Goal: Information Seeking & Learning: Learn about a topic

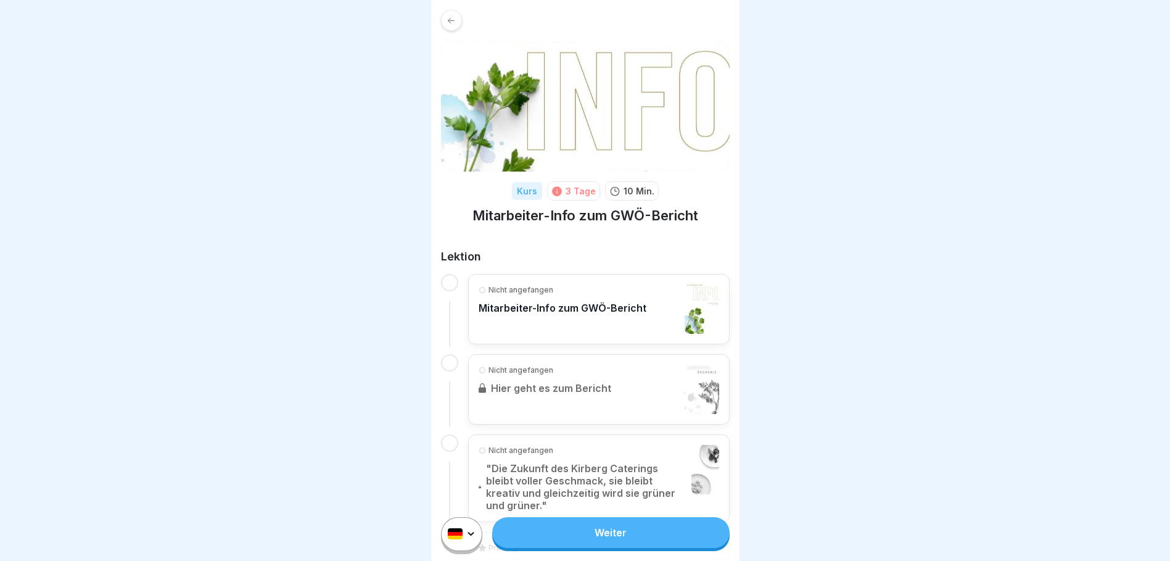
click at [537, 314] on div "Nicht angefangen Mitarbeiter-Info zum GWÖ-Bericht" at bounding box center [563, 308] width 168 height 49
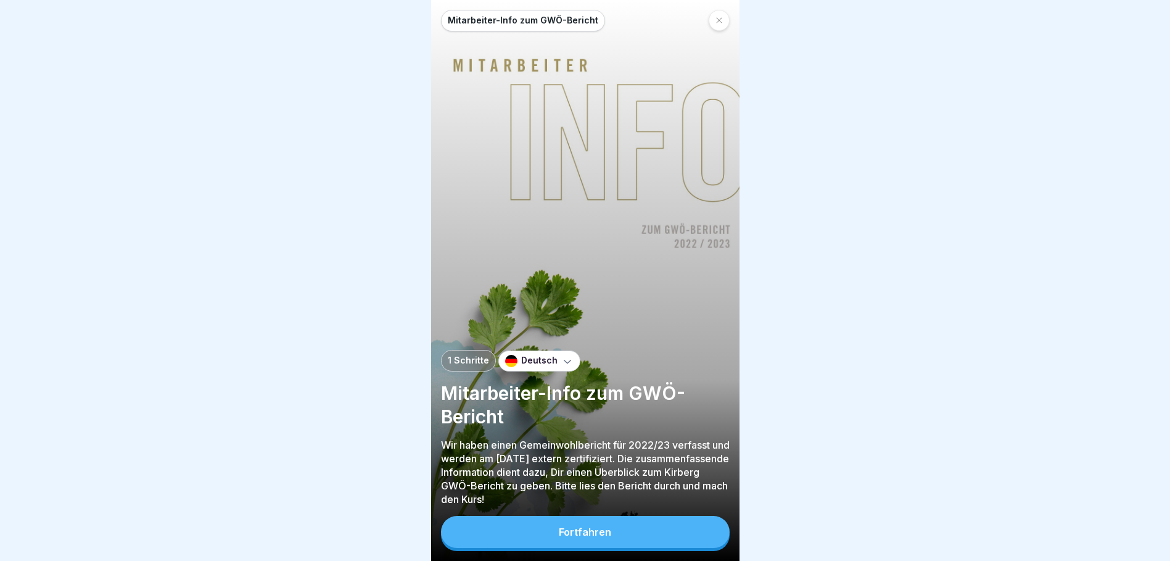
click at [648, 540] on button "Fortfahren" at bounding box center [585, 532] width 289 height 32
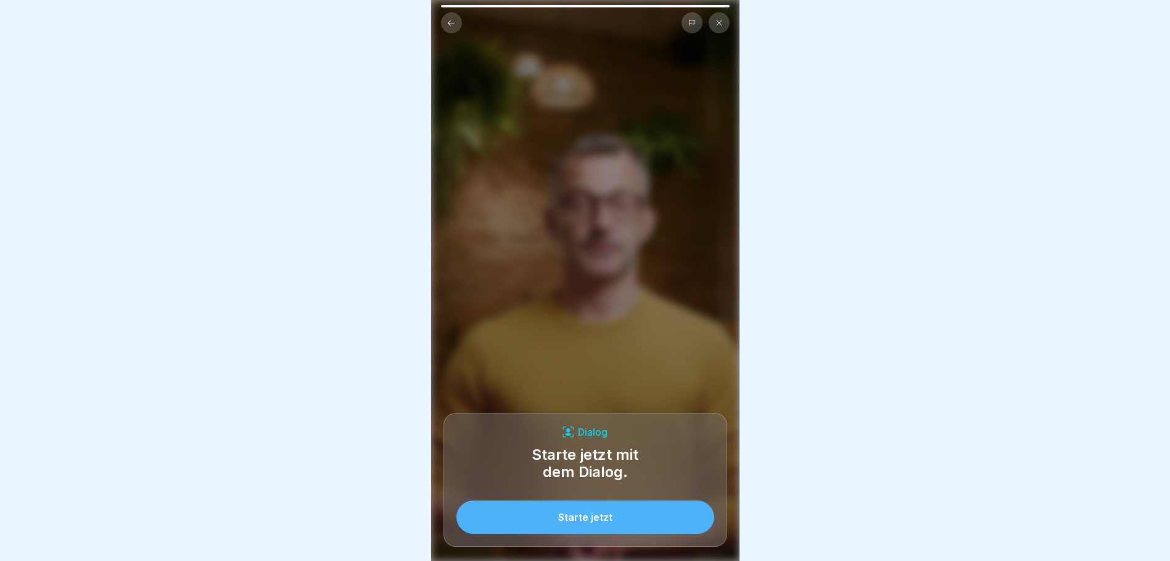
click at [645, 521] on button "Starte jetzt" at bounding box center [586, 516] width 258 height 33
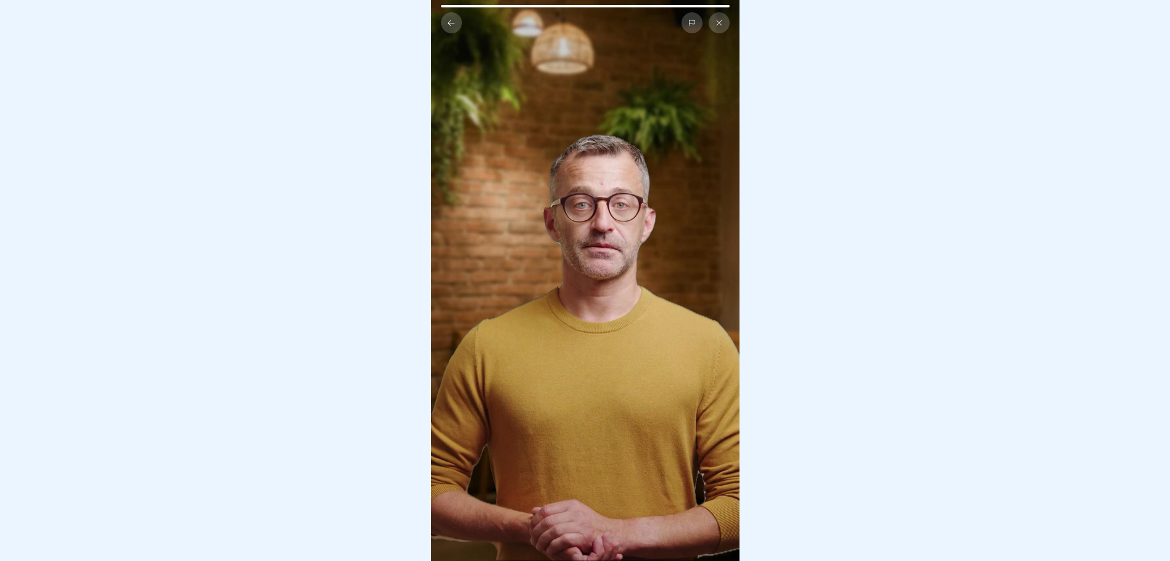
click at [453, 23] on icon at bounding box center [451, 23] width 7 height 6
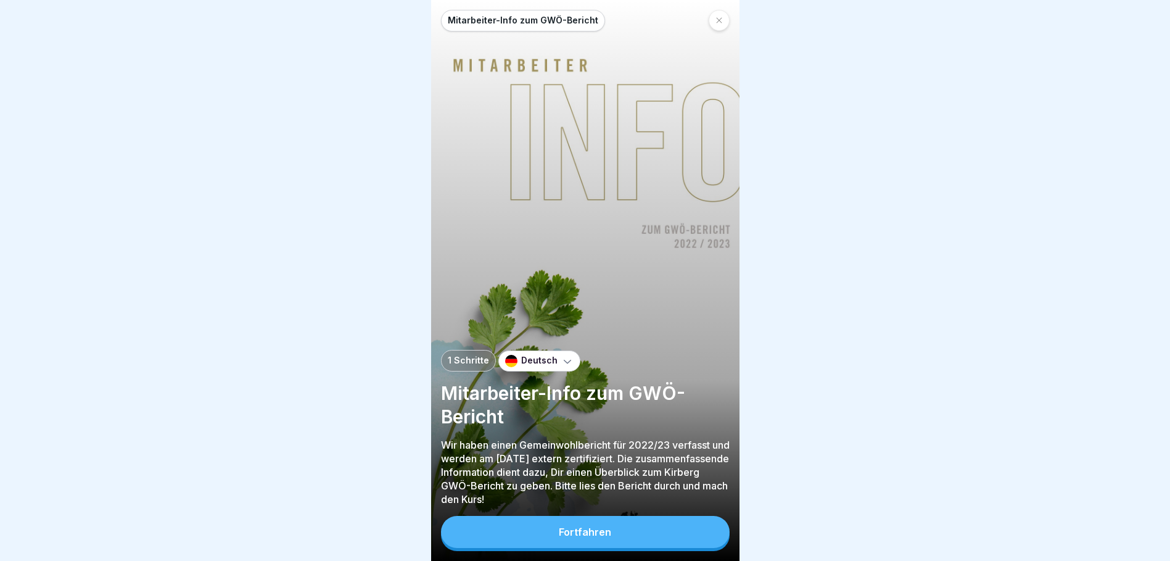
click at [618, 539] on button "Fortfahren" at bounding box center [585, 532] width 289 height 32
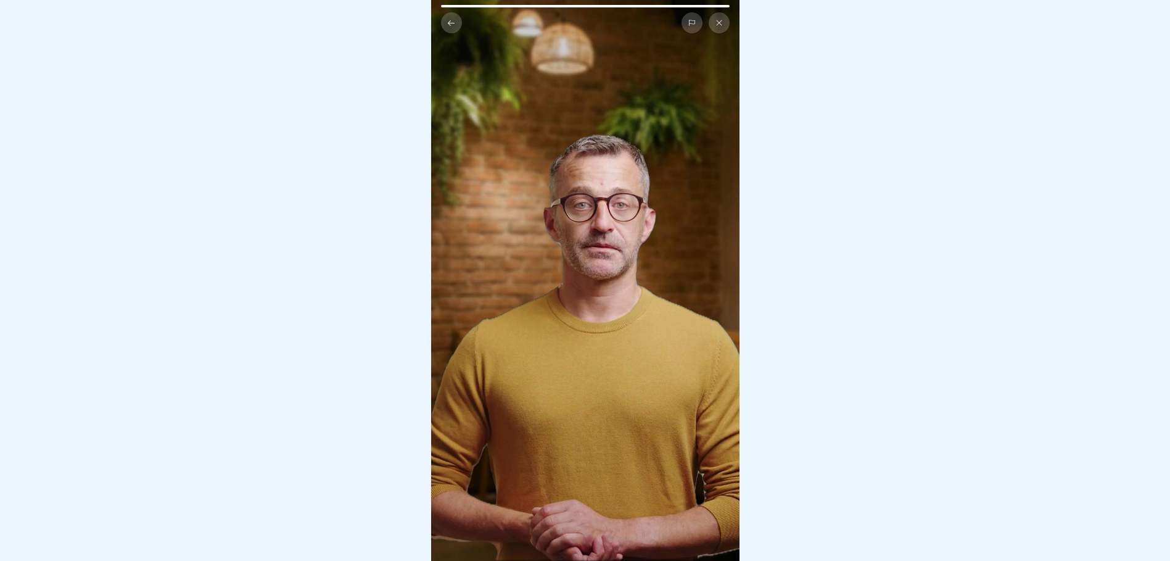
scroll to position [9, 0]
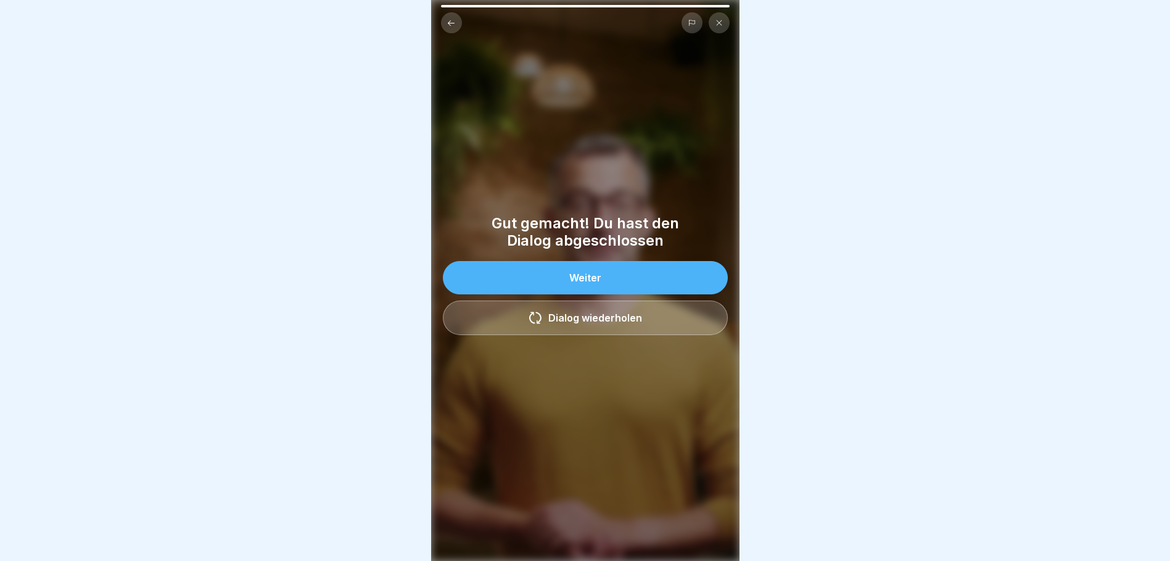
click at [592, 281] on button "Weiter" at bounding box center [585, 277] width 285 height 33
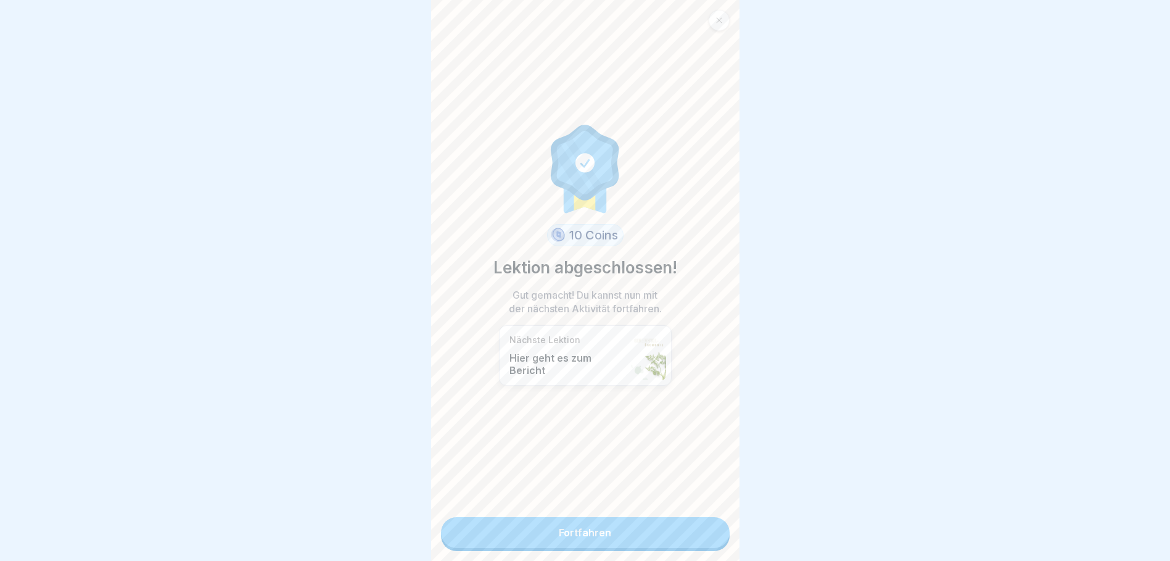
click at [584, 531] on link "Fortfahren" at bounding box center [585, 532] width 289 height 31
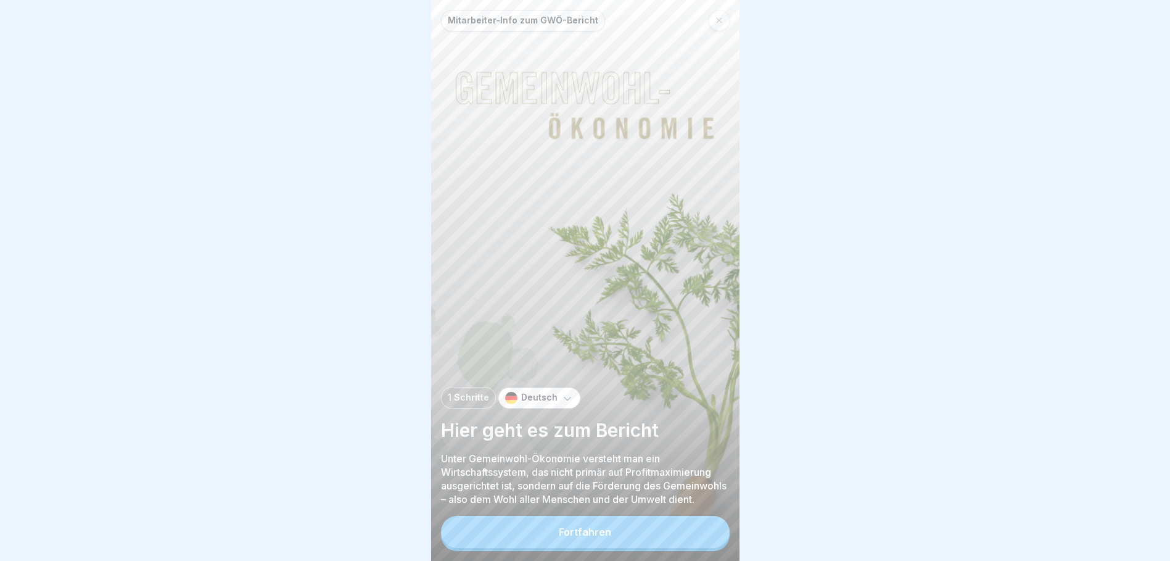
click at [587, 535] on button "Fortfahren" at bounding box center [585, 532] width 289 height 32
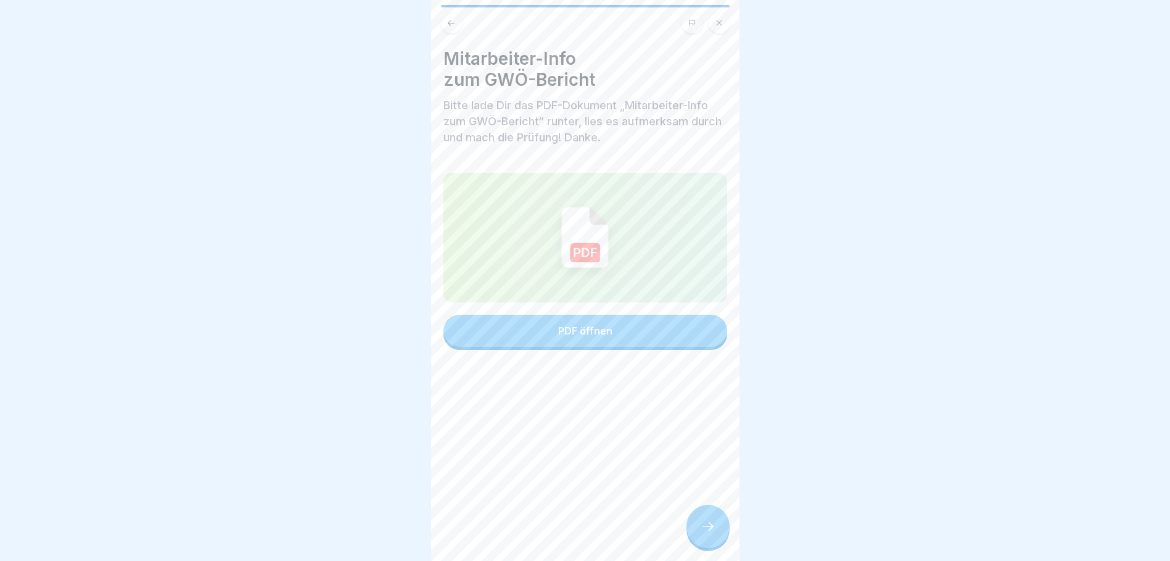
click at [588, 337] on button "PDF öffnen" at bounding box center [586, 331] width 284 height 32
click at [705, 544] on div at bounding box center [708, 526] width 43 height 43
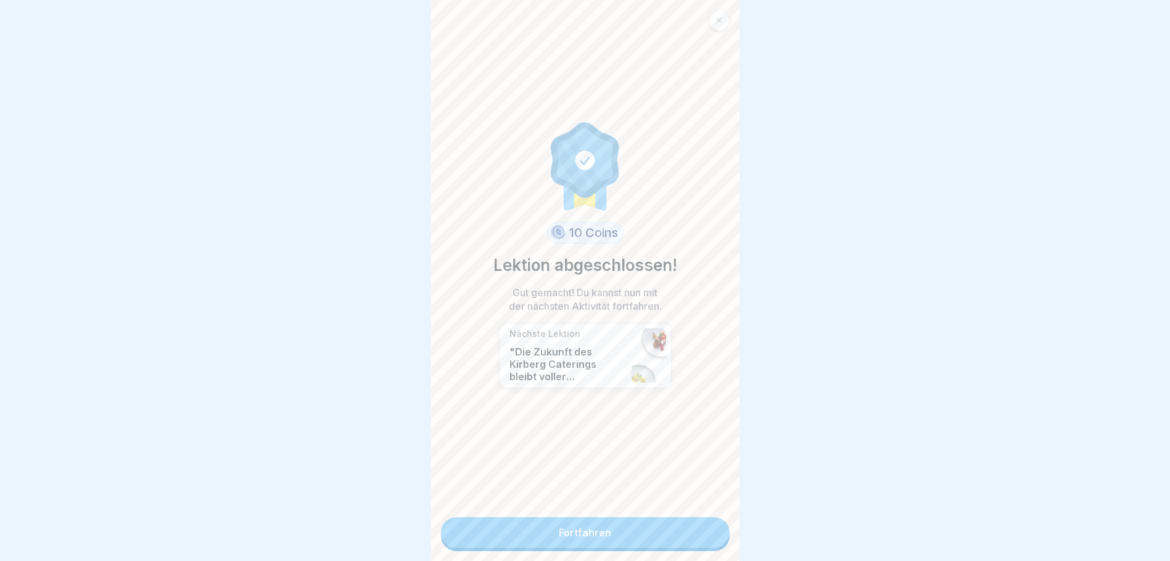
click at [572, 535] on link "Fortfahren" at bounding box center [585, 532] width 289 height 31
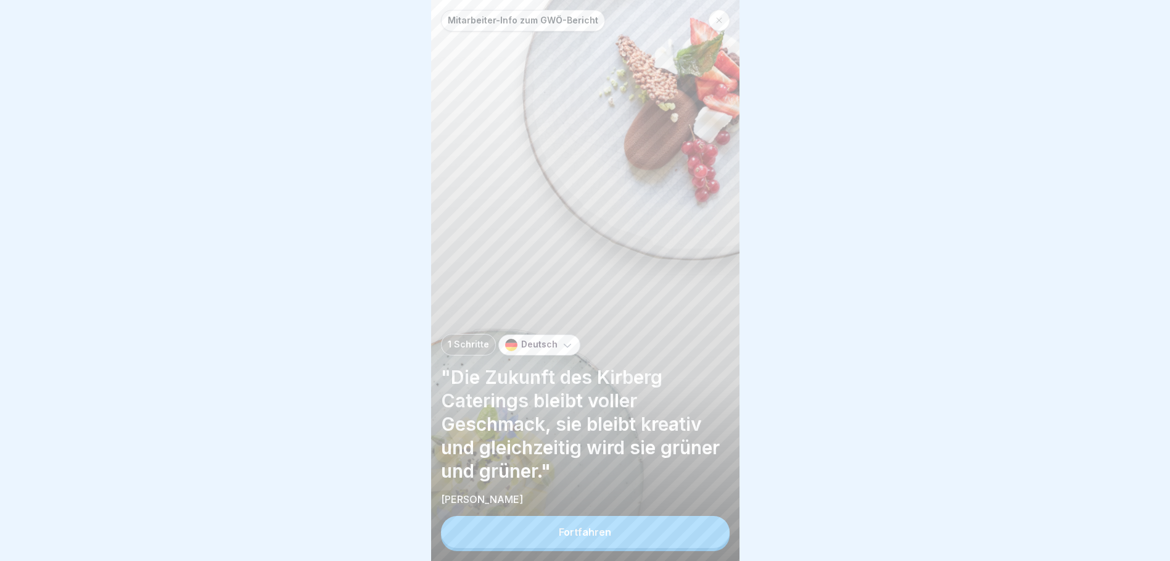
click at [572, 535] on div "Fortfahren" at bounding box center [585, 531] width 52 height 11
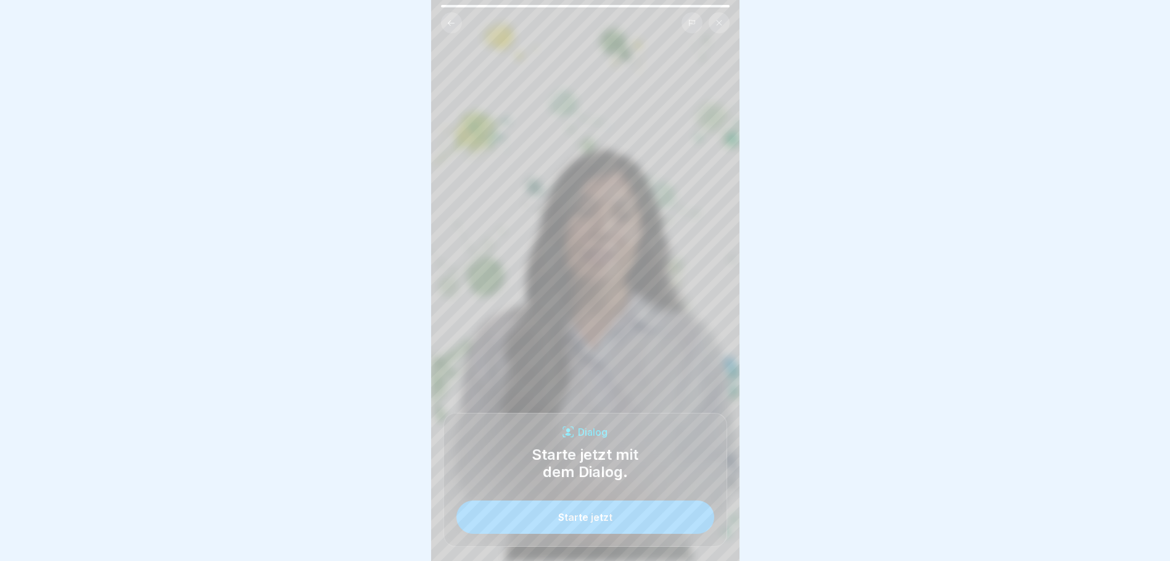
click at [573, 534] on button "Starte jetzt" at bounding box center [586, 516] width 258 height 33
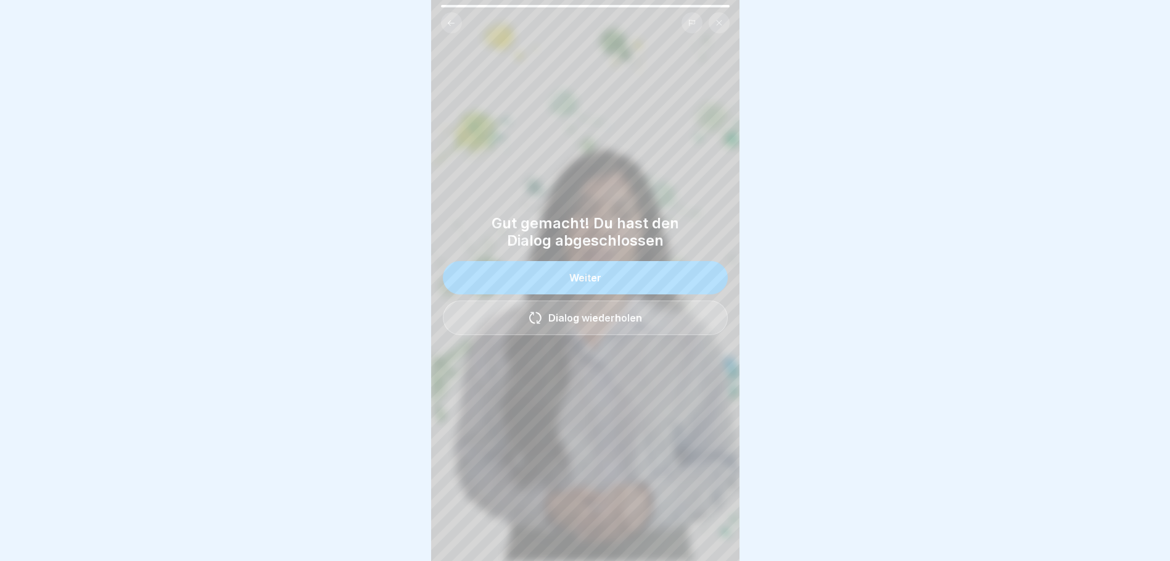
click at [668, 270] on button "Weiter" at bounding box center [585, 277] width 285 height 33
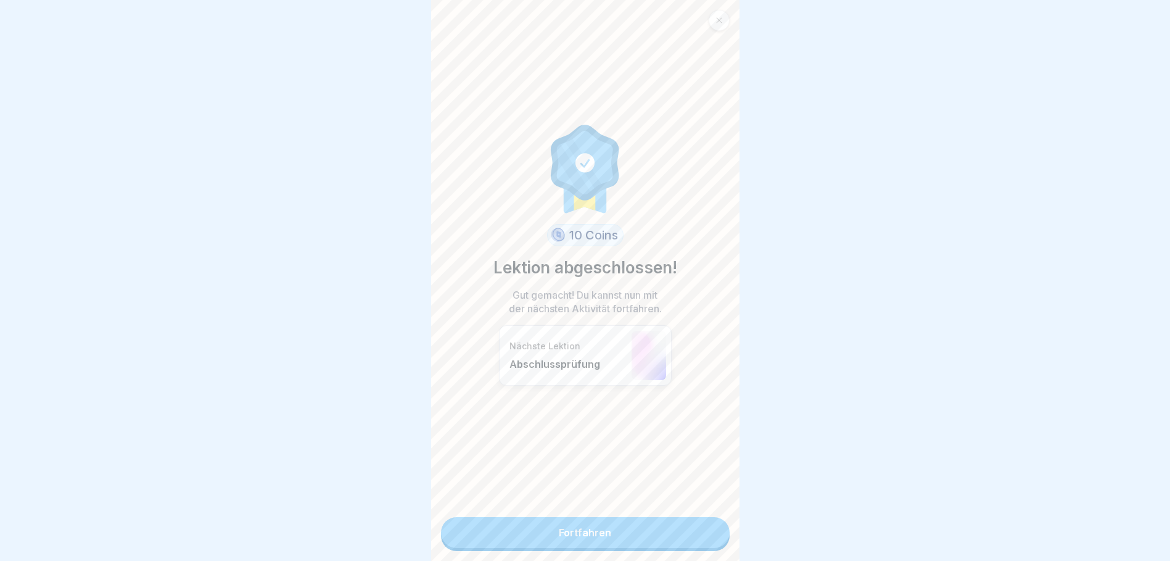
click at [629, 534] on link "Fortfahren" at bounding box center [585, 532] width 289 height 31
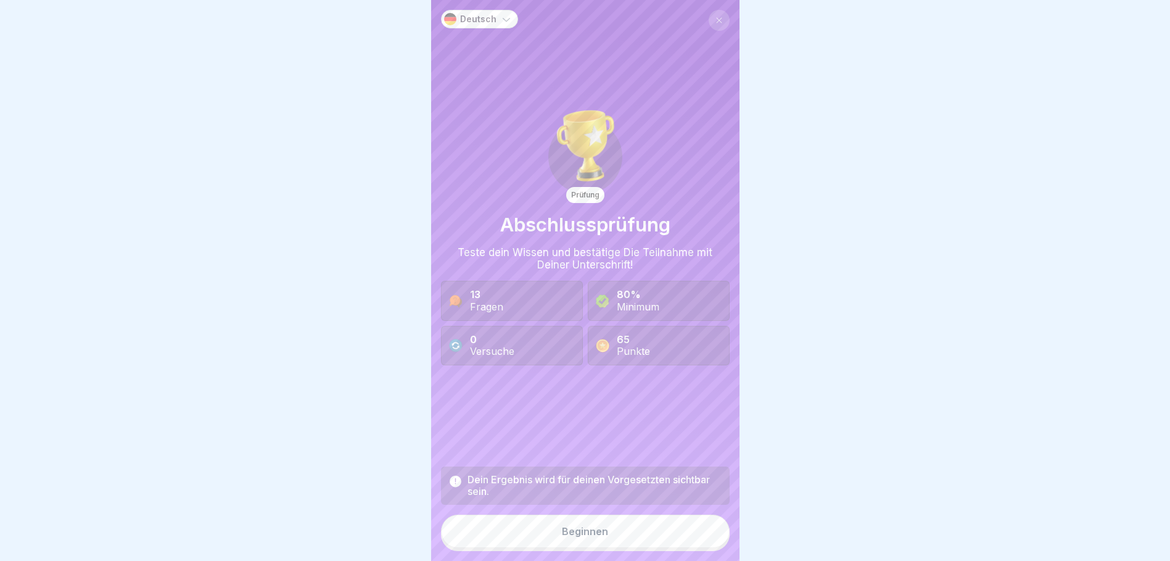
click at [600, 537] on div "Beginnen" at bounding box center [585, 531] width 46 height 11
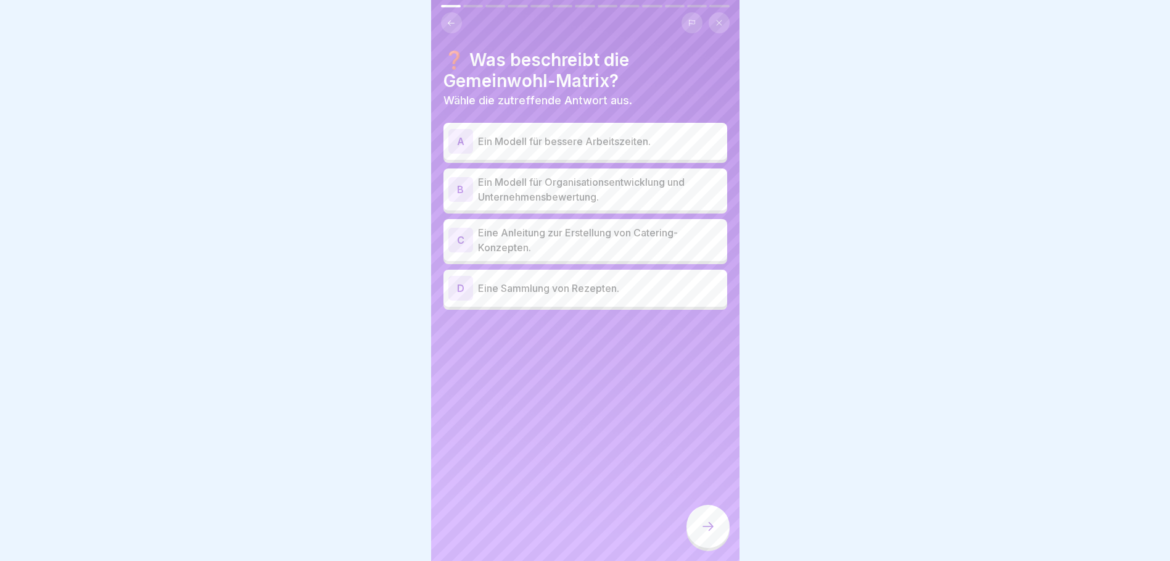
click at [560, 187] on p "Ein Modell für Organisationsentwicklung und Unternehmensbewertung." at bounding box center [600, 190] width 244 height 30
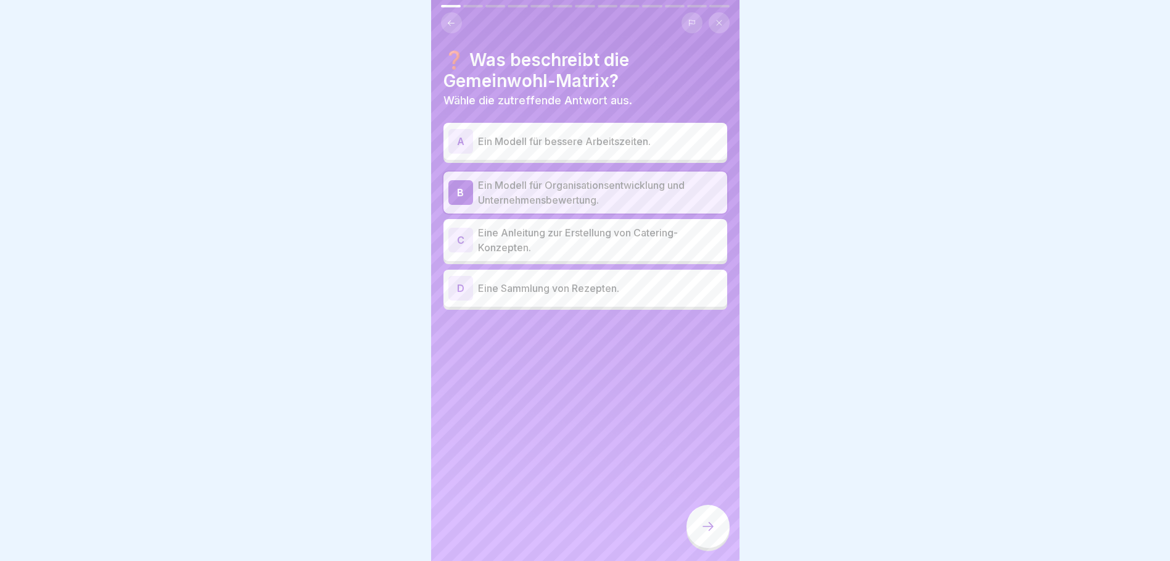
click at [709, 534] on icon at bounding box center [708, 526] width 15 height 15
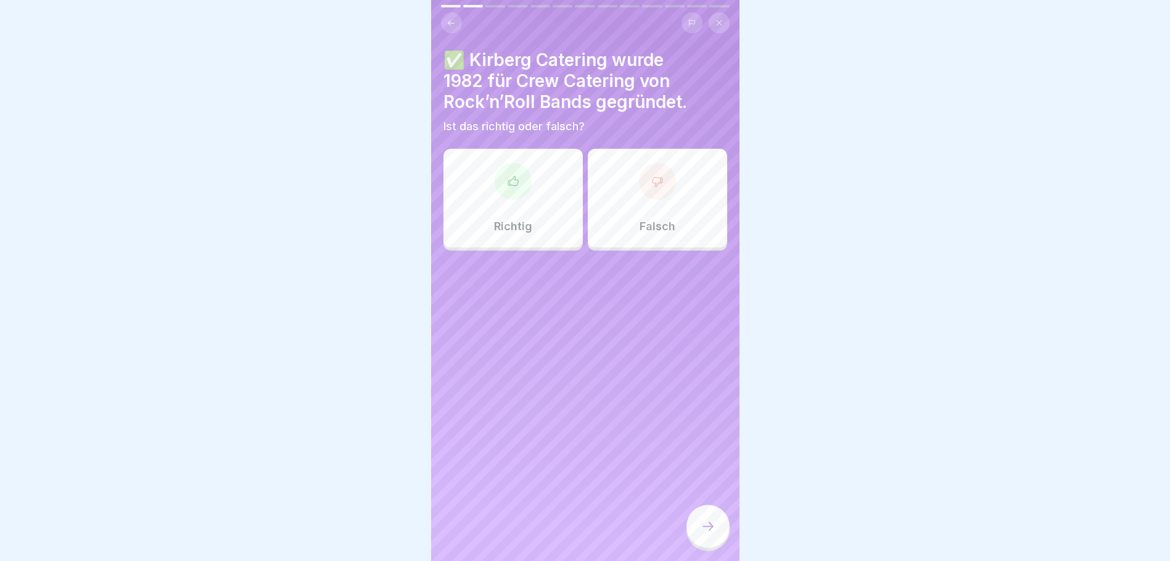
click at [501, 229] on p "Richtig" at bounding box center [513, 227] width 38 height 14
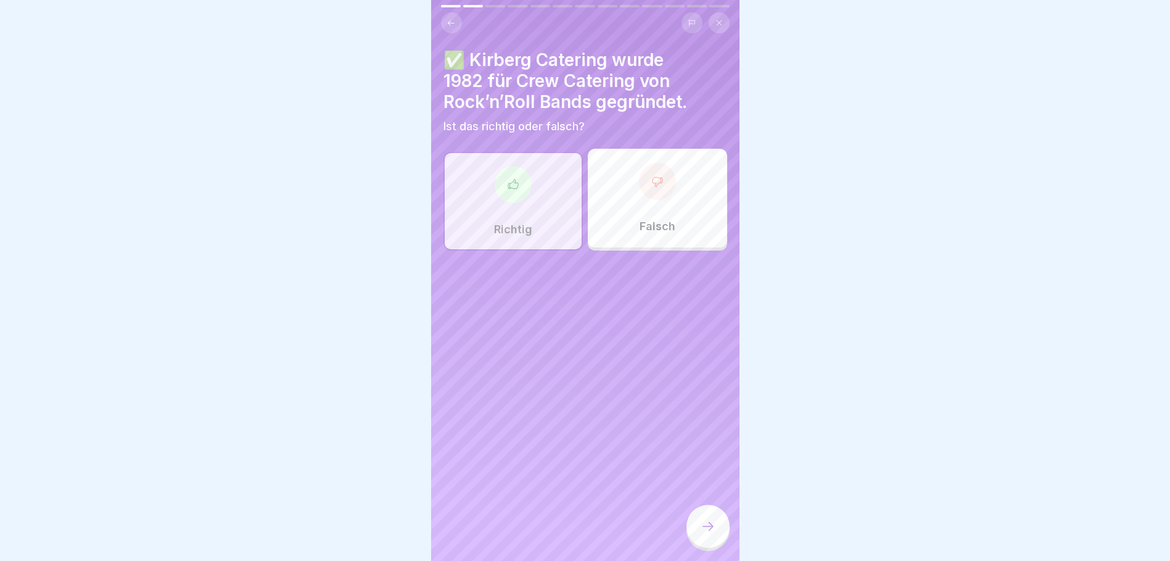
click at [706, 530] on icon at bounding box center [708, 526] width 15 height 15
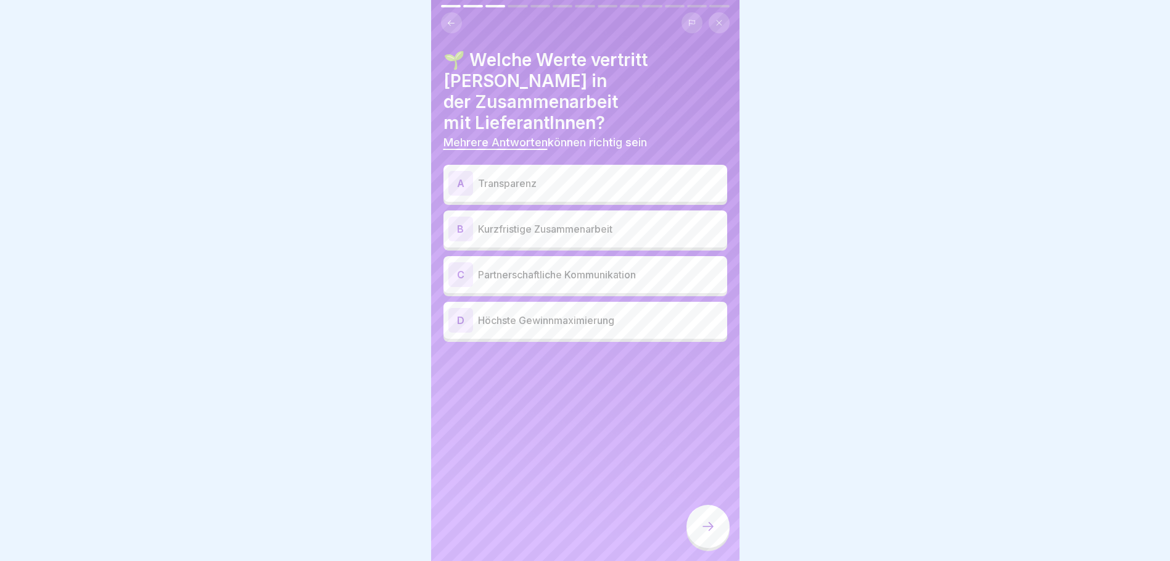
click at [639, 176] on p "Transparenz" at bounding box center [600, 183] width 244 height 15
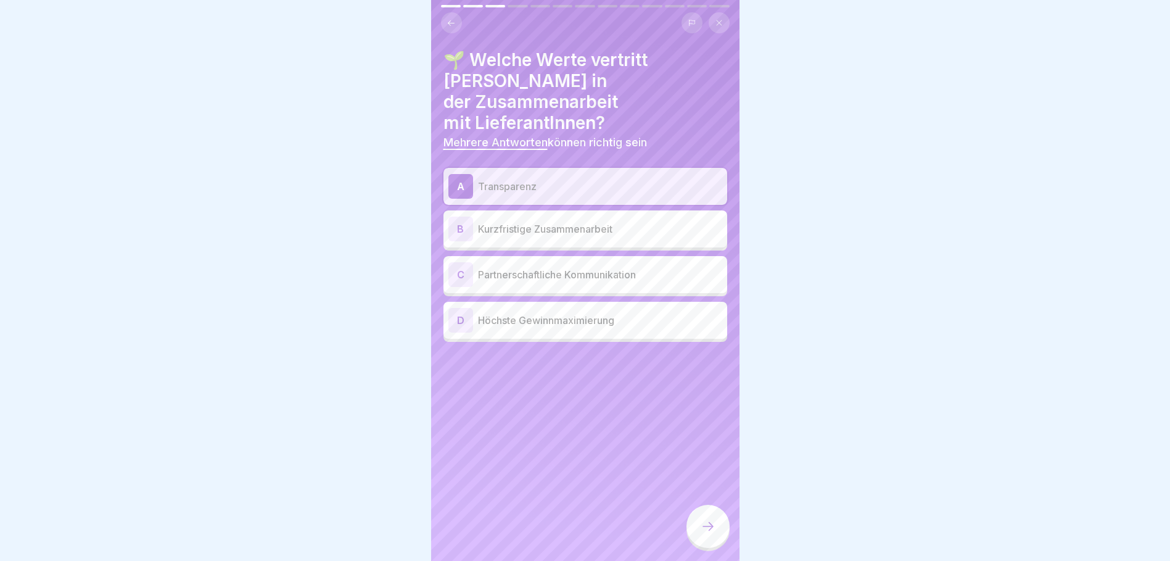
click at [613, 267] on p "Partnerschaftliche Kommunikation" at bounding box center [600, 274] width 244 height 15
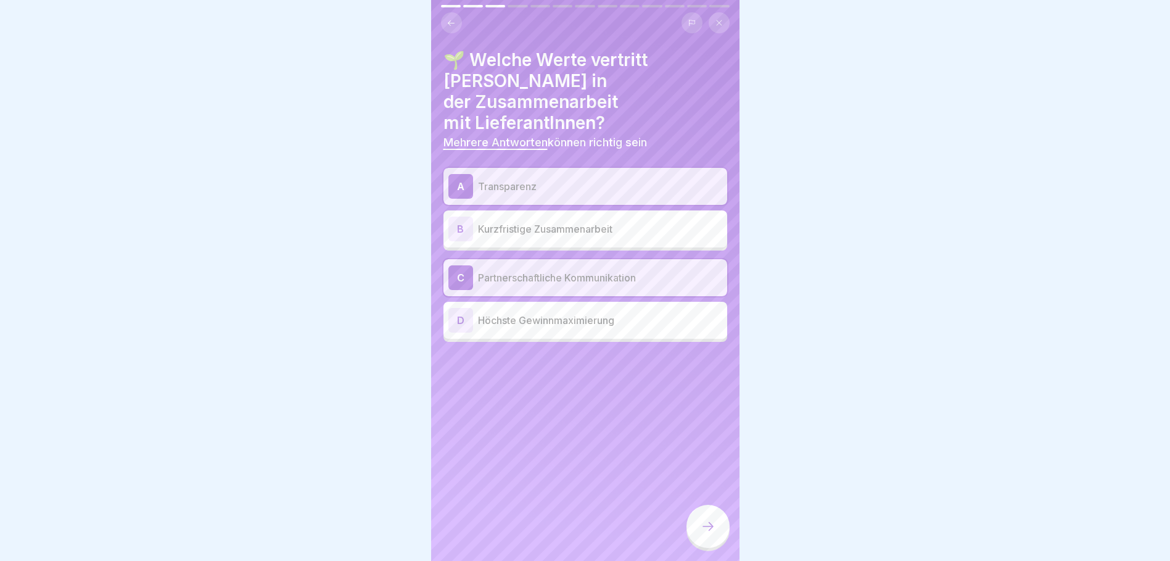
click at [713, 544] on div at bounding box center [708, 526] width 43 height 43
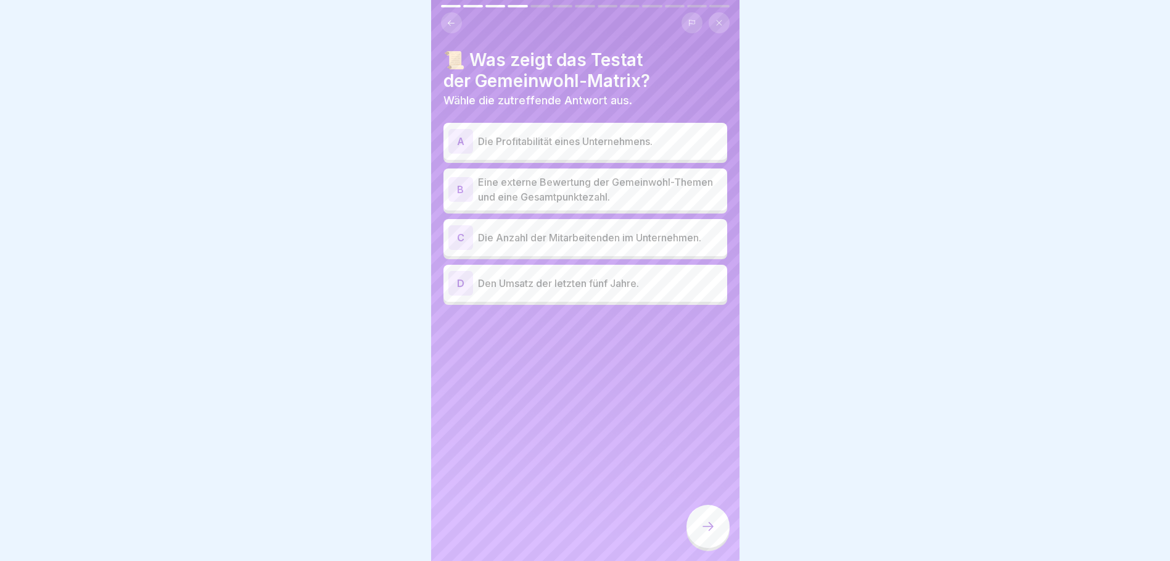
click at [639, 187] on p "Eine externe Bewertung der Gemeinwohl-Themen und eine Gesamtpunktezahl." at bounding box center [600, 190] width 244 height 30
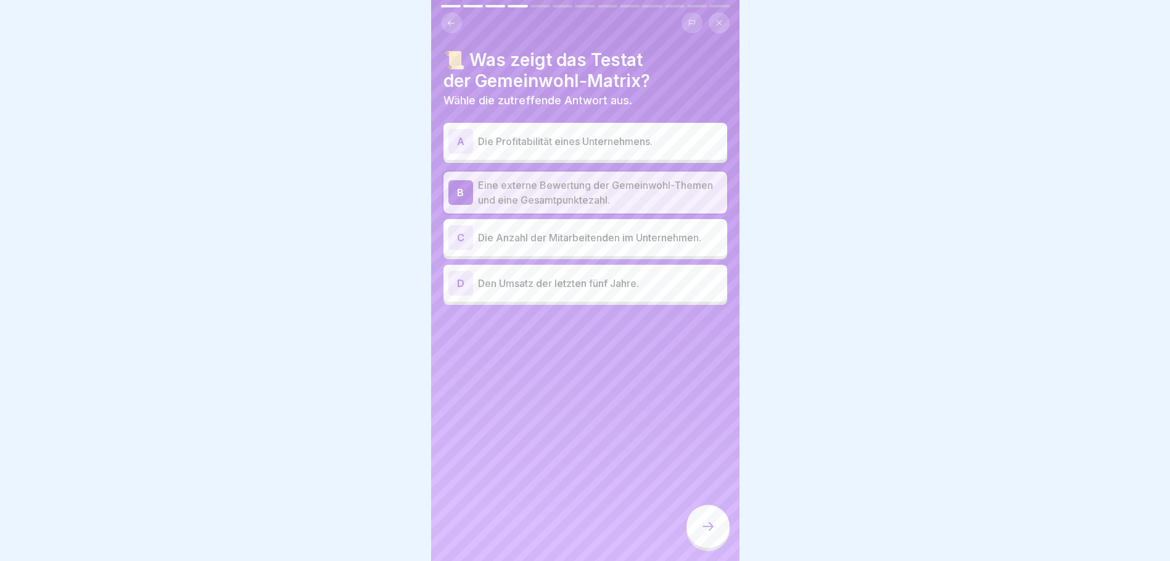
click at [708, 548] on div at bounding box center [708, 526] width 43 height 43
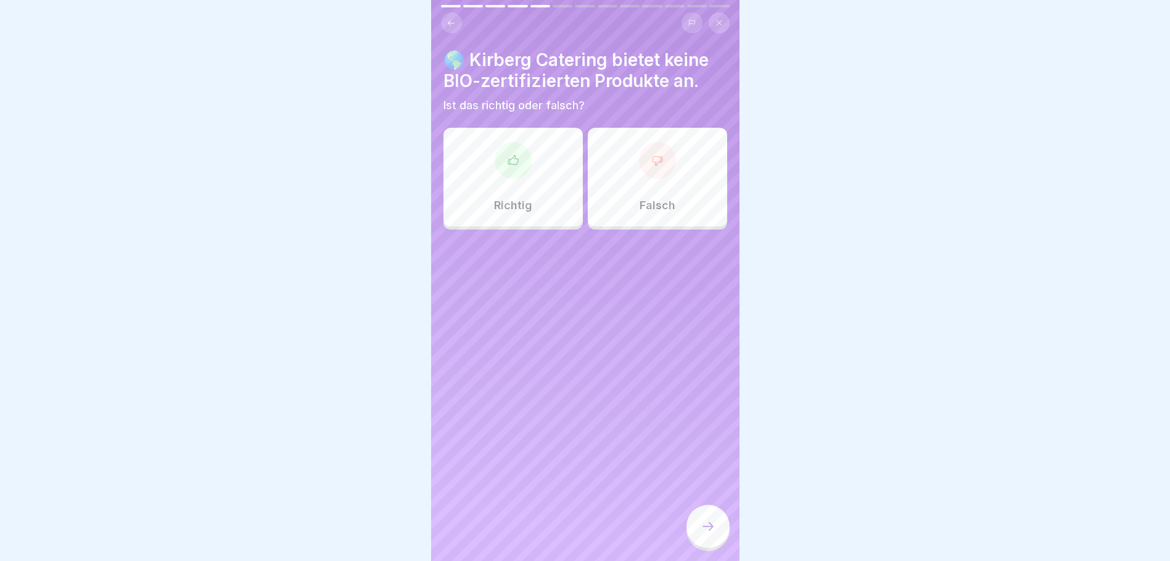
click at [665, 194] on div "Falsch" at bounding box center [657, 177] width 139 height 99
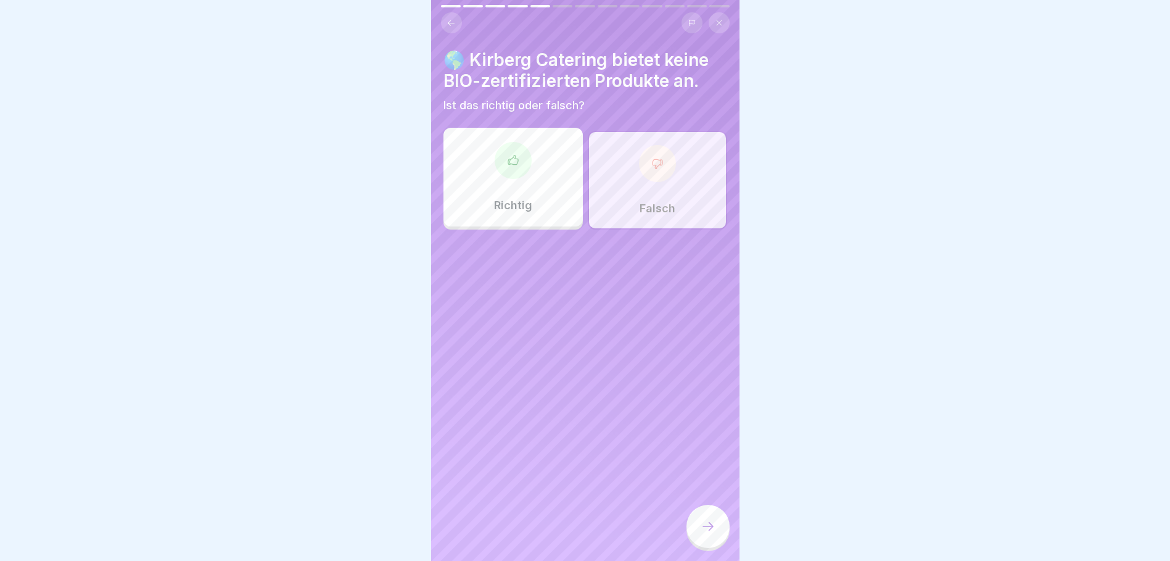
click at [710, 534] on icon at bounding box center [708, 526] width 15 height 15
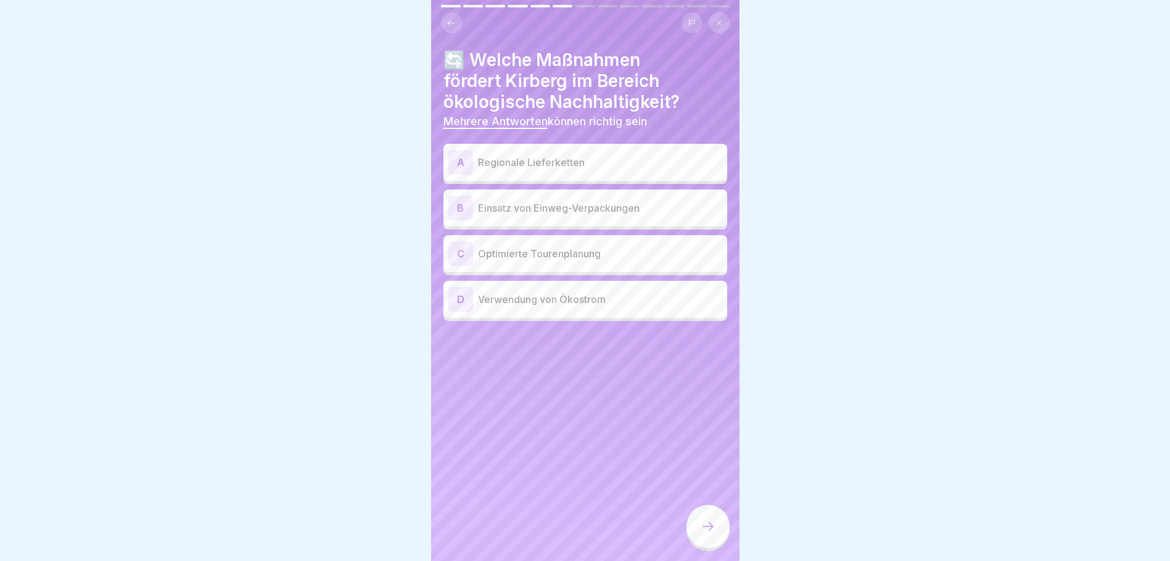
click at [621, 162] on p "Regionale Lieferketten" at bounding box center [600, 162] width 244 height 15
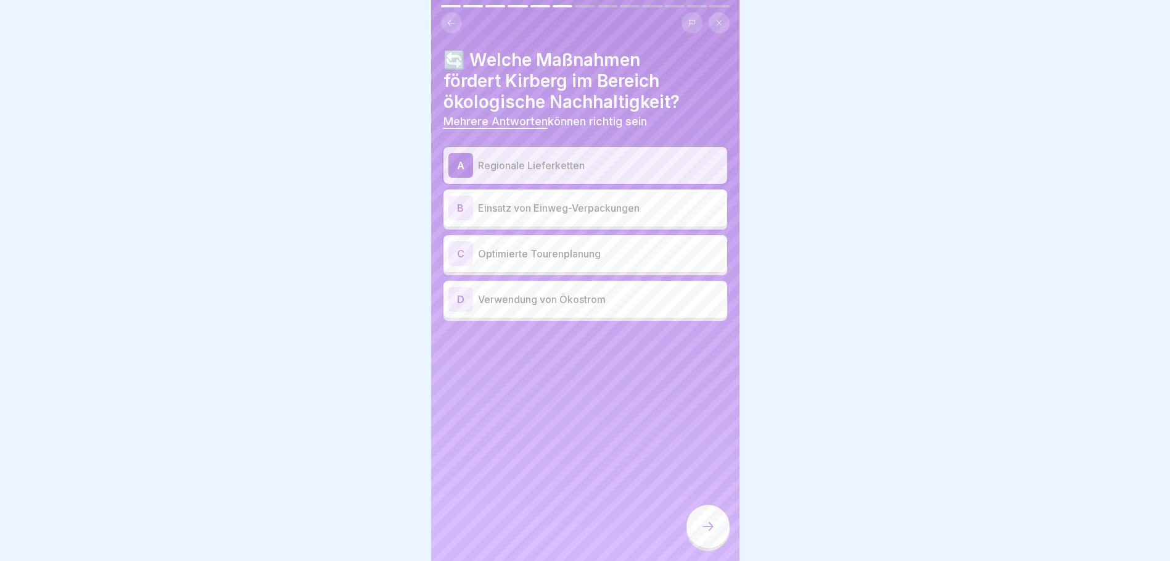
click at [617, 260] on p "Optimierte Tourenplanung" at bounding box center [600, 253] width 244 height 15
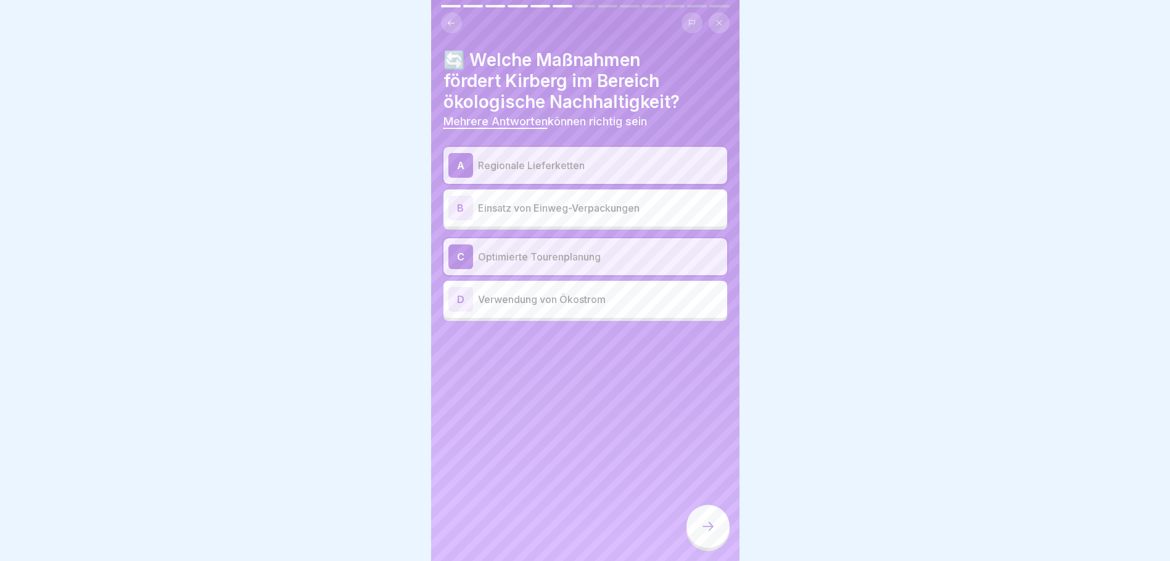
click at [616, 300] on p "Verwendung von Ökostrom" at bounding box center [600, 299] width 244 height 15
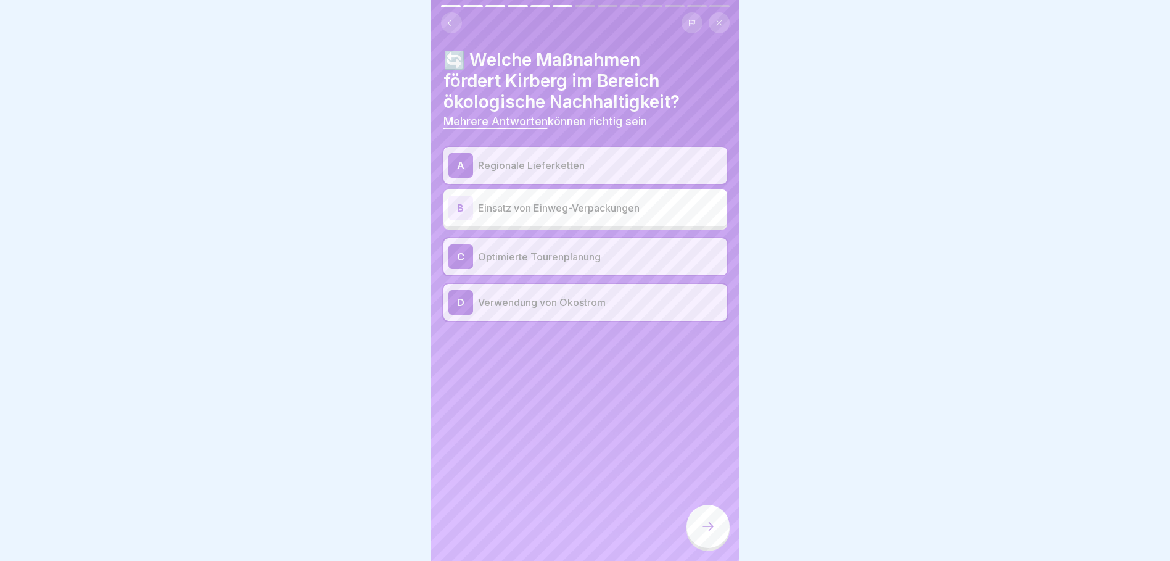
click at [701, 534] on icon at bounding box center [708, 526] width 15 height 15
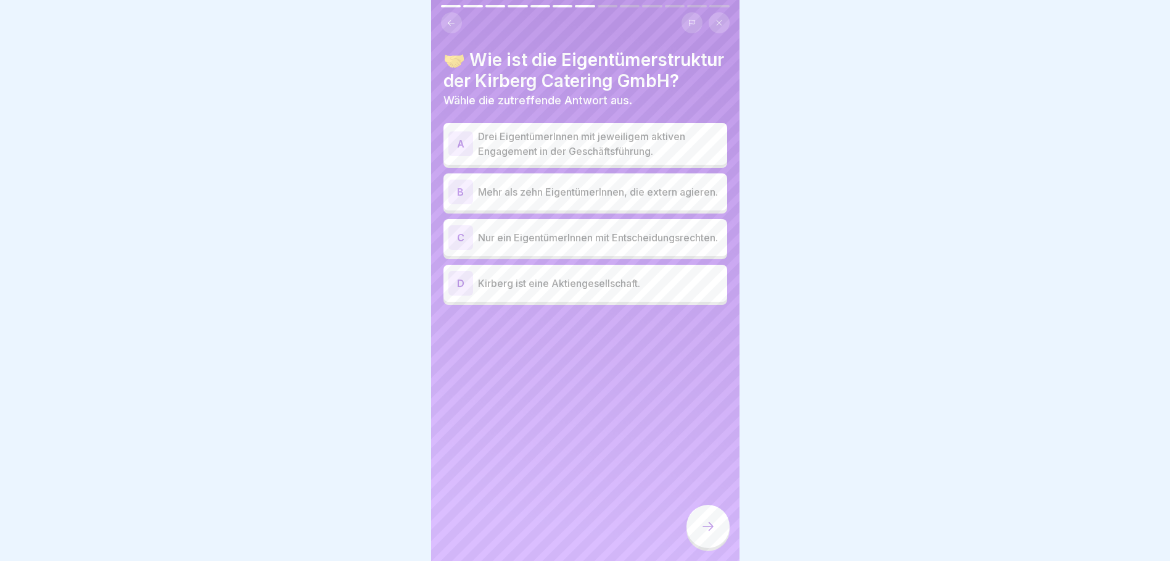
click at [603, 159] on p "Drei EigentümerInnen mit jeweiligem aktiven Engagement in der Geschäftsführung." at bounding box center [600, 144] width 244 height 30
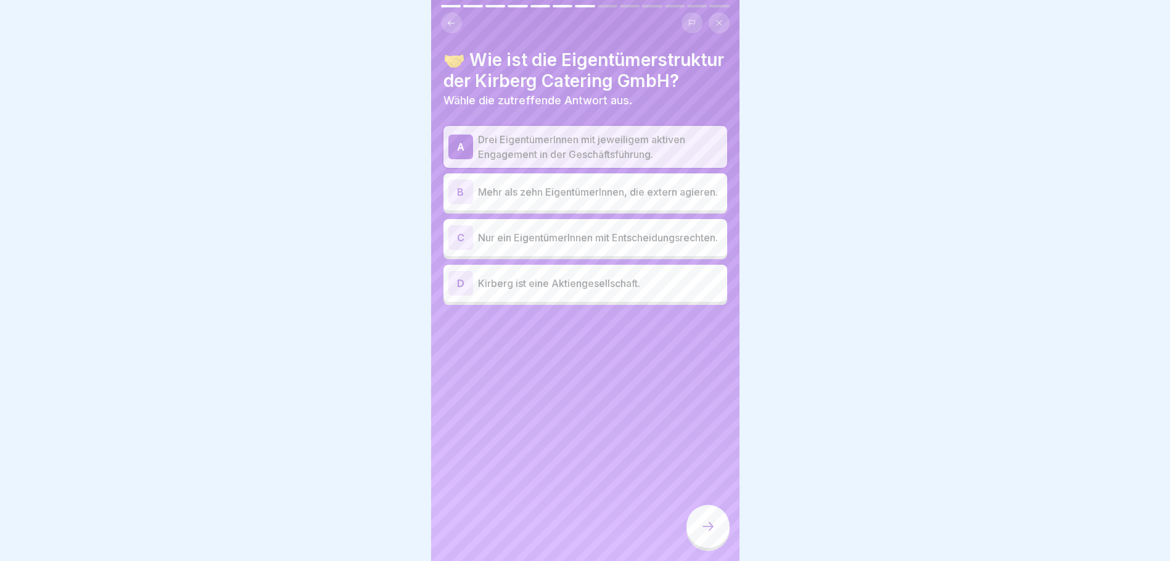
click at [692, 540] on div at bounding box center [708, 526] width 43 height 43
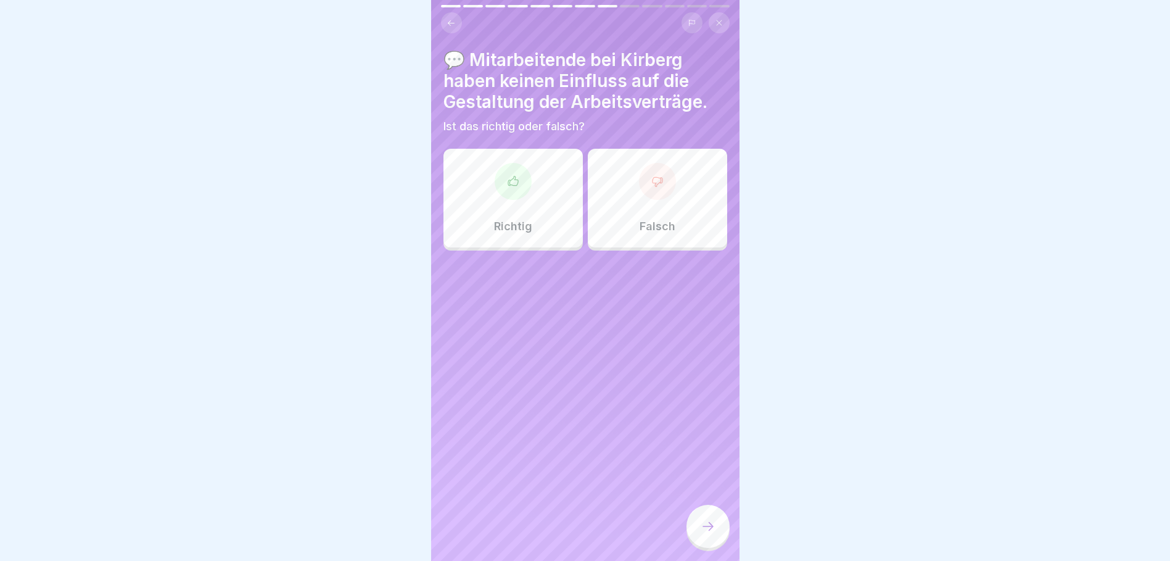
click at [640, 228] on p "Falsch" at bounding box center [658, 227] width 36 height 14
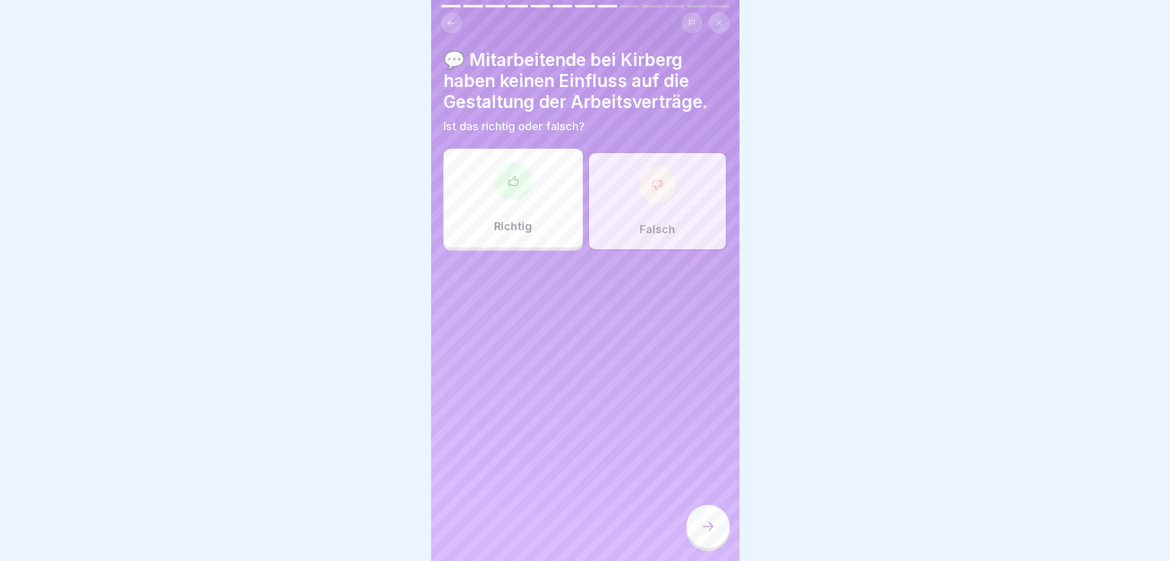
click at [708, 534] on icon at bounding box center [708, 526] width 15 height 15
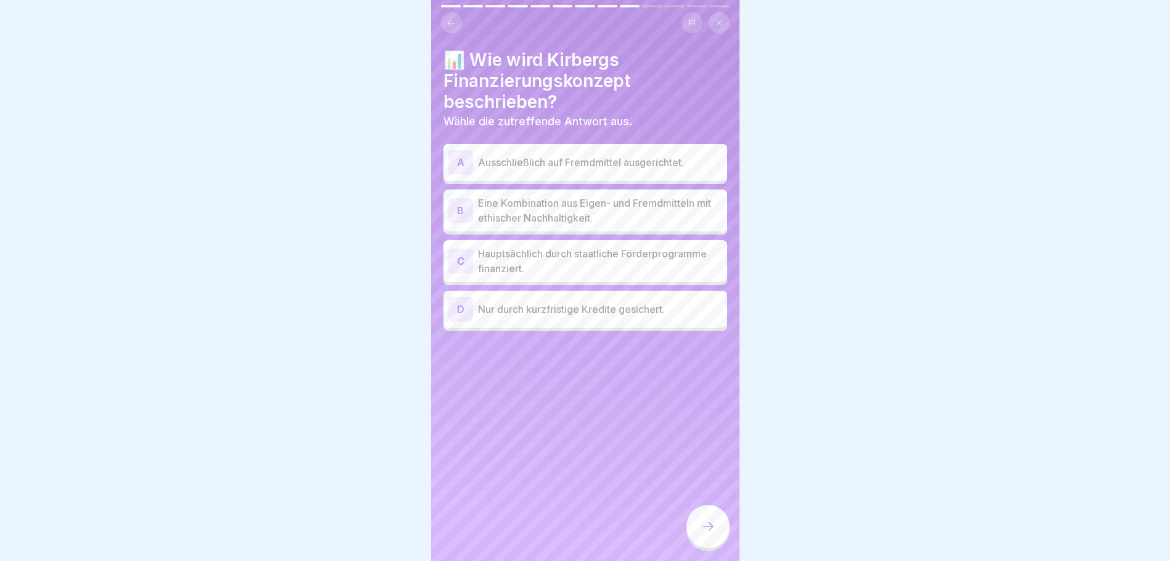
click at [573, 203] on p "Eine Kombination aus Eigen- und Fremdmitteln mit ethischer Nachhaltigkeit." at bounding box center [600, 211] width 244 height 30
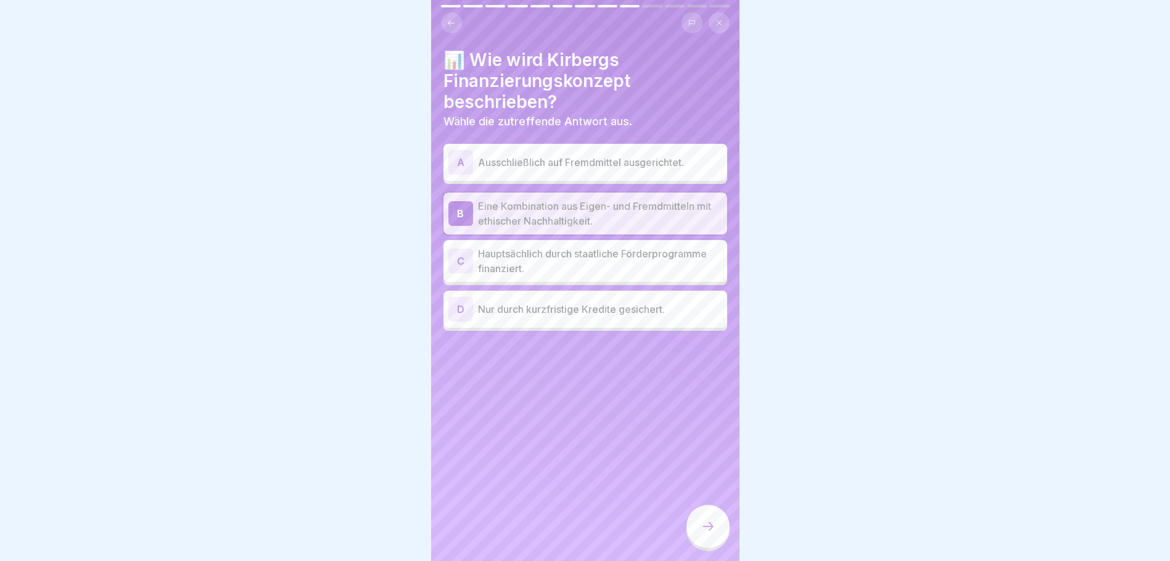
click at [703, 543] on div at bounding box center [708, 526] width 43 height 43
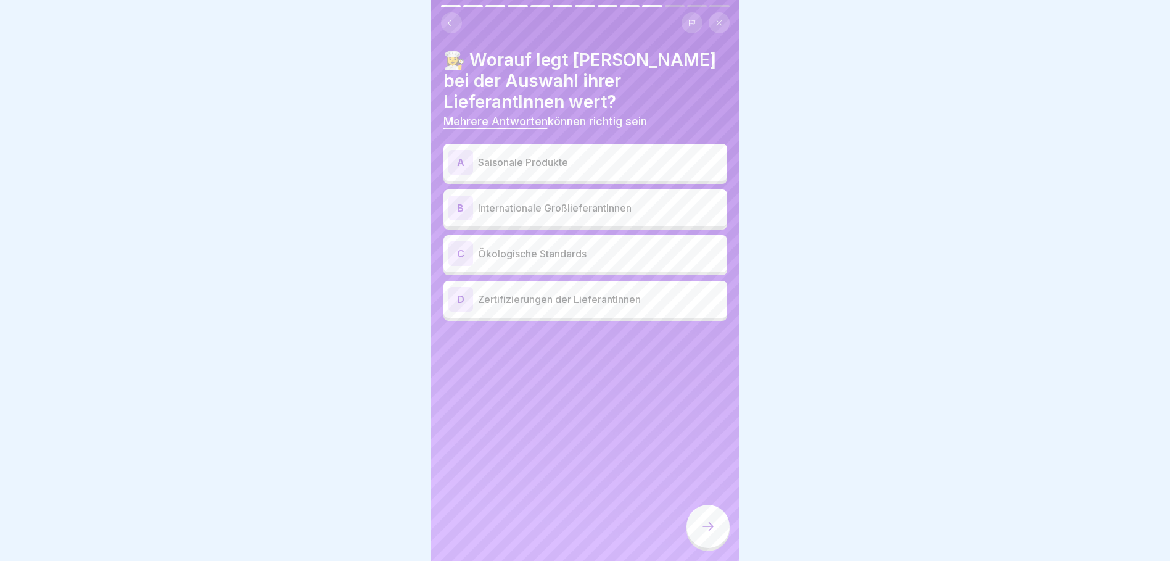
click at [506, 162] on p "Saisonale Produkte" at bounding box center [600, 162] width 244 height 15
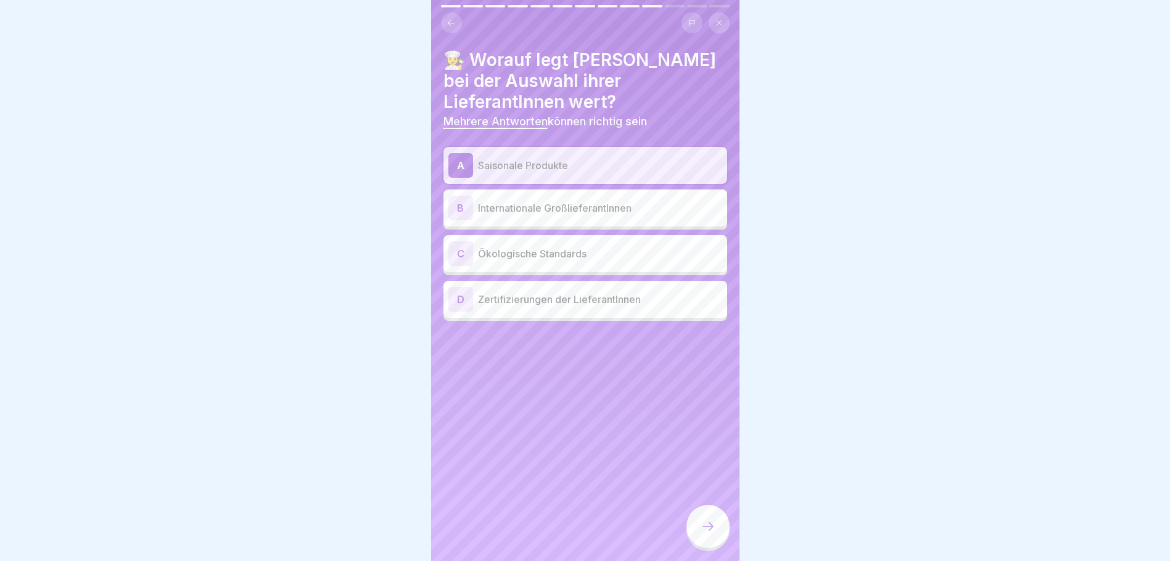
click at [564, 254] on p "Ökologische Standards" at bounding box center [600, 253] width 244 height 15
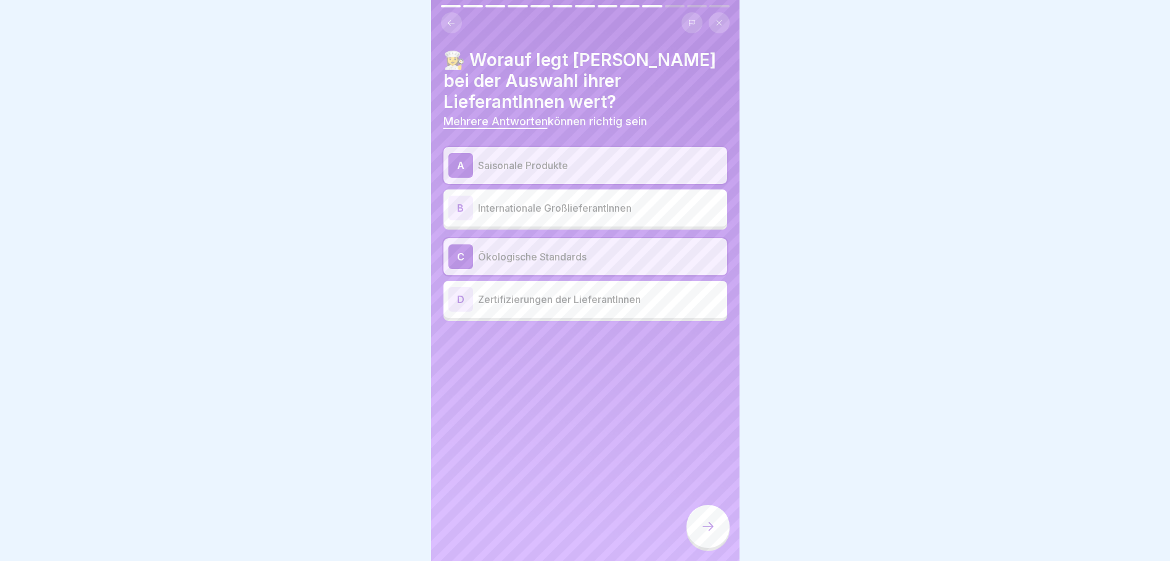
click at [508, 305] on p "Zertifizierungen der LieferantInnen" at bounding box center [600, 299] width 244 height 15
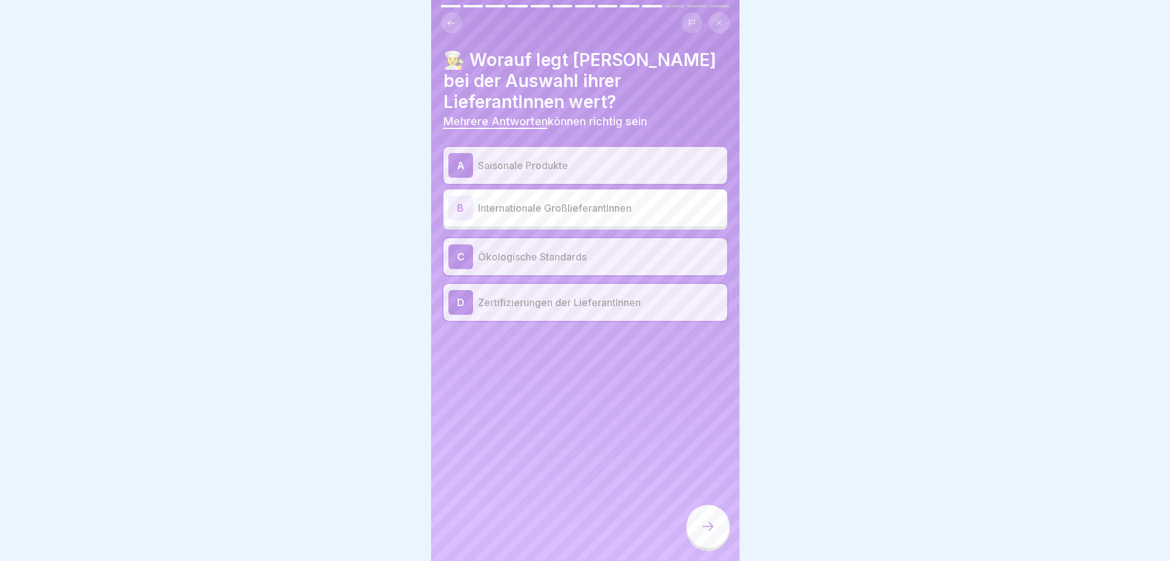
click at [715, 544] on div at bounding box center [708, 526] width 43 height 43
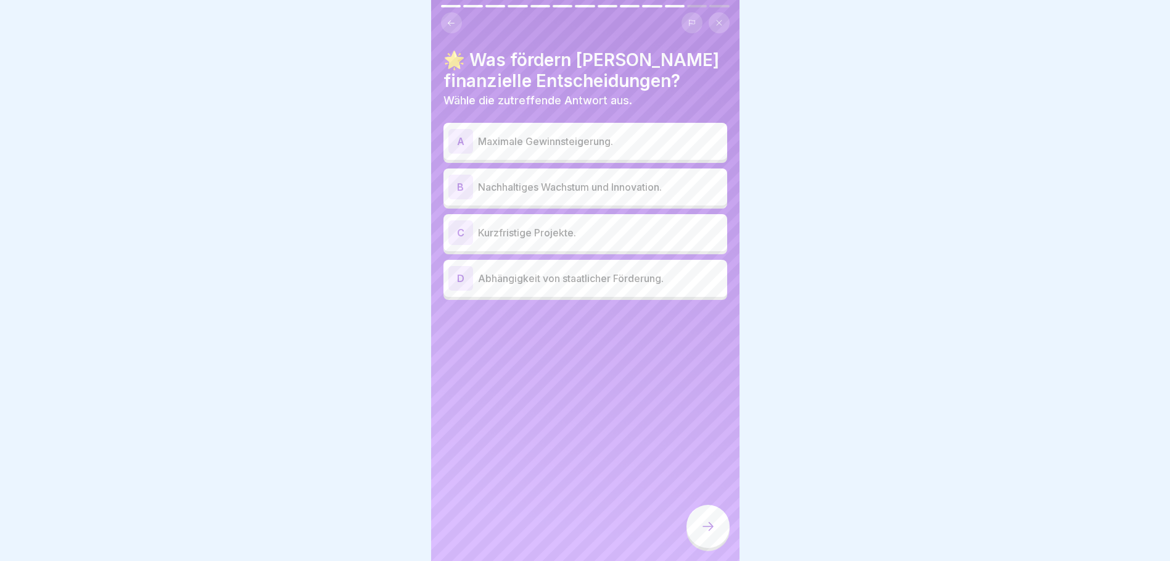
click at [536, 190] on p "Nachhaltiges Wachstum und Innovation." at bounding box center [600, 187] width 244 height 15
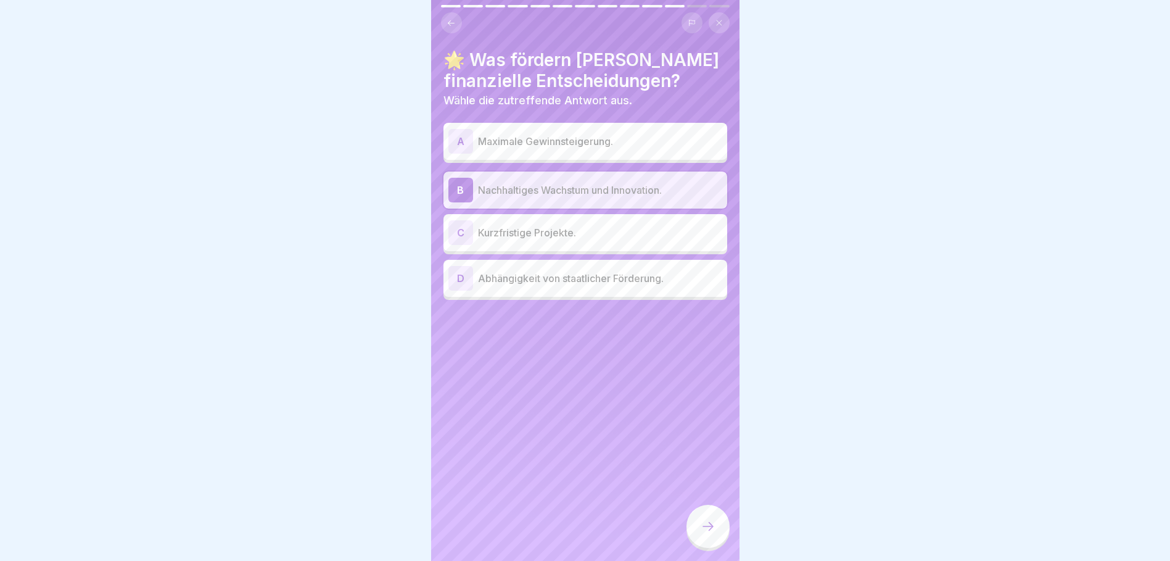
click at [703, 534] on icon at bounding box center [708, 526] width 15 height 15
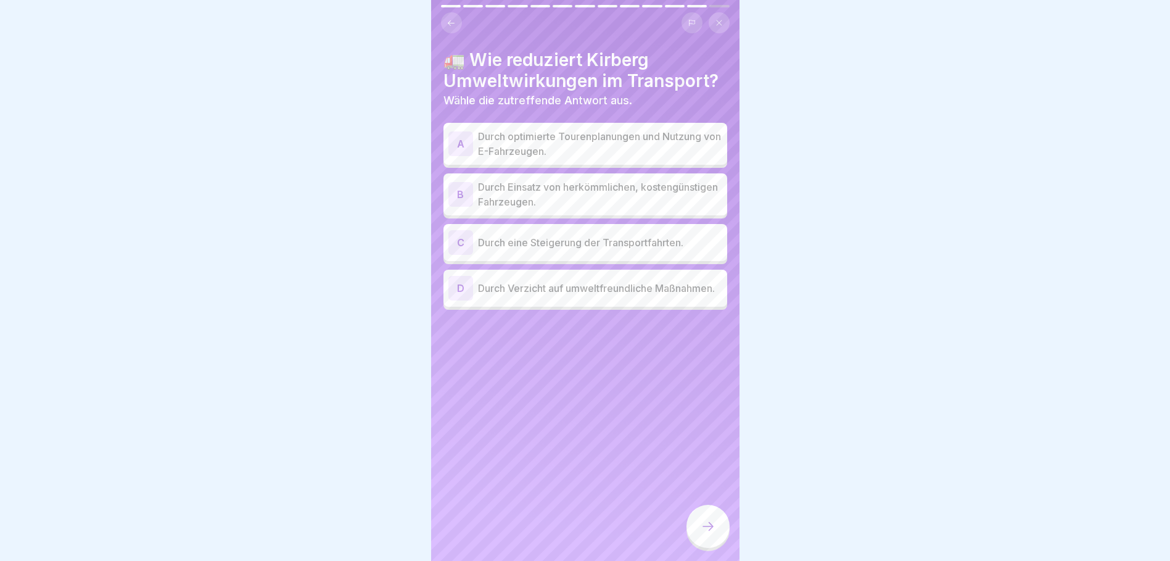
click at [610, 143] on p "Durch optimierte Tourenplanungen und Nutzung von E-Fahrzeugen." at bounding box center [600, 144] width 244 height 30
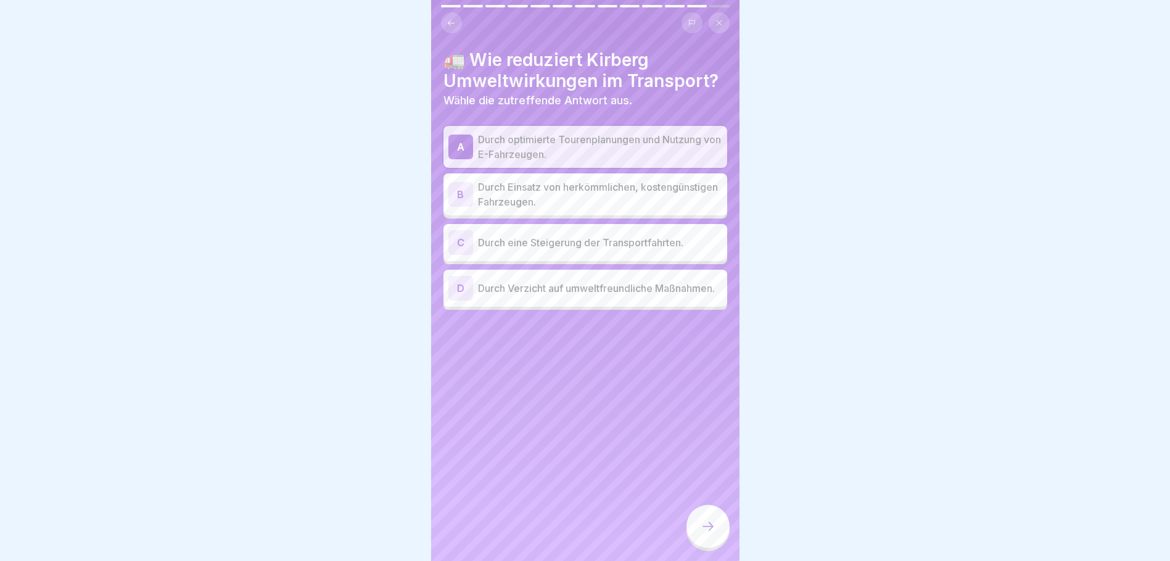
click at [697, 527] on div at bounding box center [708, 526] width 43 height 43
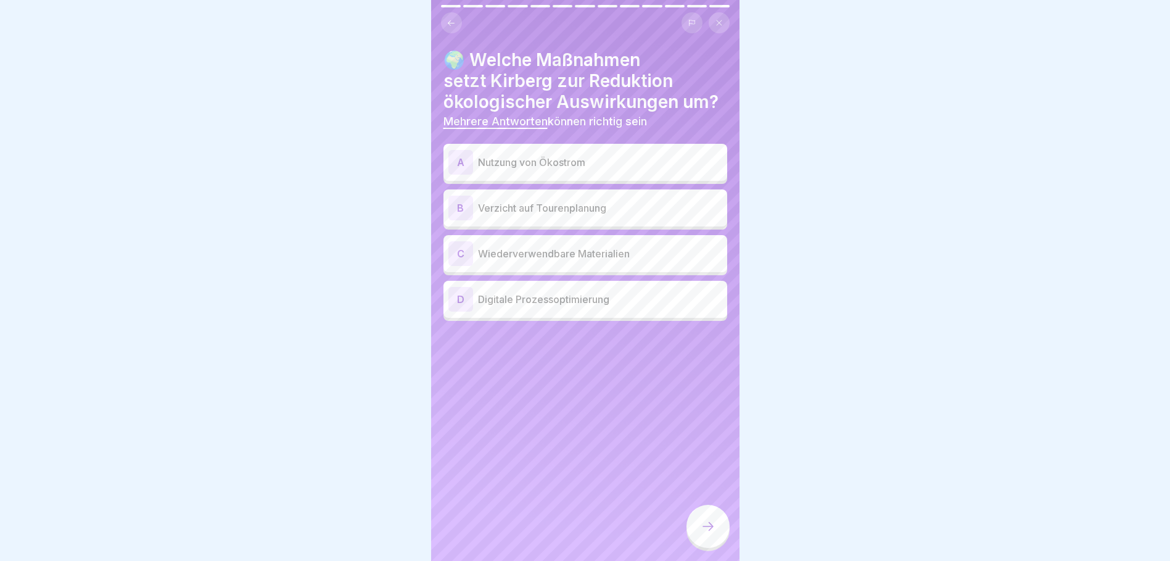
click at [527, 168] on p "Nutzung von Ökostrom" at bounding box center [600, 162] width 244 height 15
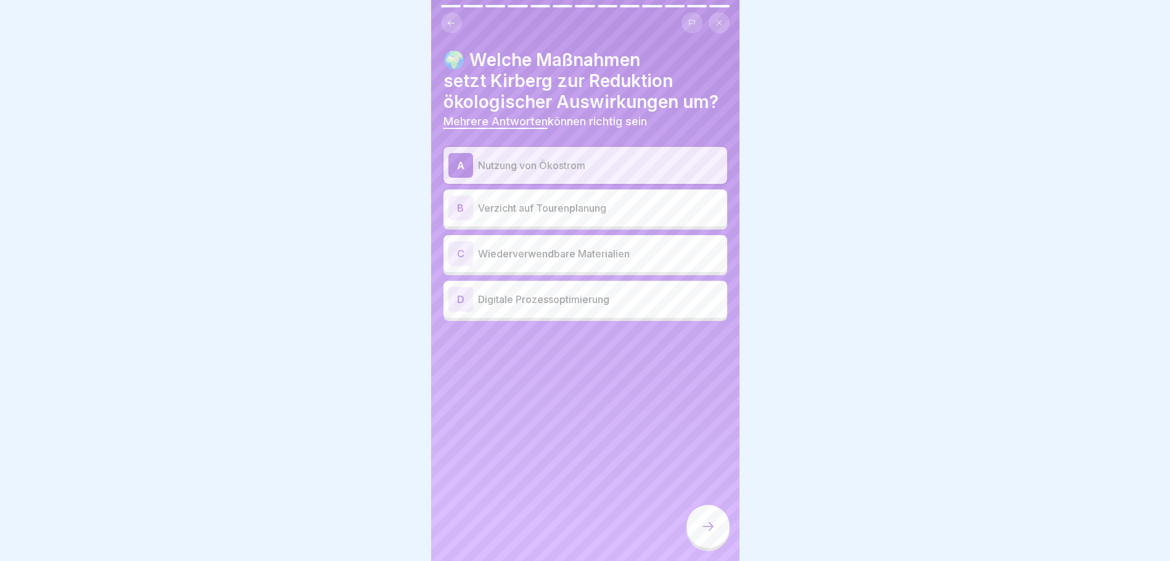
click at [538, 260] on p "Wiederverwendbare Materialien" at bounding box center [600, 253] width 244 height 15
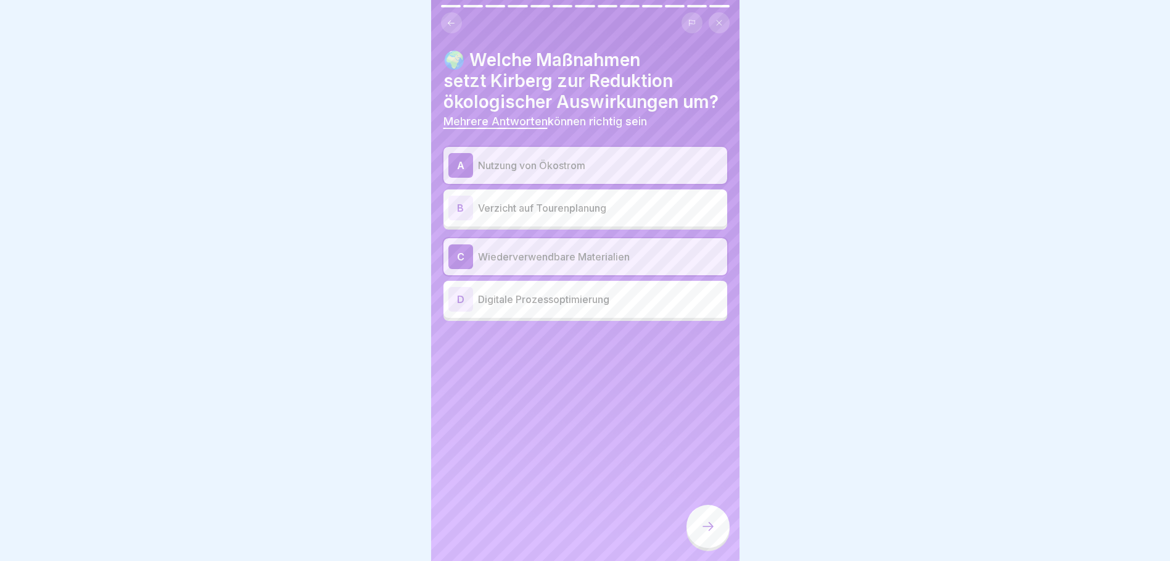
click at [550, 300] on p "Digitale Prozessoptimierung" at bounding box center [600, 299] width 244 height 15
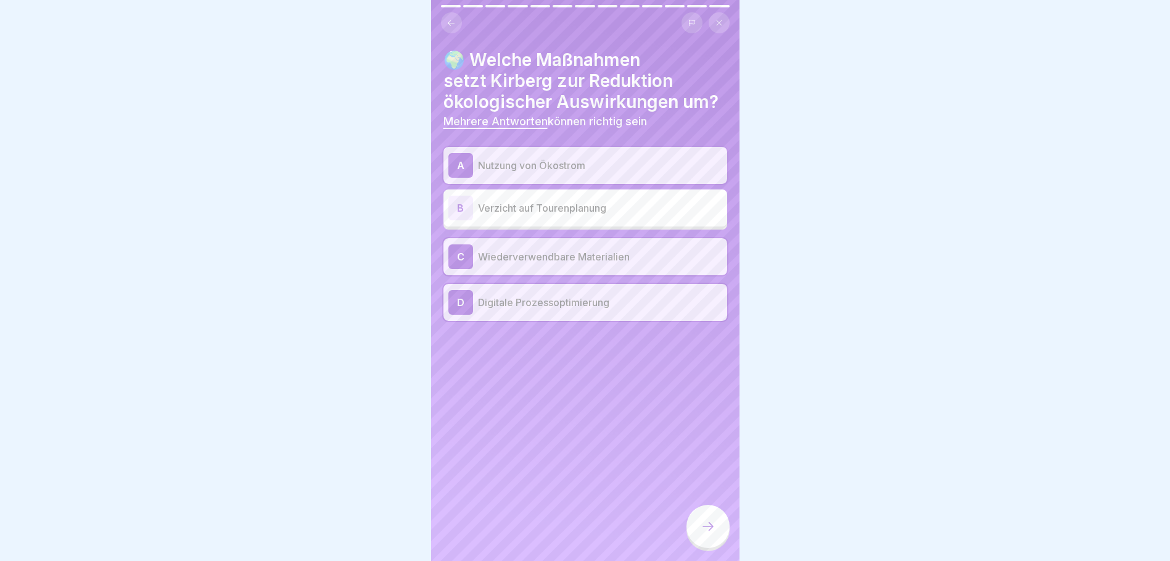
click at [719, 536] on div at bounding box center [708, 526] width 43 height 43
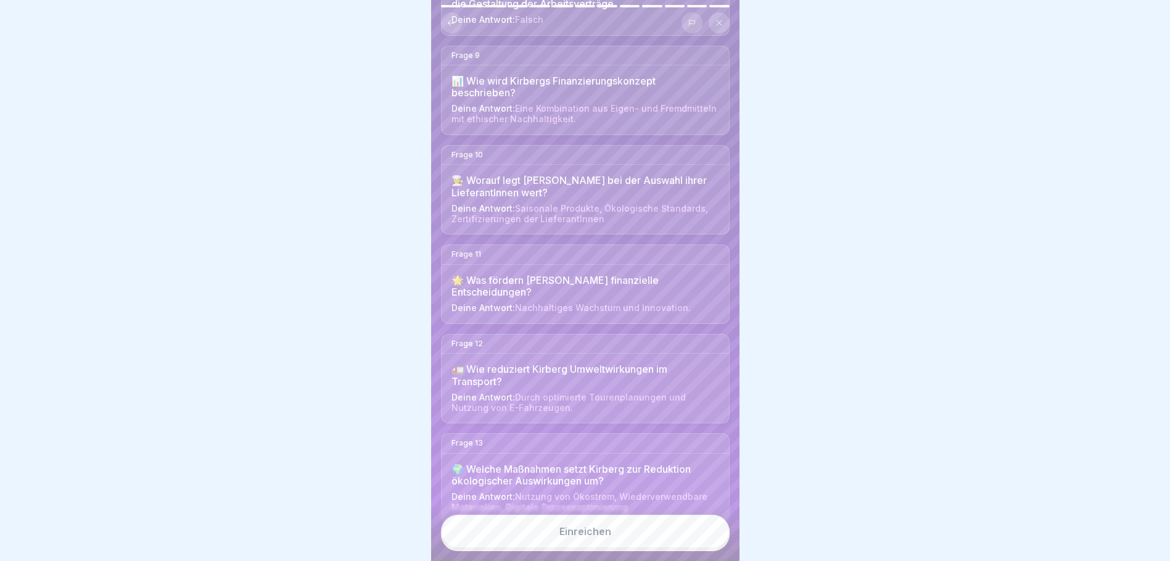
scroll to position [9, 0]
click at [677, 526] on button "Einreichen" at bounding box center [585, 531] width 289 height 33
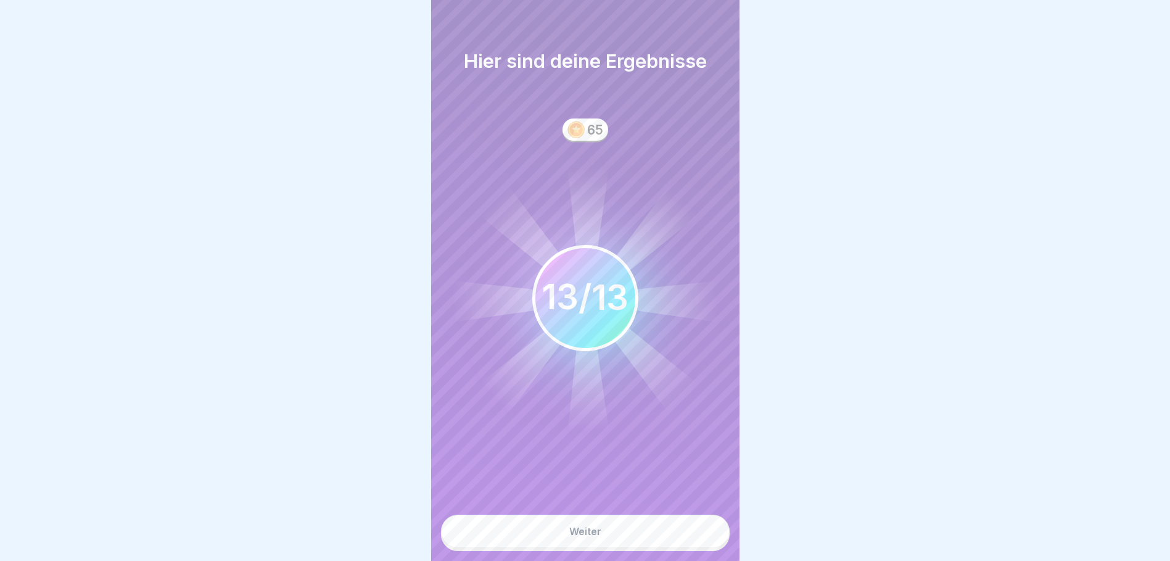
click at [616, 537] on button "Weiter" at bounding box center [585, 531] width 289 height 33
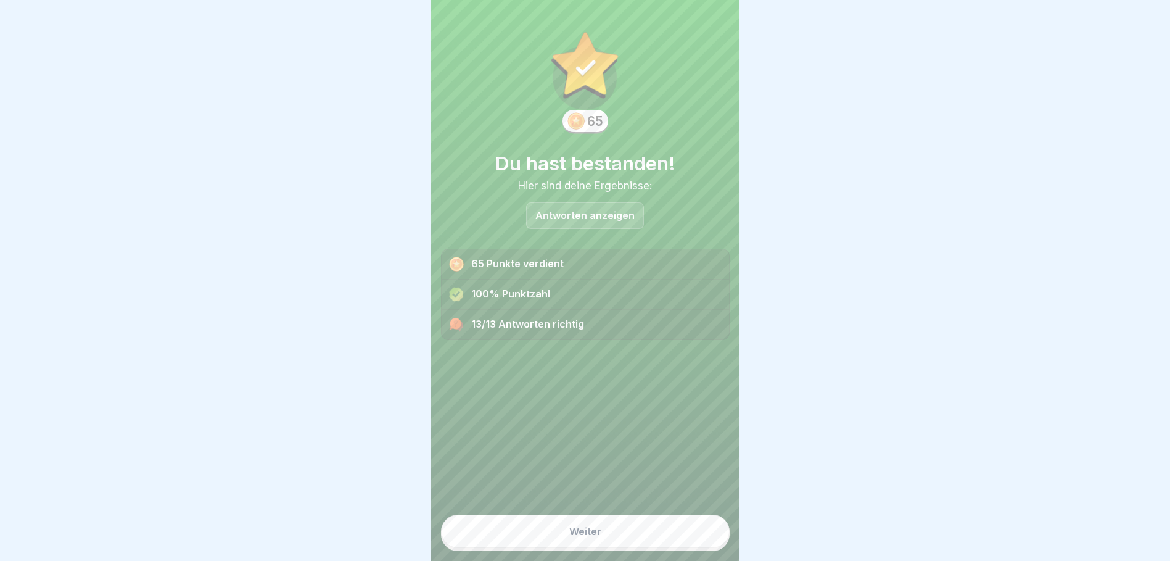
click at [596, 545] on button "Weiter" at bounding box center [585, 531] width 289 height 33
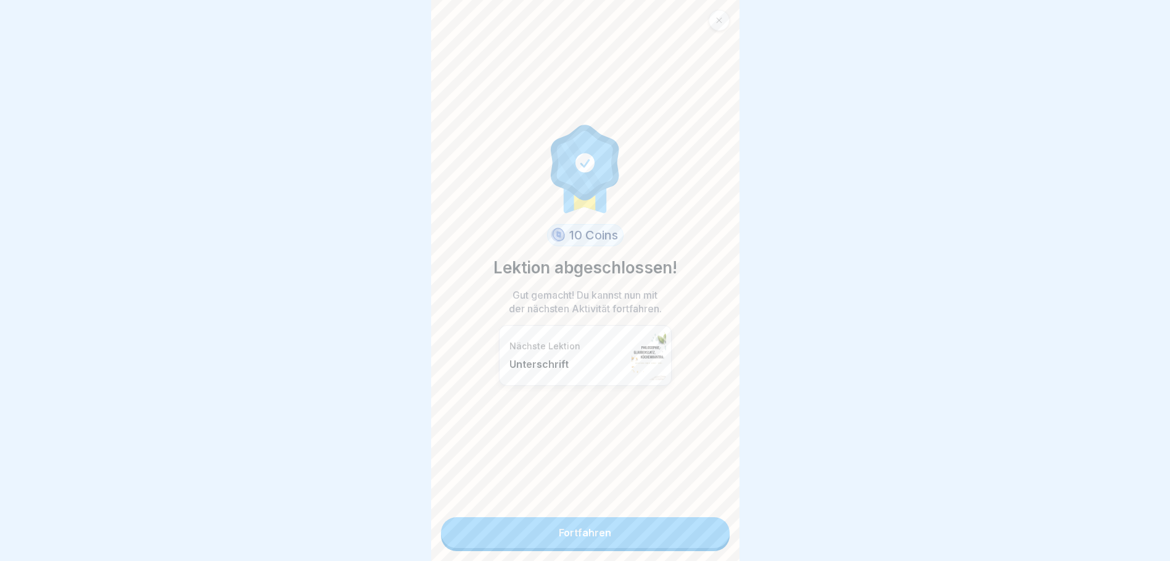
click at [597, 526] on link "Fortfahren" at bounding box center [585, 532] width 289 height 31
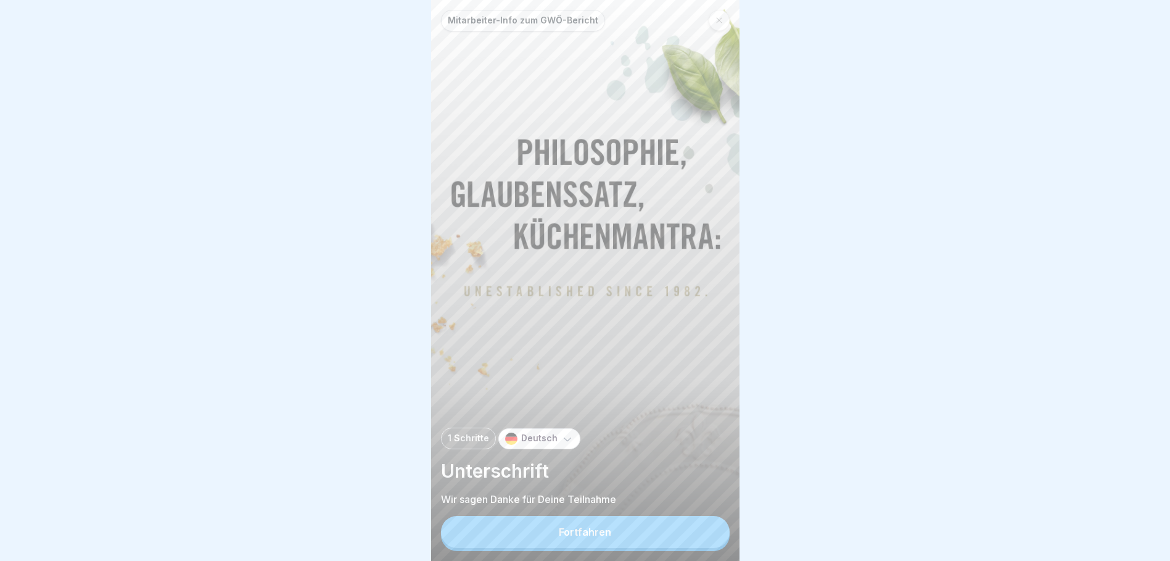
scroll to position [9, 0]
click at [568, 537] on div "Fortfahren" at bounding box center [585, 531] width 52 height 11
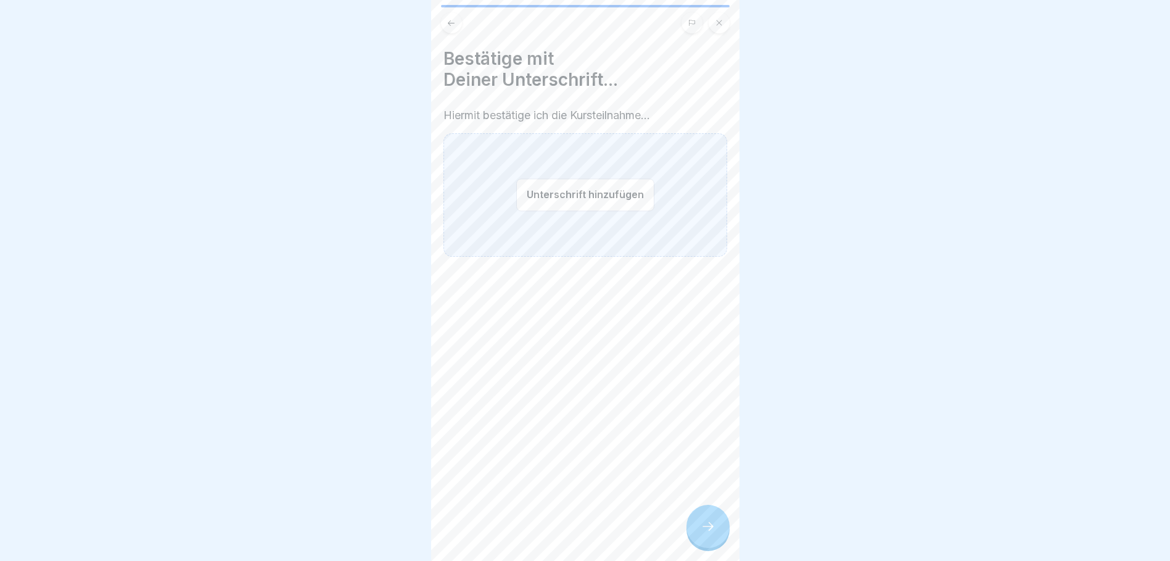
click at [614, 191] on button "Unterschrift hinzufügen" at bounding box center [585, 194] width 138 height 33
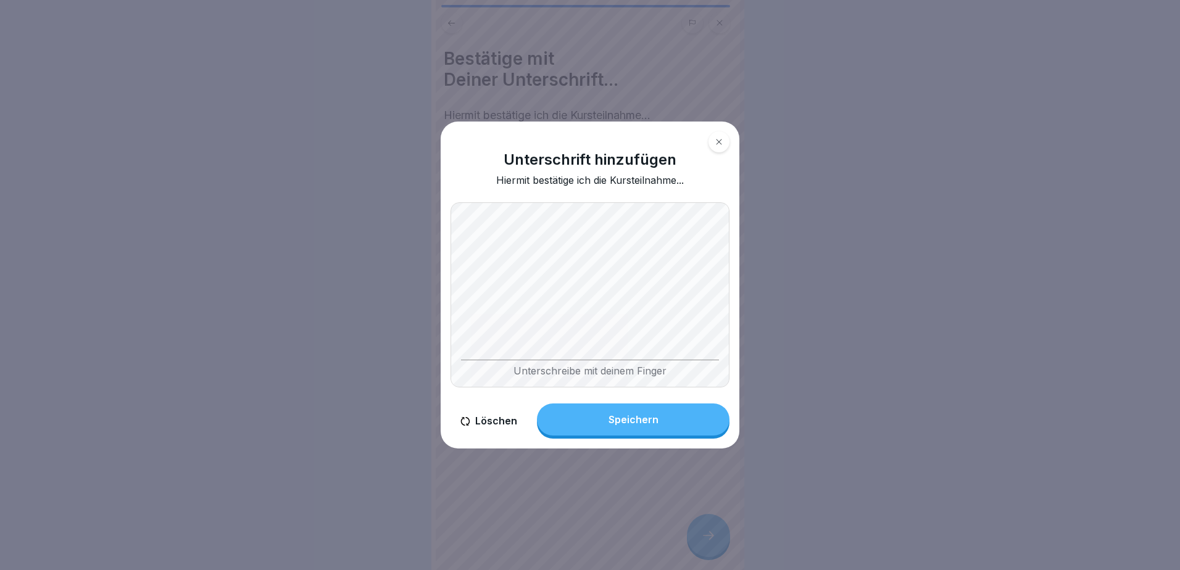
click at [493, 418] on button "Löschen" at bounding box center [488, 420] width 77 height 35
click at [506, 421] on button "Löschen" at bounding box center [488, 420] width 77 height 35
click at [500, 407] on div "Unterschrift hinzufügen Hiermit bestätige ich die Kursteilnahme... Unterschreib…" at bounding box center [589, 286] width 299 height 328
click at [786, 320] on body "Mitarbeiter-Info zum GWÖ-Bericht 1 Schritte Deutsch Unterschrift Wir sagen Dank…" at bounding box center [585, 285] width 1170 height 570
click at [658, 426] on button "Speichern" at bounding box center [633, 419] width 192 height 32
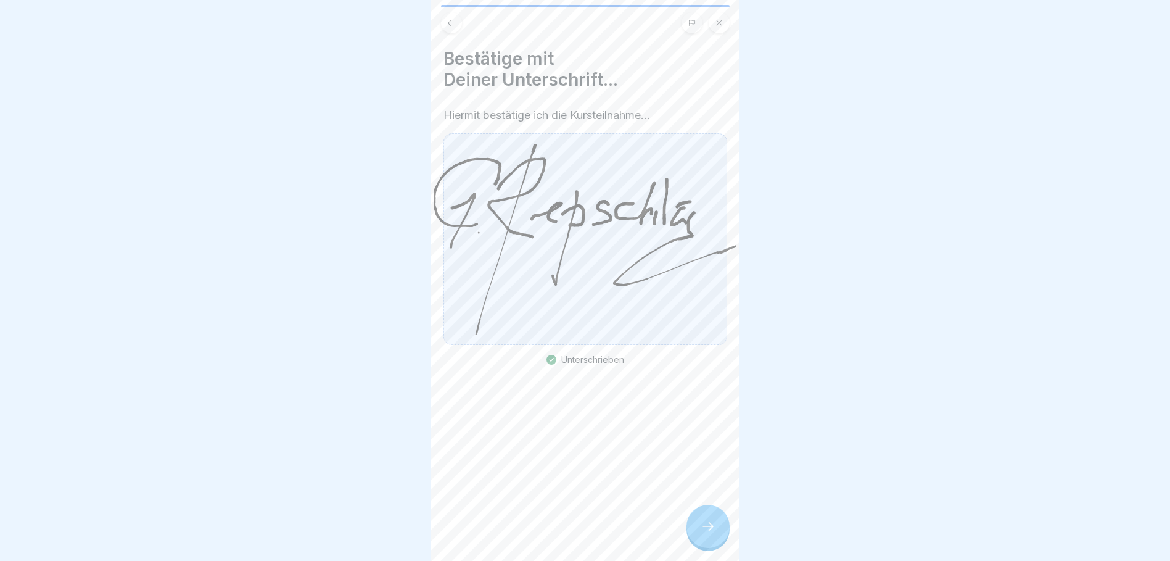
click at [708, 534] on icon at bounding box center [708, 526] width 15 height 15
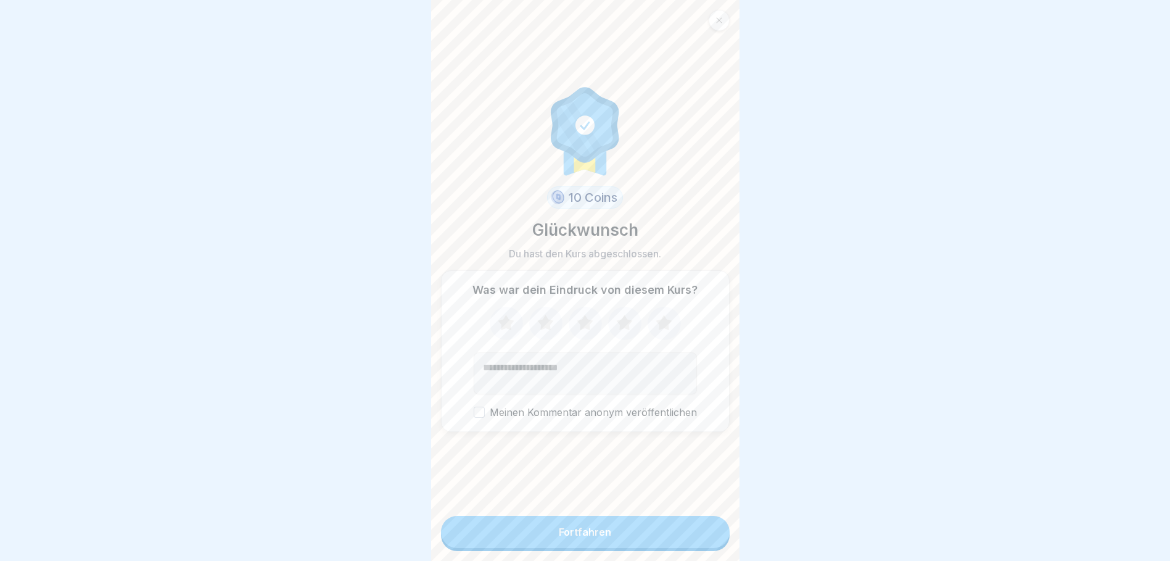
click at [657, 323] on icon at bounding box center [664, 323] width 33 height 32
click at [534, 370] on textarea "Kommentar (optional)" at bounding box center [585, 373] width 223 height 42
type textarea "**********"
click at [474, 418] on button "Meinen Kommentar anonym veröffentlichen" at bounding box center [479, 412] width 11 height 11
click at [559, 537] on div "Fortfahren" at bounding box center [585, 531] width 52 height 11
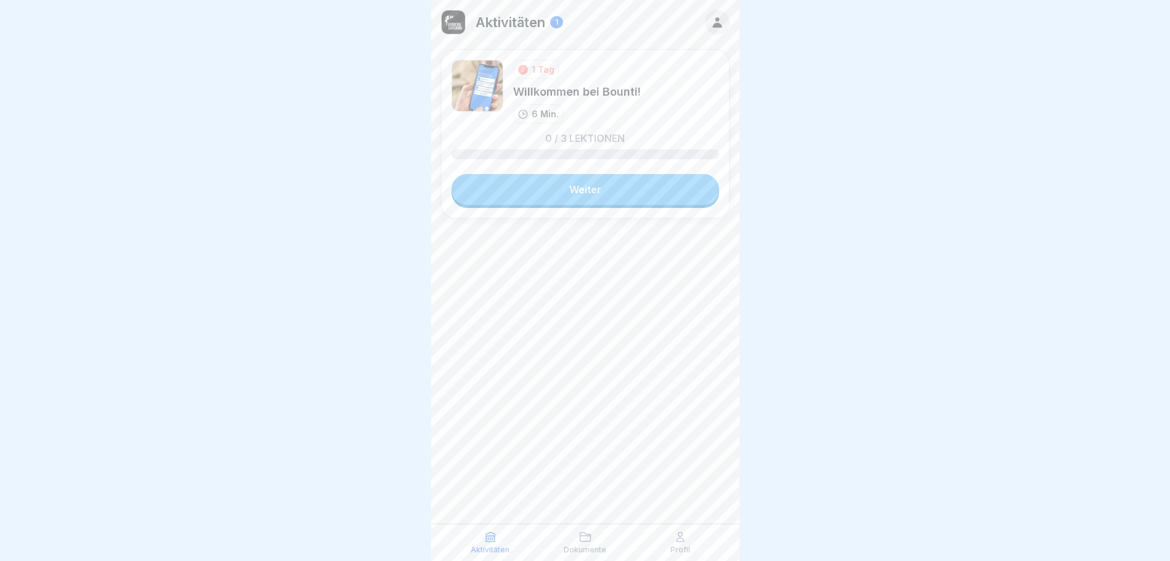
click at [570, 188] on link "Weiter" at bounding box center [586, 189] width 268 height 31
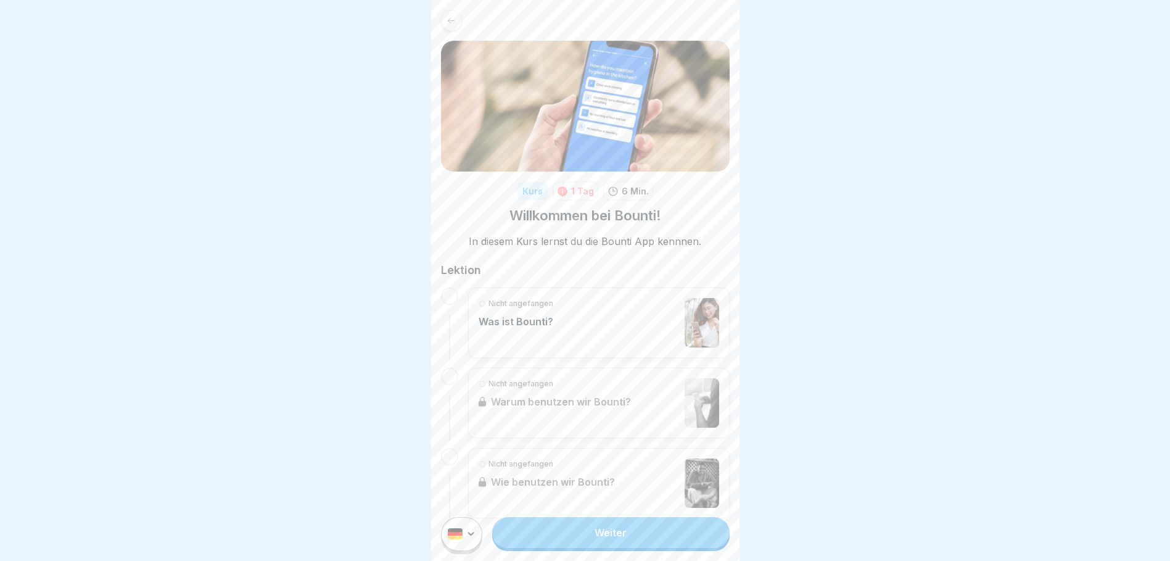
click at [553, 305] on div "Nicht angefangen Was ist Bounti?" at bounding box center [599, 322] width 241 height 49
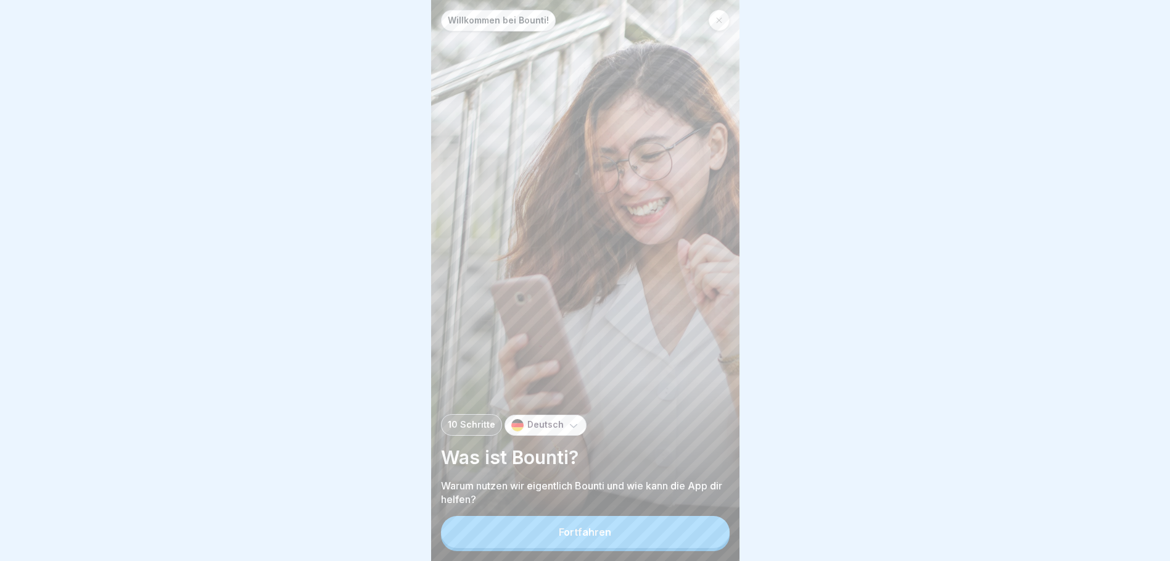
click at [582, 548] on button "Fortfahren" at bounding box center [585, 532] width 289 height 32
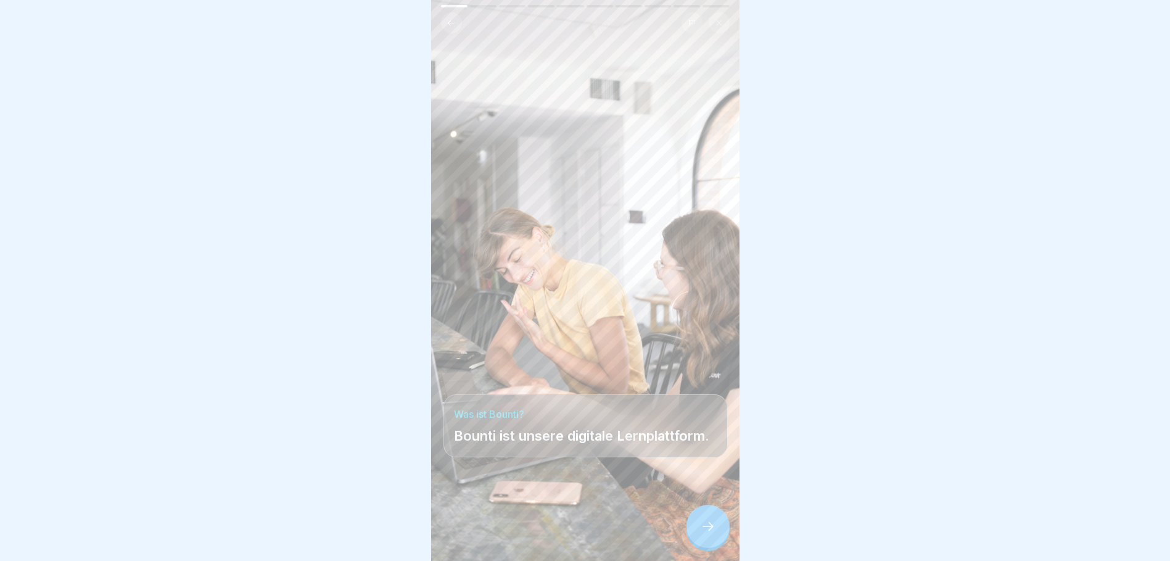
click at [714, 534] on icon at bounding box center [708, 526] width 15 height 15
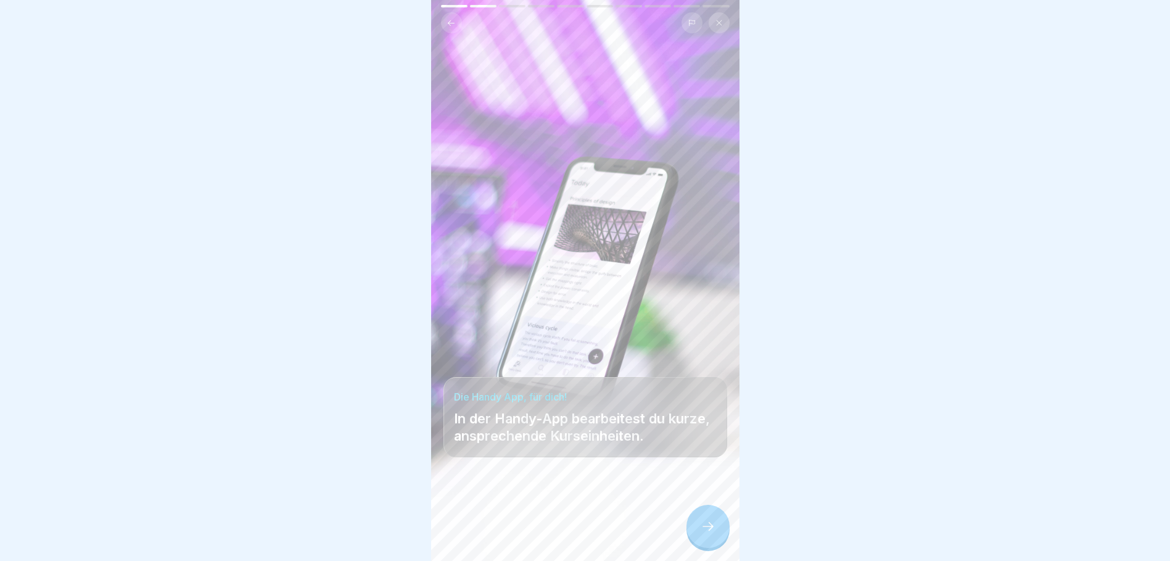
click at [701, 530] on icon at bounding box center [708, 526] width 15 height 15
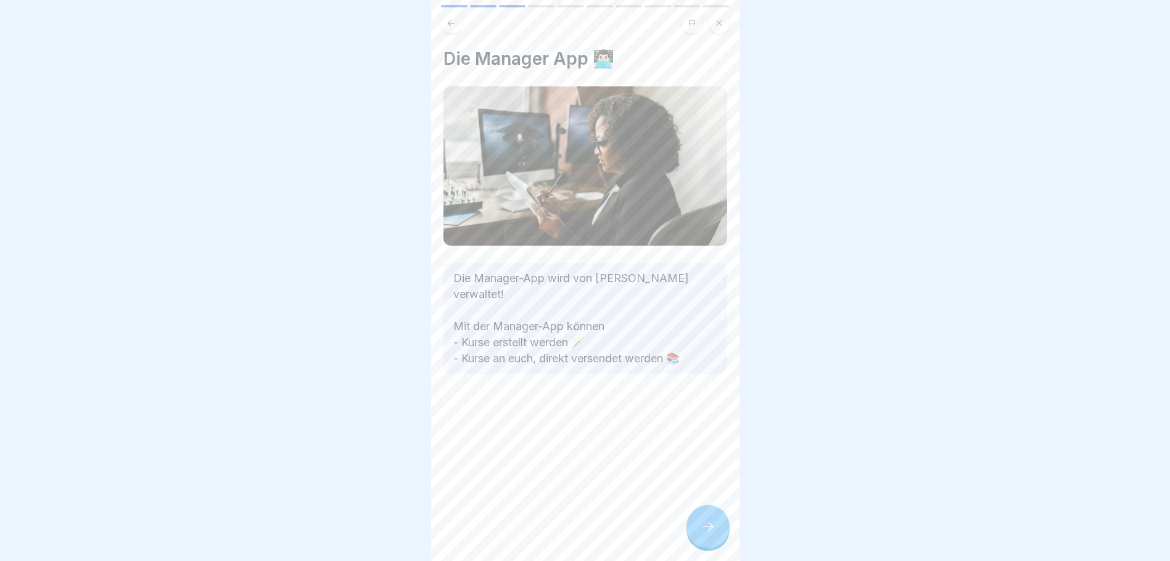
click at [701, 530] on icon at bounding box center [708, 526] width 15 height 15
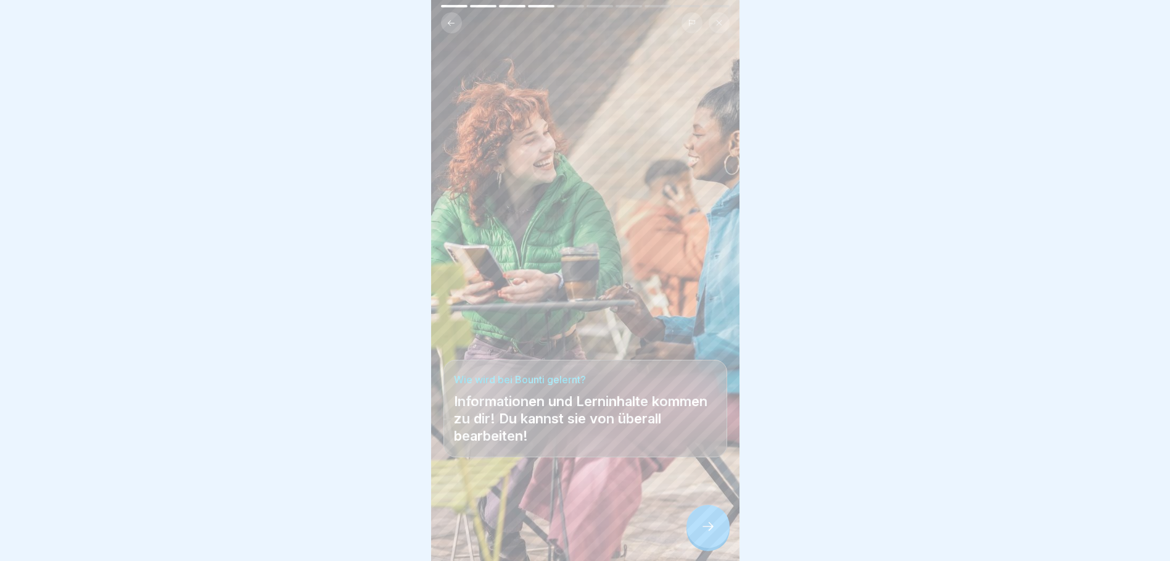
click at [701, 530] on icon at bounding box center [708, 526] width 15 height 15
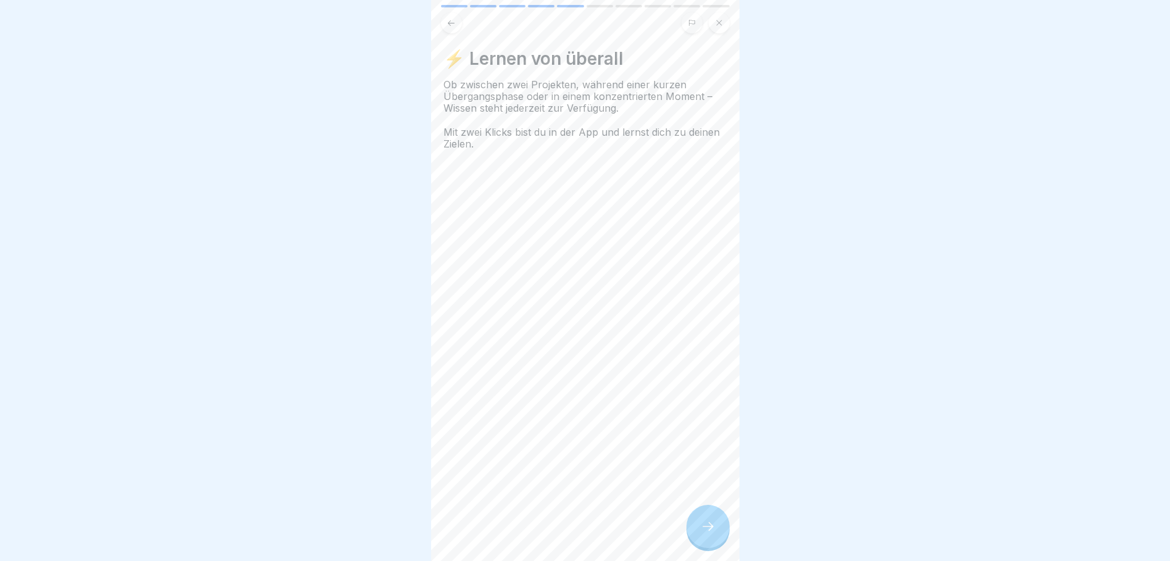
click at [701, 530] on icon at bounding box center [708, 526] width 15 height 15
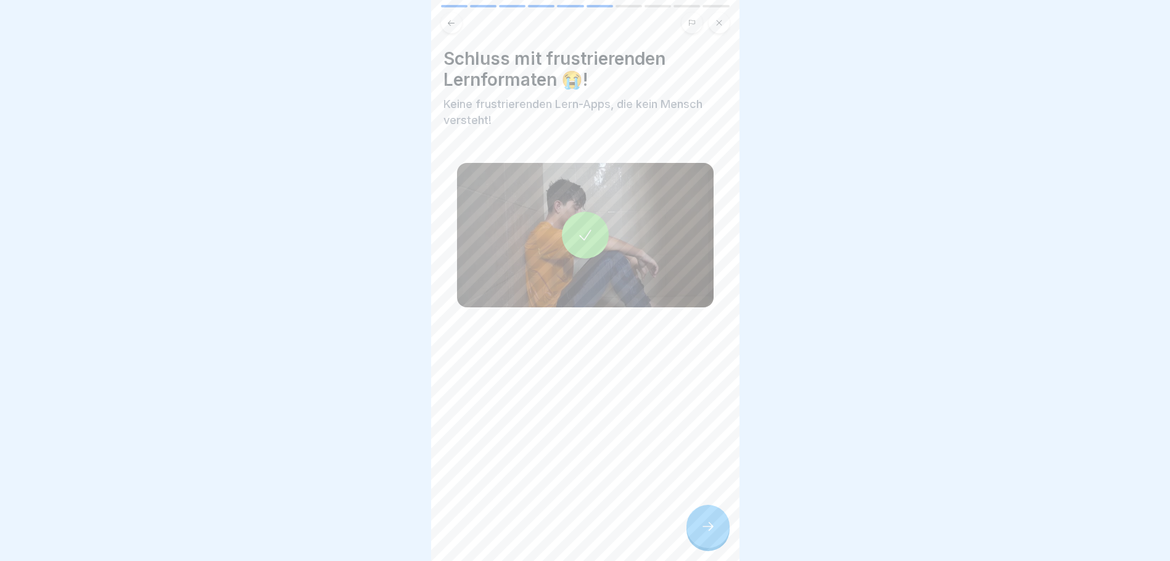
click at [701, 530] on icon at bounding box center [708, 526] width 15 height 15
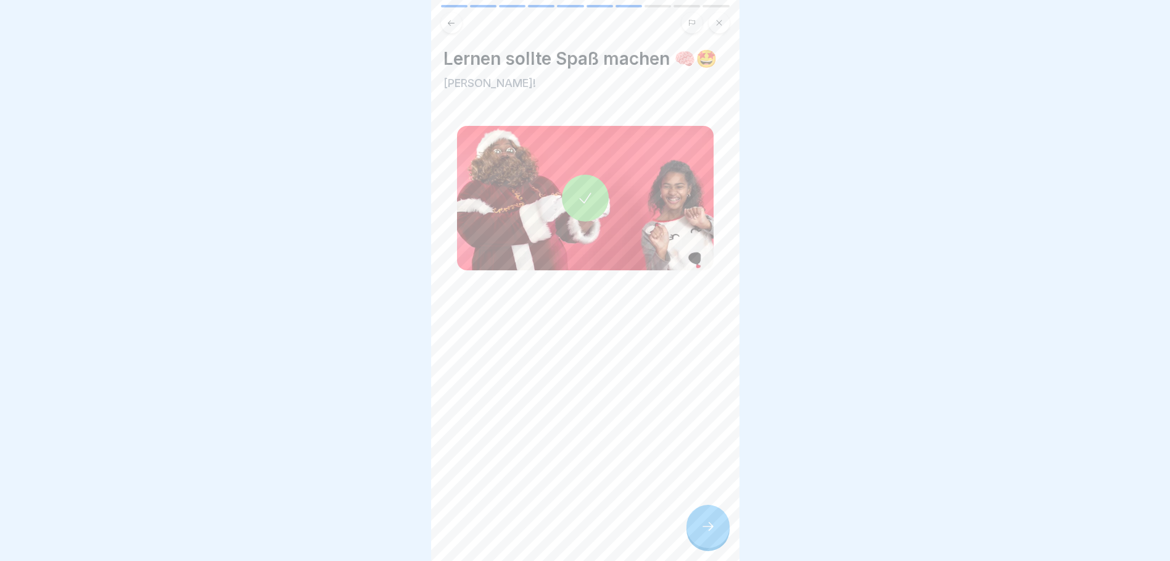
click at [701, 530] on icon at bounding box center [708, 526] width 15 height 15
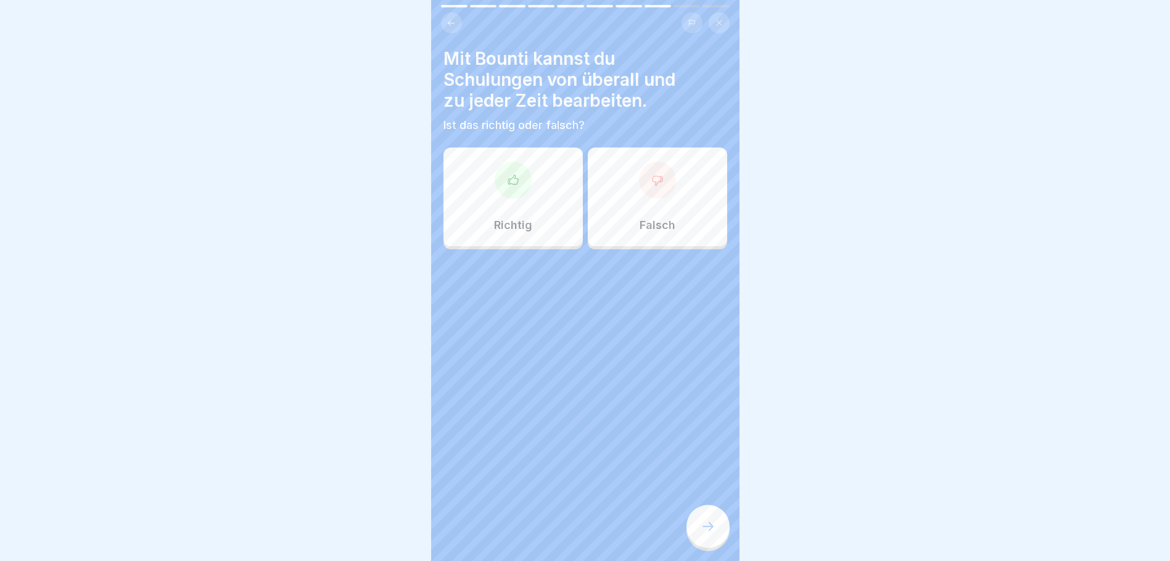
click at [546, 214] on div "Richtig" at bounding box center [513, 196] width 139 height 99
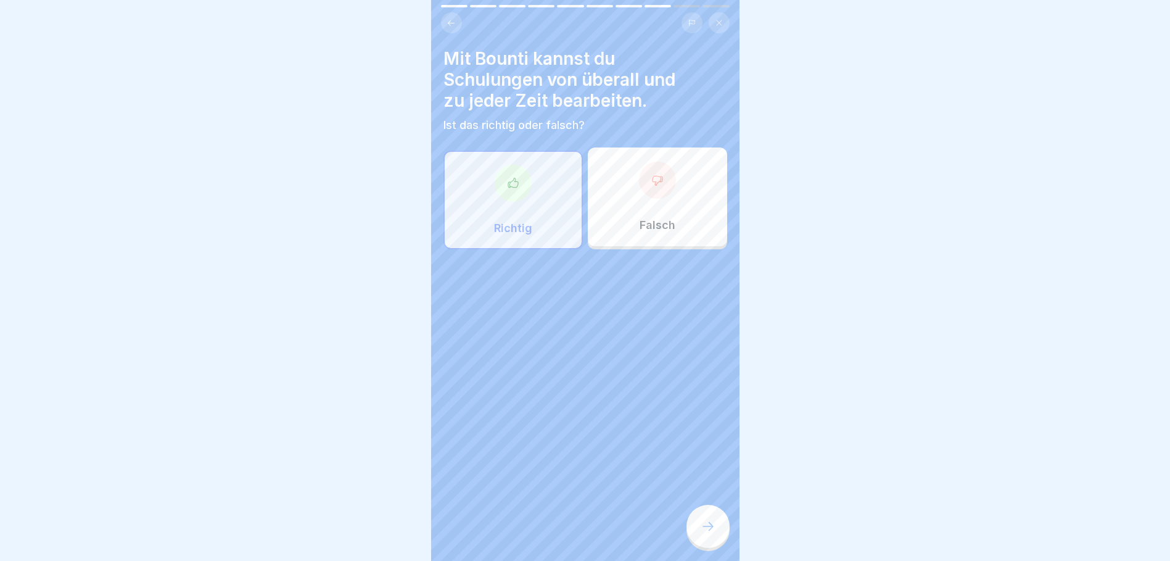
click at [611, 4] on div "Mit Bounti kannst du Schulungen von überall und zu jeder Zeit bearbeiten. Ist d…" at bounding box center [585, 280] width 308 height 561
click at [453, 19] on icon at bounding box center [451, 23] width 9 height 9
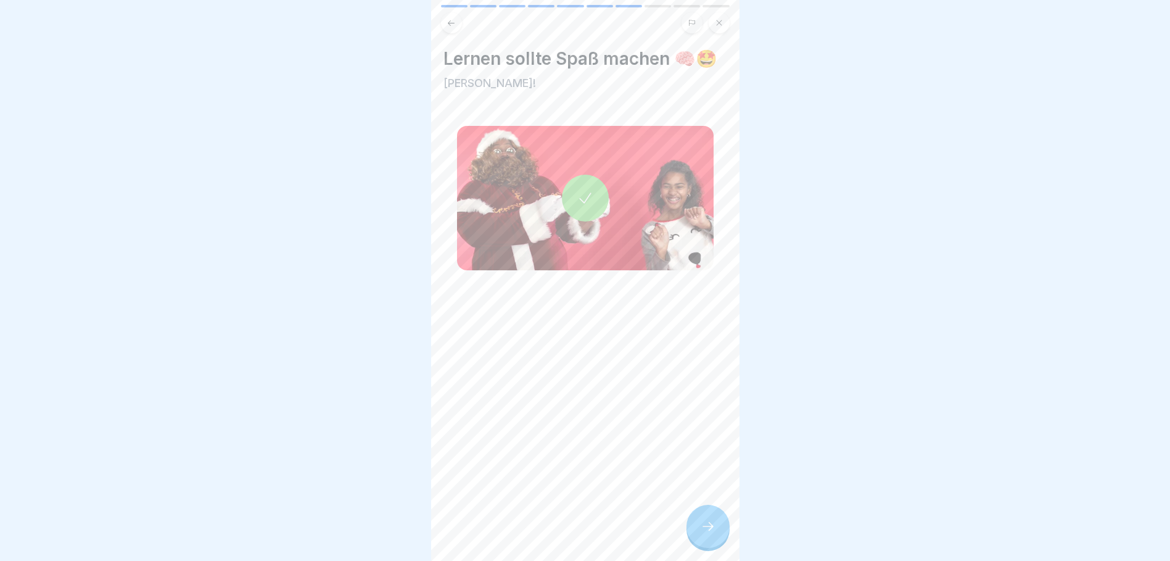
click at [453, 19] on icon at bounding box center [451, 23] width 9 height 9
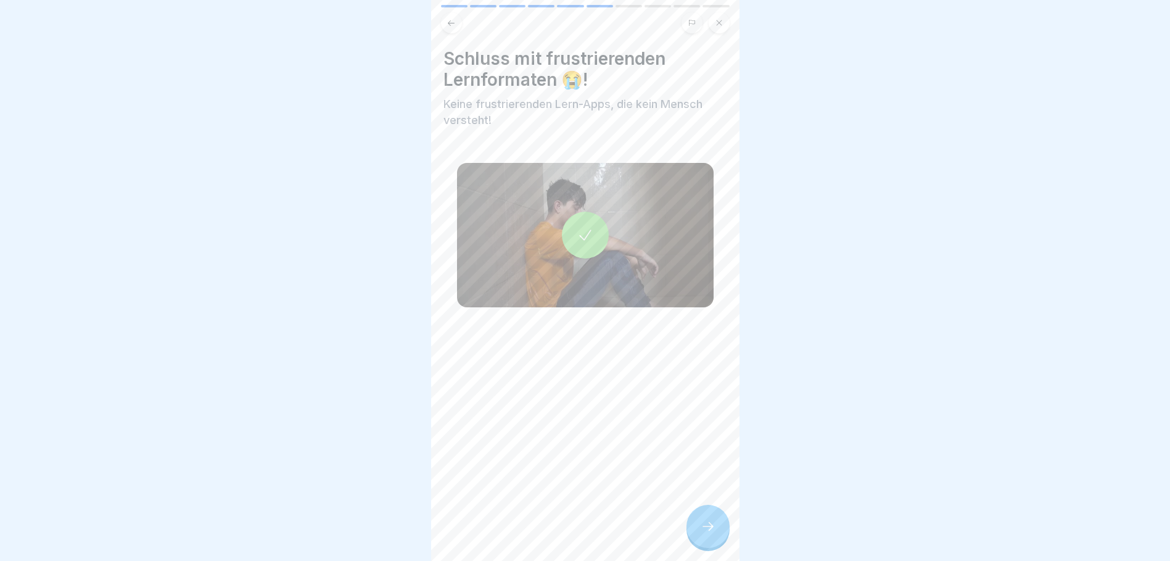
click at [453, 19] on icon at bounding box center [451, 23] width 9 height 9
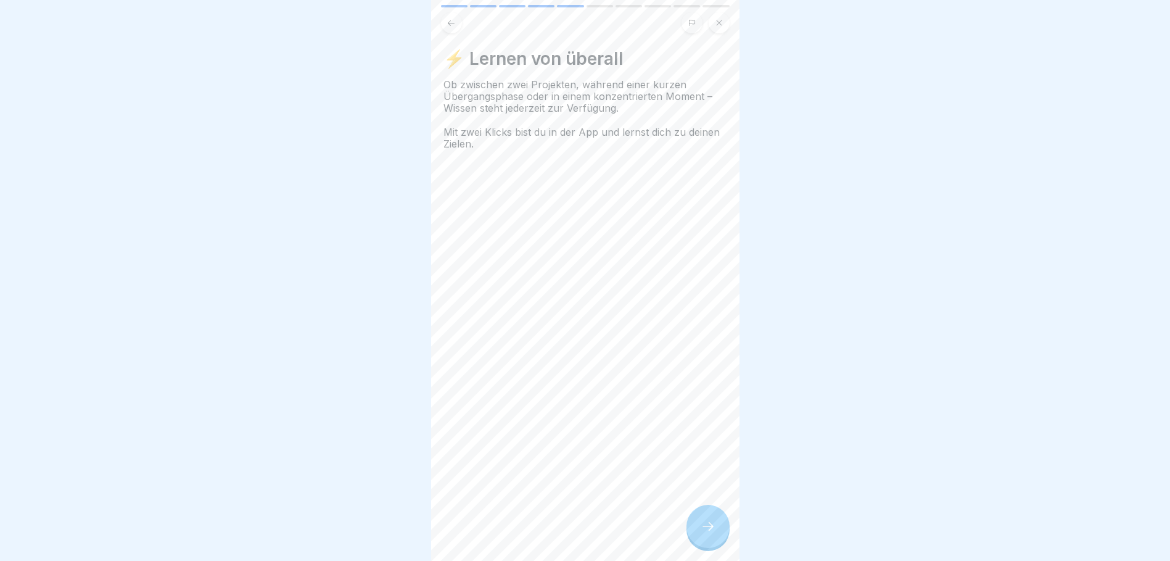
click at [453, 19] on icon at bounding box center [451, 23] width 9 height 9
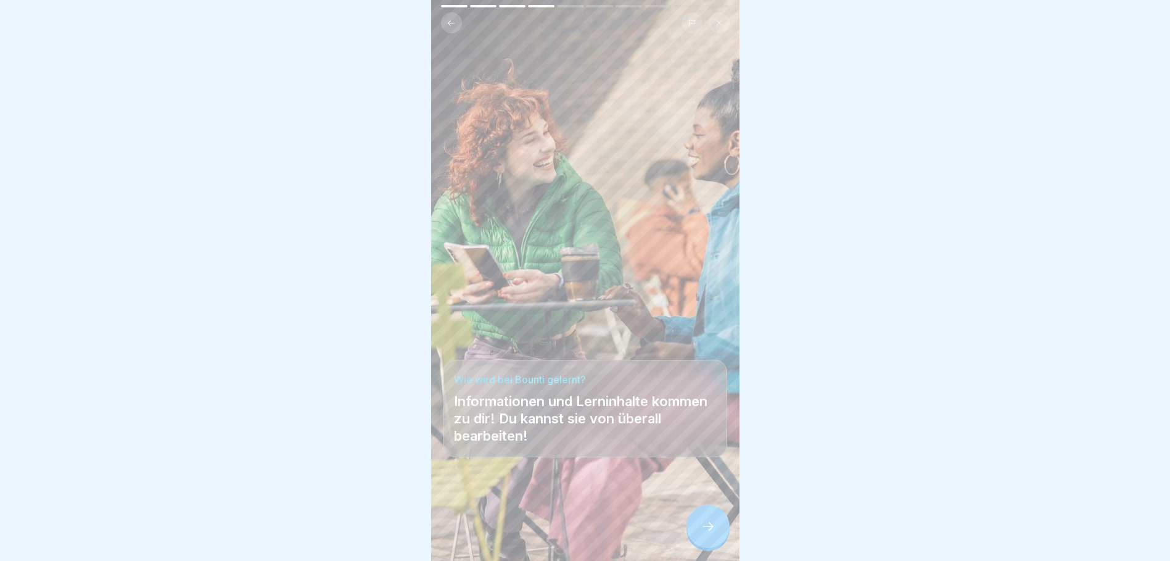
click at [453, 19] on icon at bounding box center [451, 23] width 9 height 9
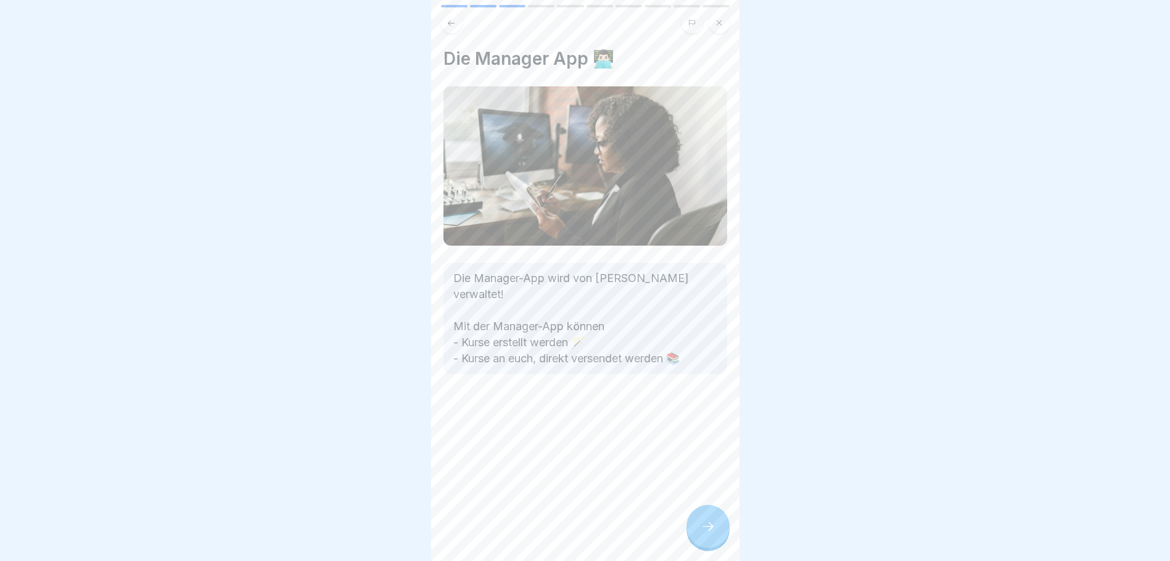
click at [453, 19] on icon at bounding box center [451, 23] width 9 height 9
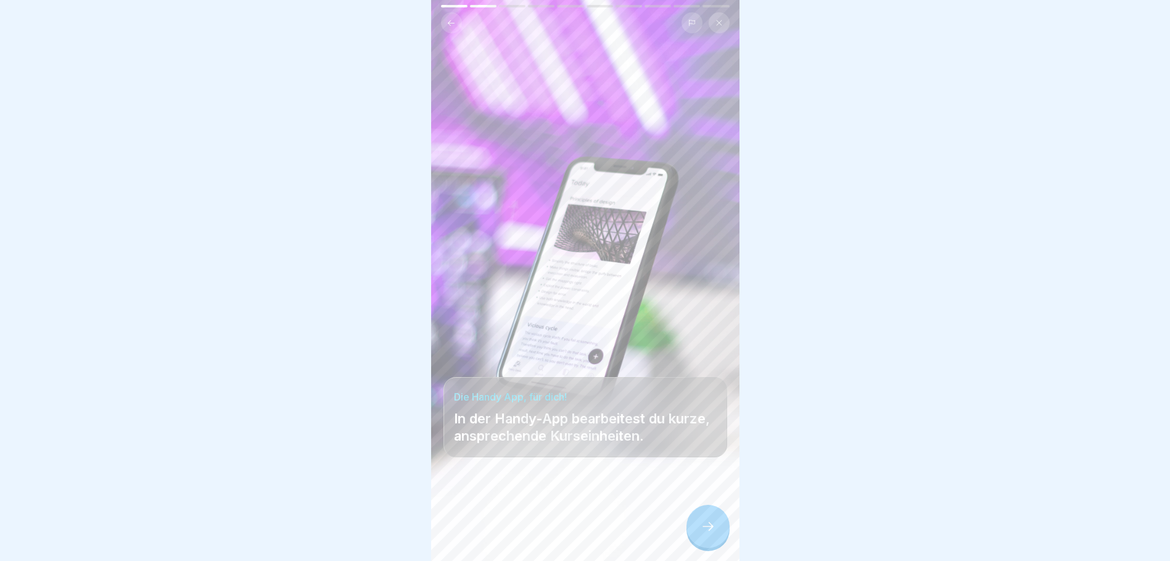
click at [714, 534] on icon at bounding box center [708, 526] width 15 height 15
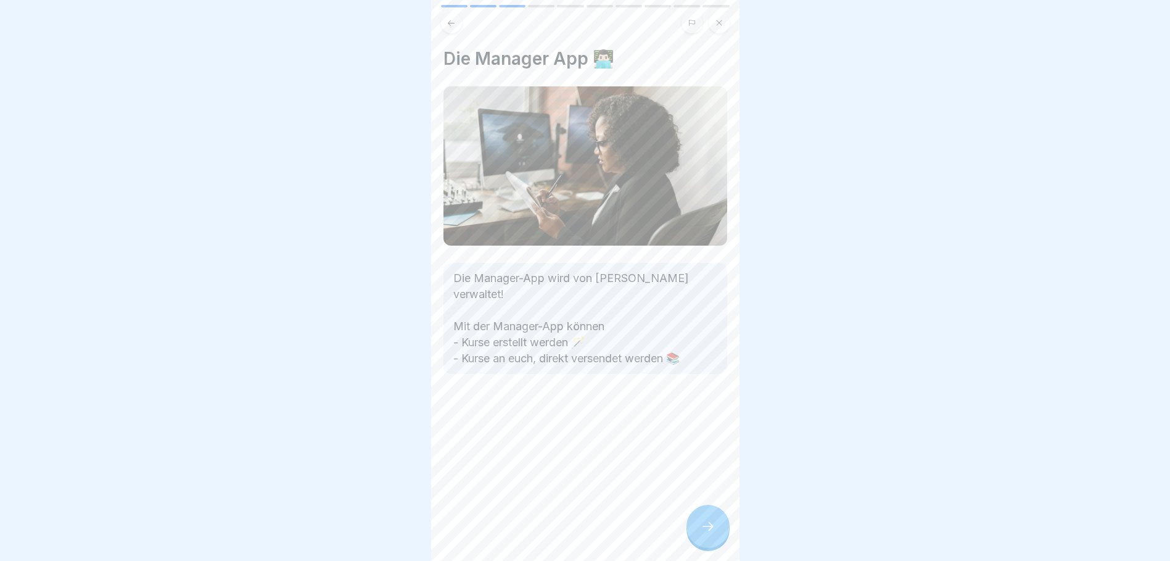
click at [714, 534] on icon at bounding box center [708, 526] width 15 height 15
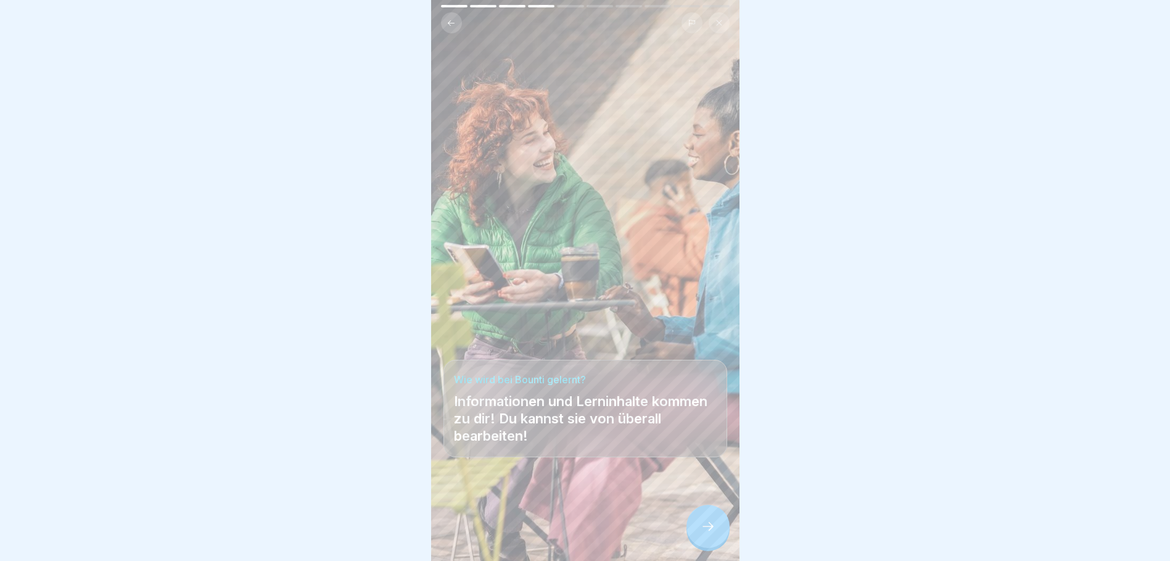
click at [714, 534] on icon at bounding box center [708, 526] width 15 height 15
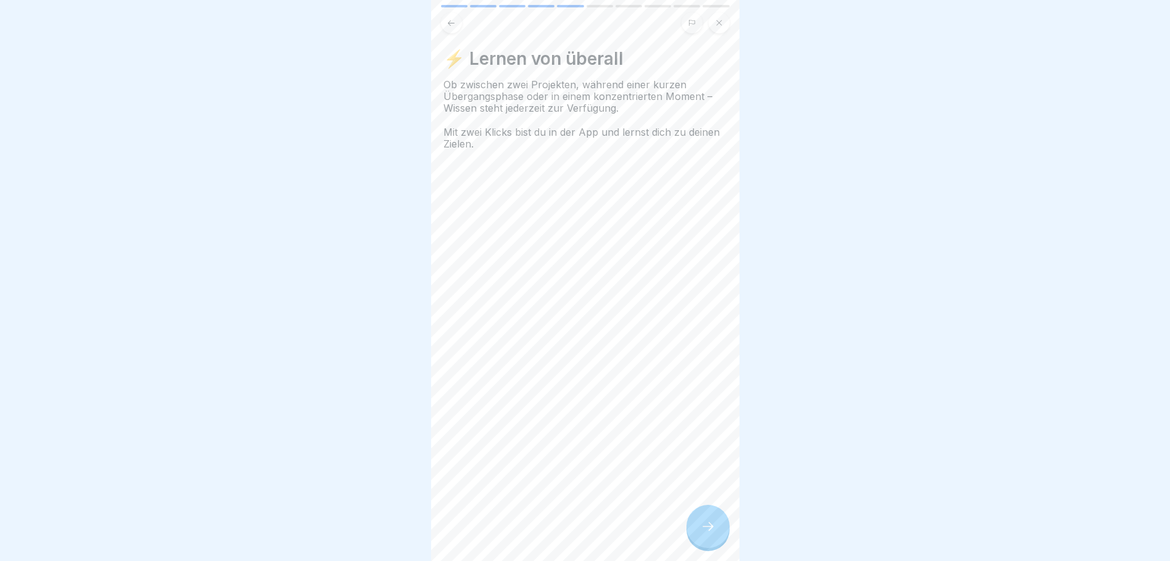
click at [714, 534] on icon at bounding box center [708, 526] width 15 height 15
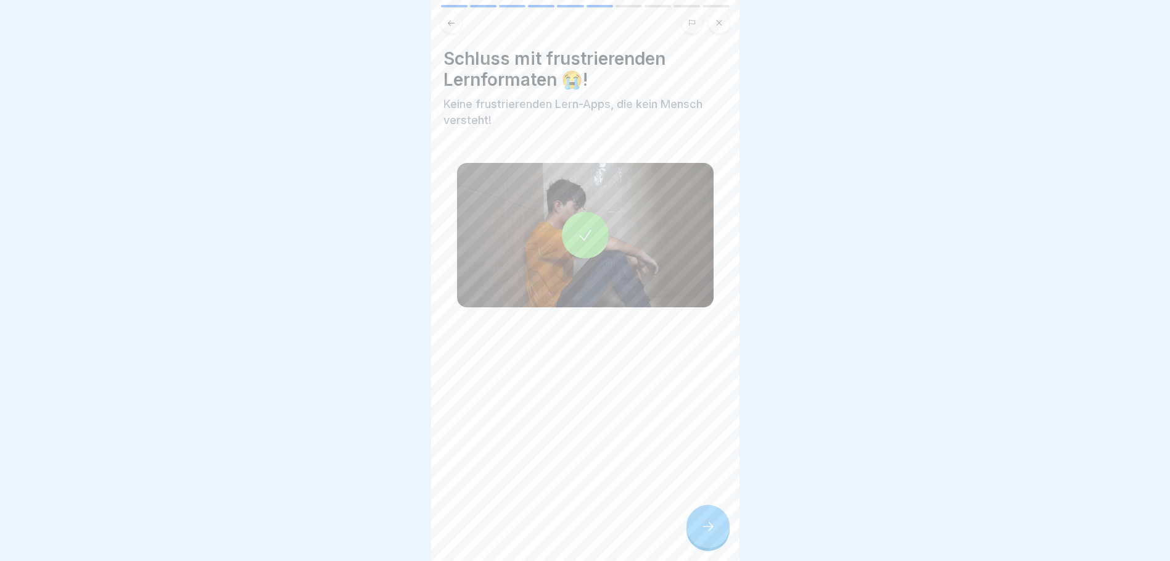
click at [714, 534] on icon at bounding box center [708, 526] width 15 height 15
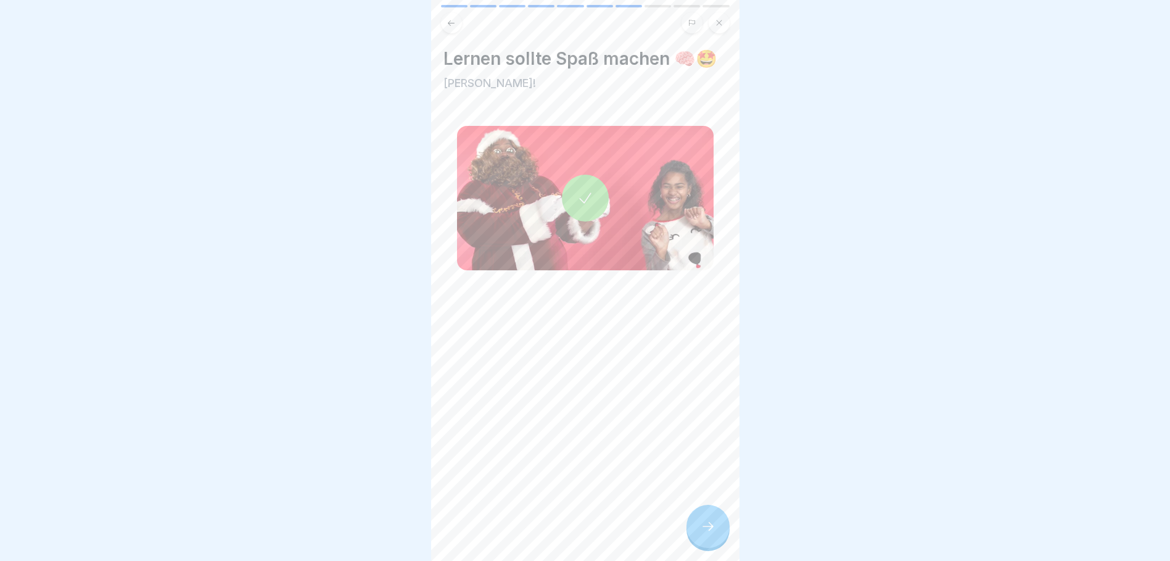
click at [714, 534] on icon at bounding box center [708, 526] width 15 height 15
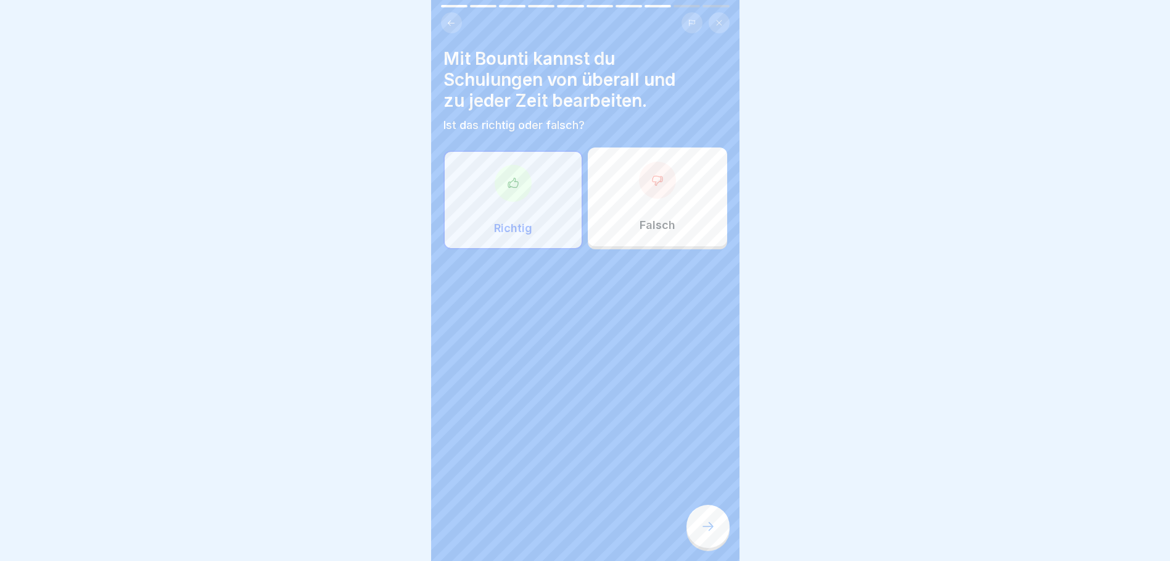
click at [487, 191] on div "Richtig" at bounding box center [513, 200] width 139 height 99
click at [524, 215] on div "Richtig" at bounding box center [513, 200] width 139 height 99
click at [631, 224] on div "Falsch" at bounding box center [657, 196] width 139 height 99
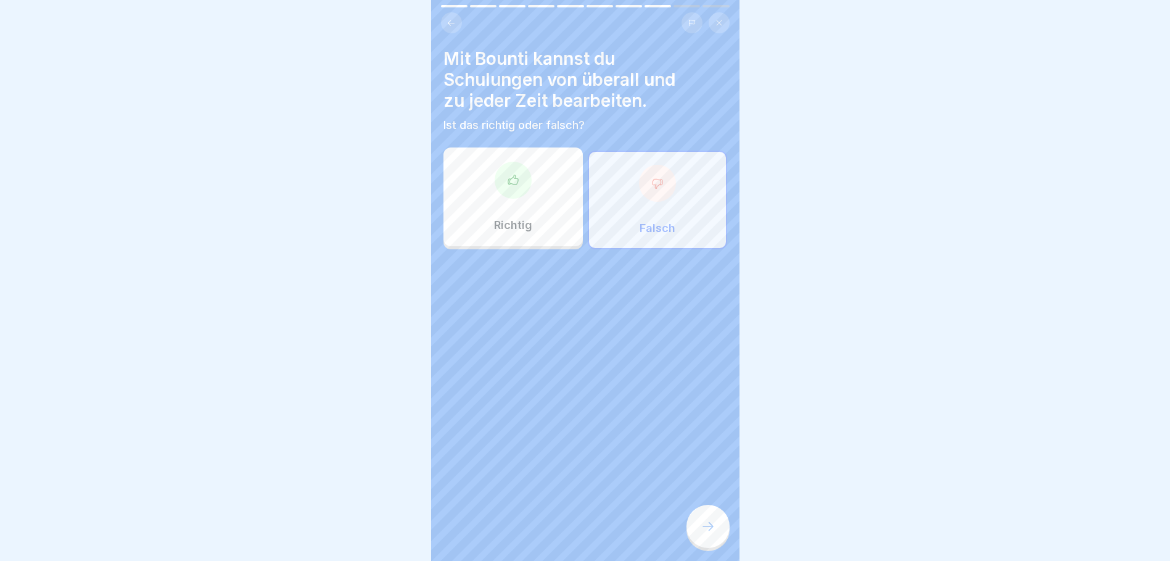
click at [517, 218] on p "Richtig" at bounding box center [513, 225] width 38 height 14
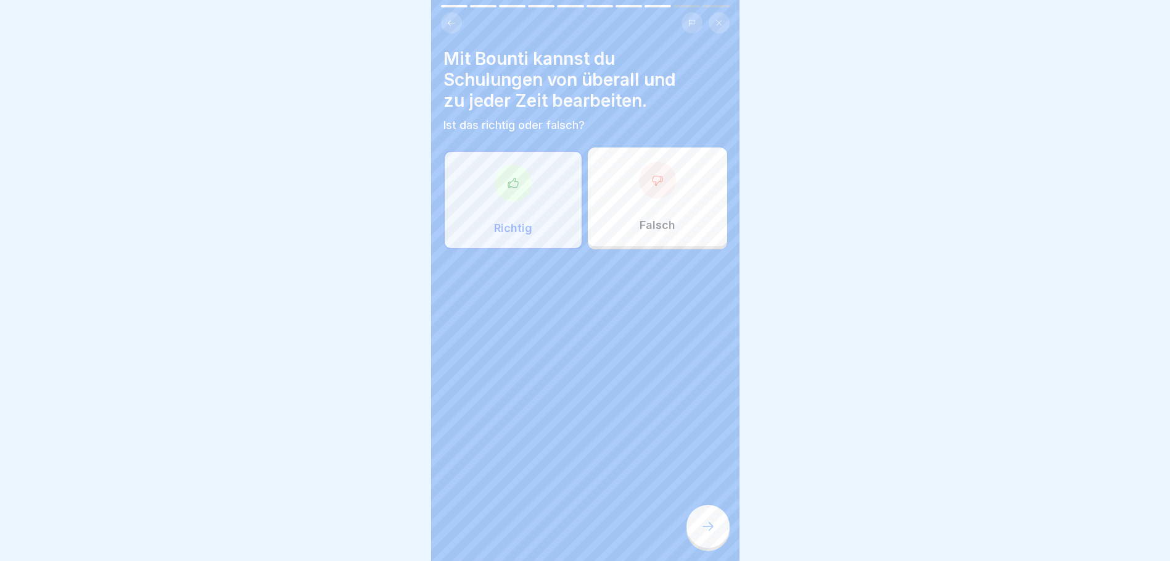
click at [713, 534] on icon at bounding box center [708, 526] width 15 height 15
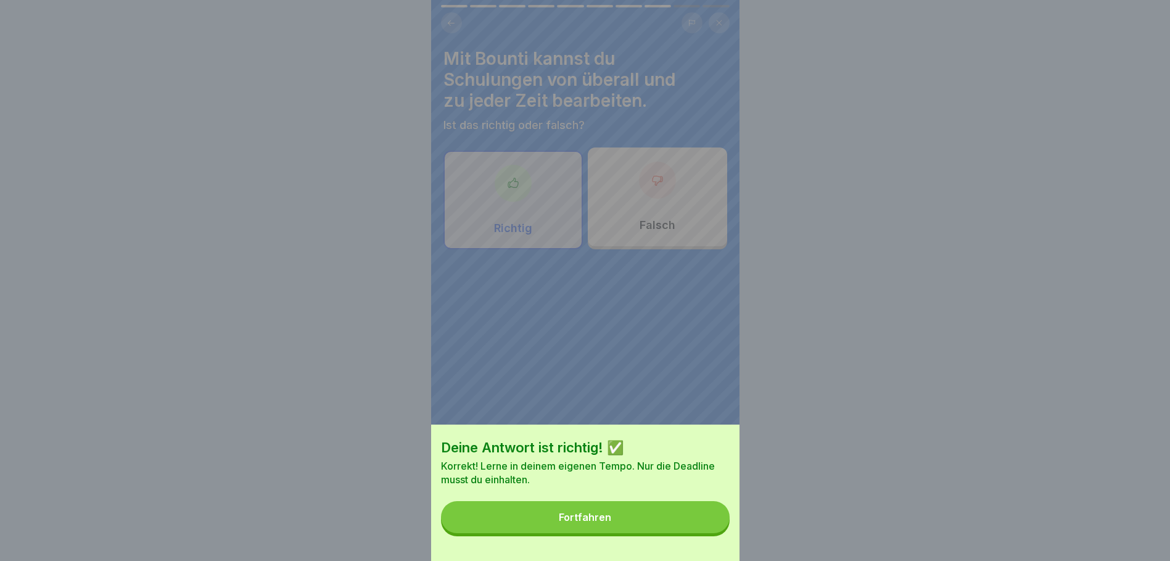
click at [660, 524] on button "Fortfahren" at bounding box center [585, 517] width 289 height 32
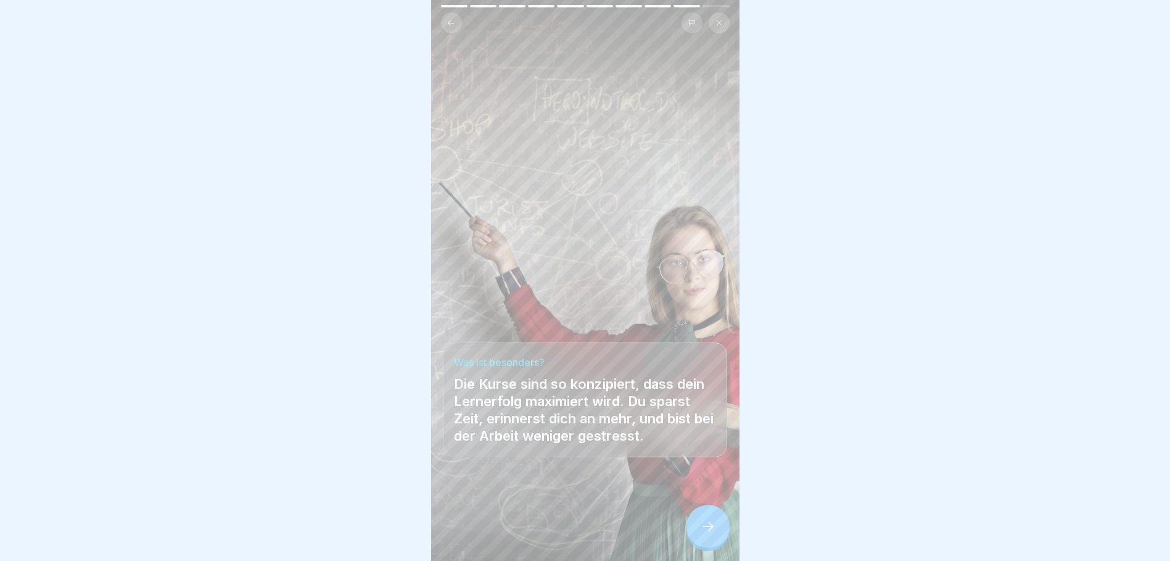
click at [706, 534] on icon at bounding box center [708, 526] width 15 height 15
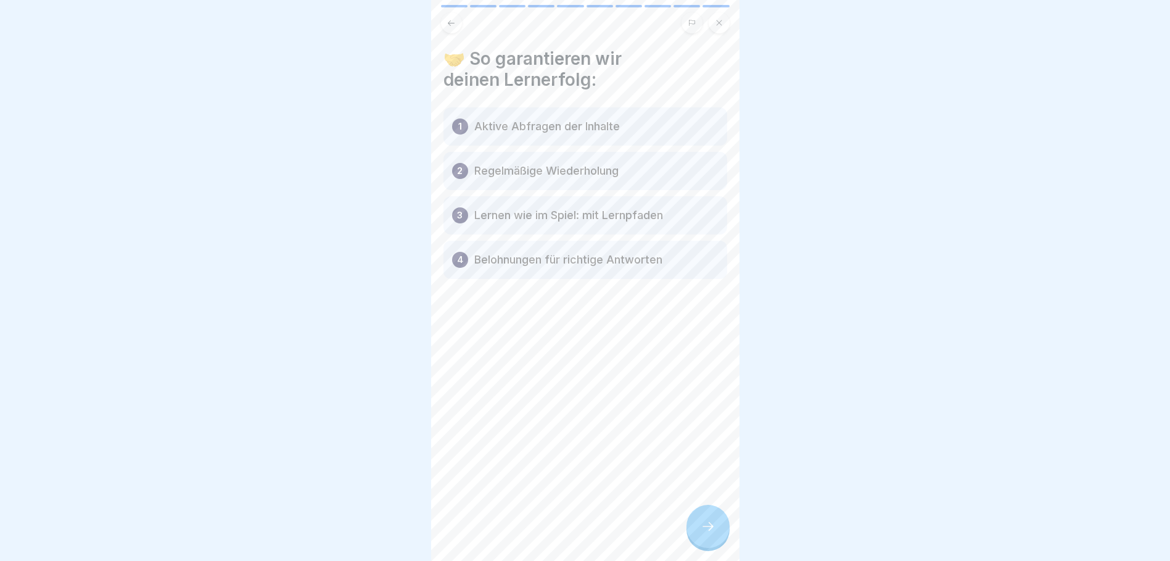
click at [706, 534] on icon at bounding box center [708, 526] width 15 height 15
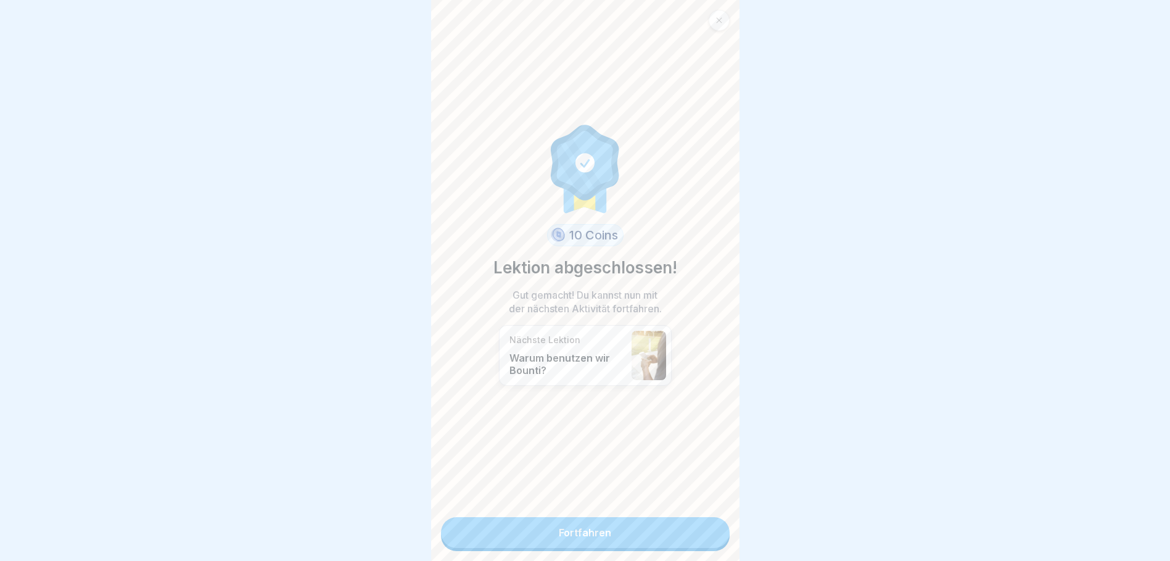
click at [661, 529] on link "Fortfahren" at bounding box center [585, 532] width 289 height 31
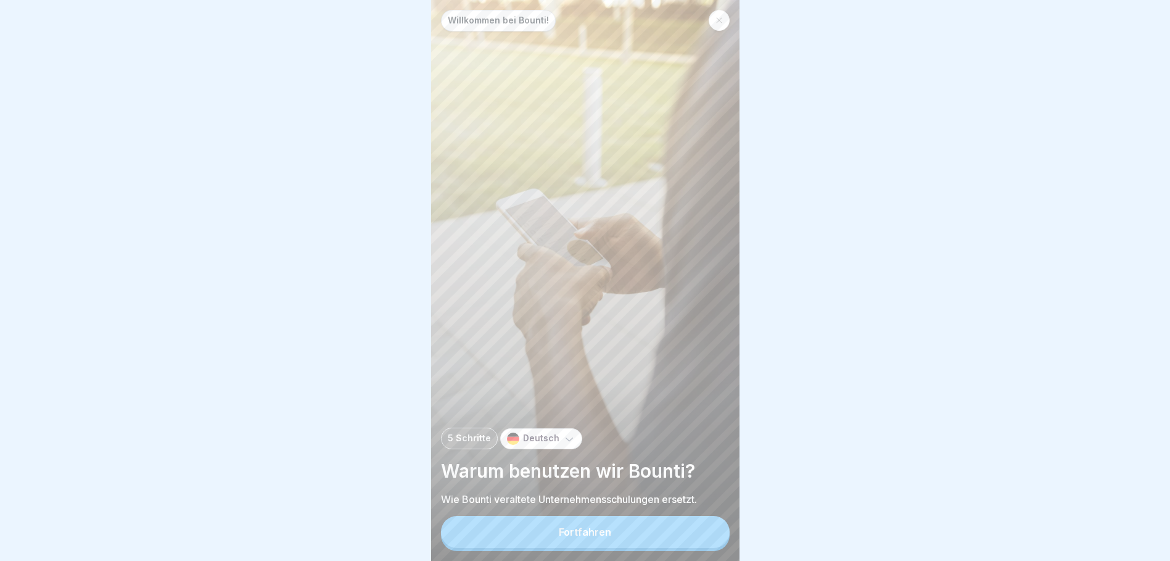
click at [661, 529] on button "Fortfahren" at bounding box center [585, 532] width 289 height 32
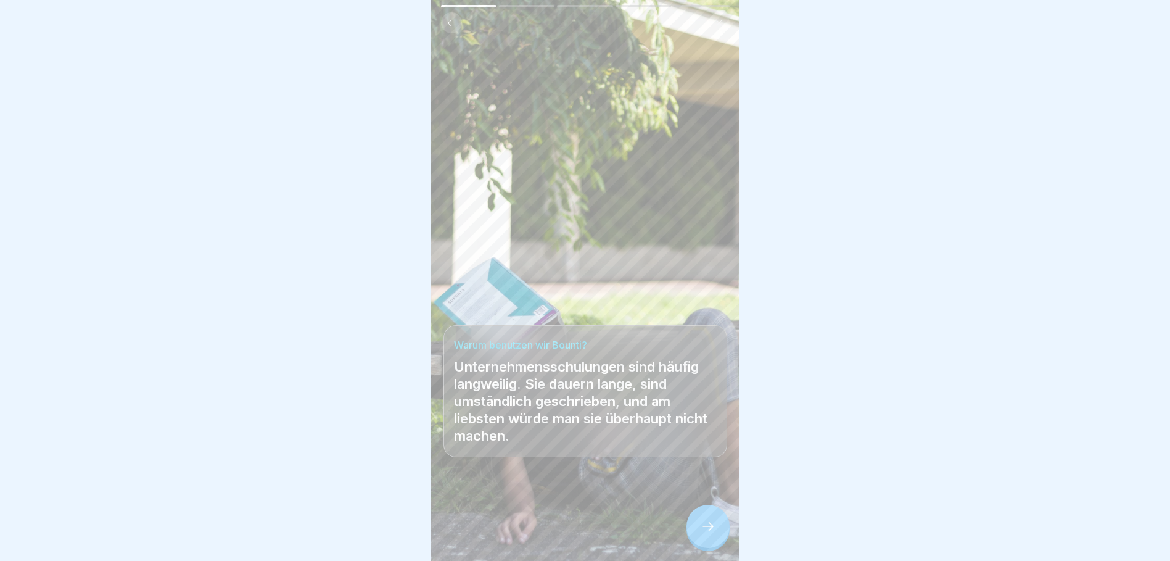
click at [697, 525] on div at bounding box center [708, 526] width 43 height 43
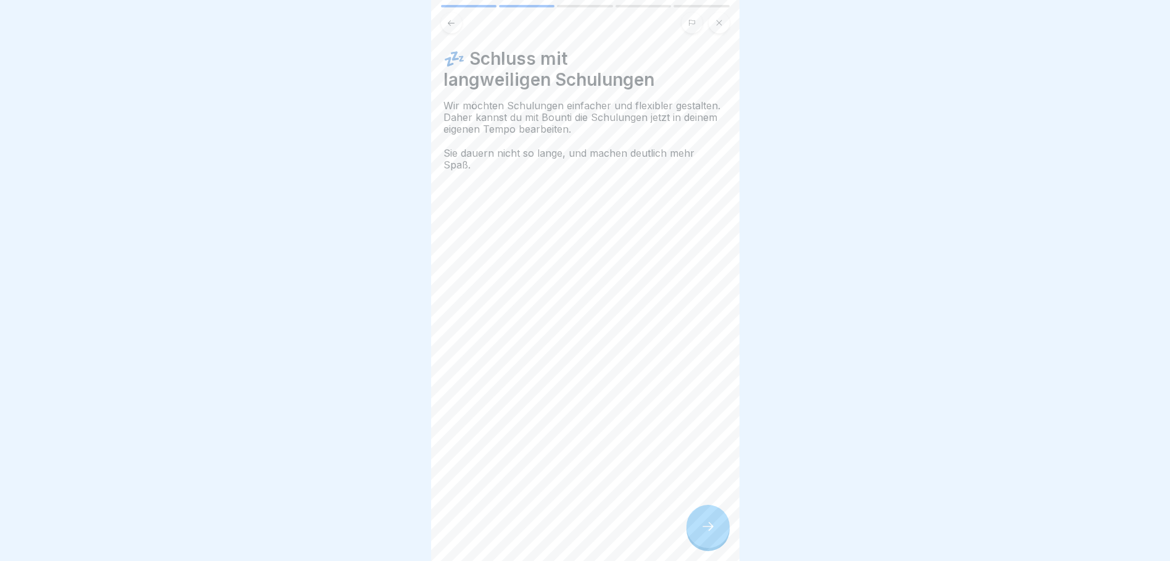
click at [704, 529] on div at bounding box center [708, 526] width 43 height 43
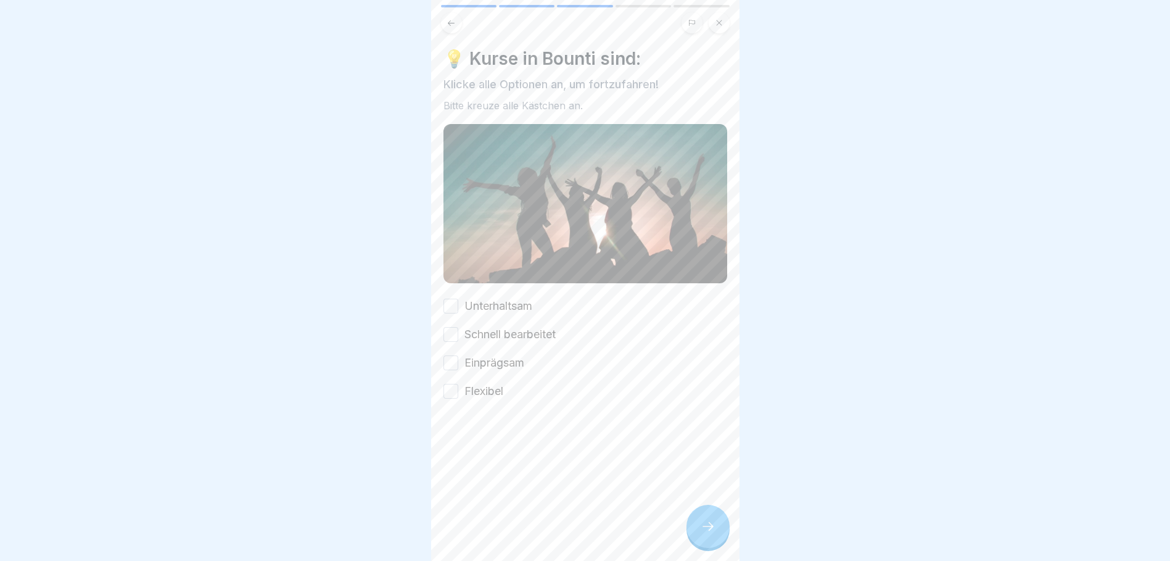
click at [449, 299] on button "Unterhaltsam" at bounding box center [451, 306] width 15 height 15
click at [450, 329] on button "Schnell bearbeitet" at bounding box center [451, 334] width 15 height 15
click at [450, 358] on button "Einprägsam" at bounding box center [451, 362] width 15 height 15
click at [451, 384] on button "Flexibel" at bounding box center [451, 391] width 15 height 15
click at [698, 537] on div at bounding box center [708, 526] width 43 height 43
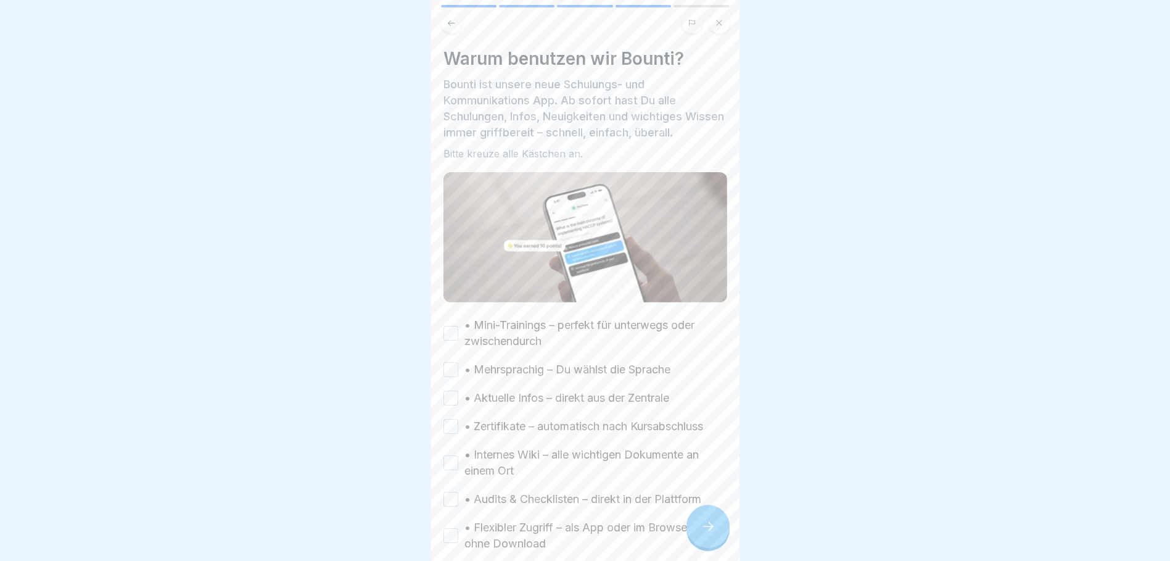
click at [452, 332] on button "• Mini-Trainings – perfekt für unterwegs oder zwischendurch" at bounding box center [451, 333] width 15 height 15
click at [455, 365] on button "• Mehrsprachig – Du wählst die Sprache" at bounding box center [451, 369] width 15 height 15
click at [452, 394] on button "• Aktuelle Infos – direkt aus der Zentrale" at bounding box center [451, 398] width 15 height 15
click at [447, 421] on button "• Zertifikate – automatisch nach Kursabschluss" at bounding box center [451, 426] width 15 height 15
click at [447, 459] on button "• Internes Wiki – alle wichtigen Dokumente an einem Ort" at bounding box center [451, 462] width 15 height 15
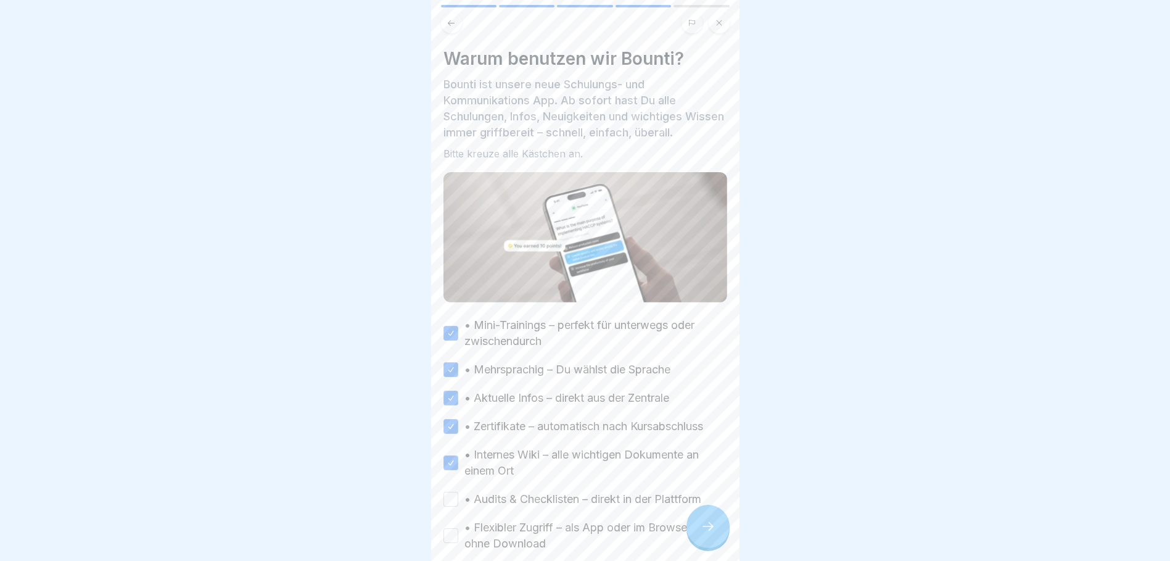
click at [453, 496] on button "• Audits & Checklisten – direkt in der Plattform" at bounding box center [451, 499] width 15 height 15
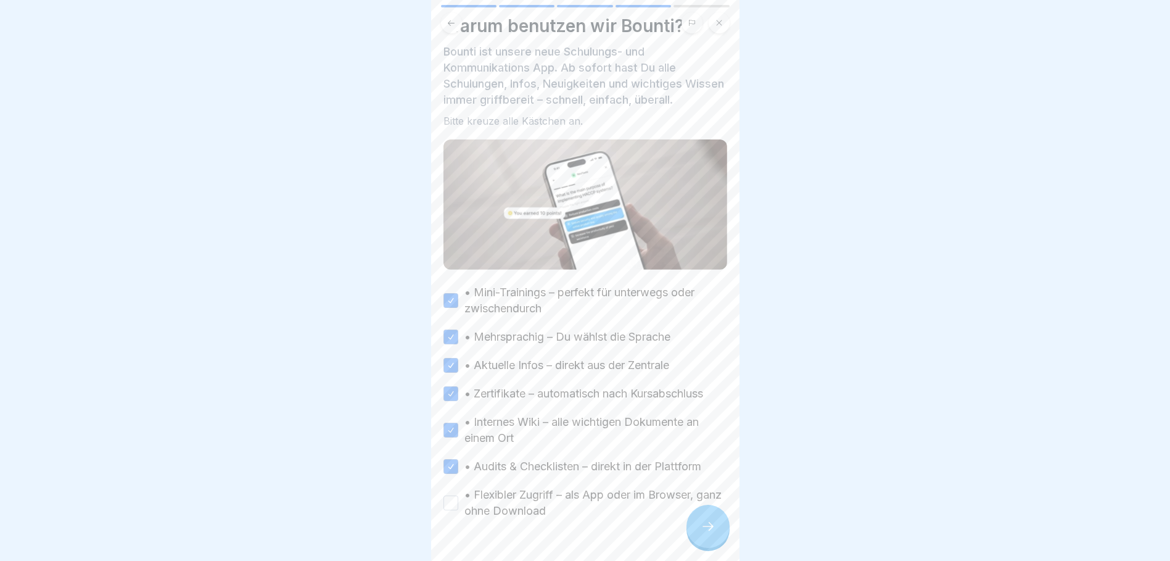
scroll to position [61, 0]
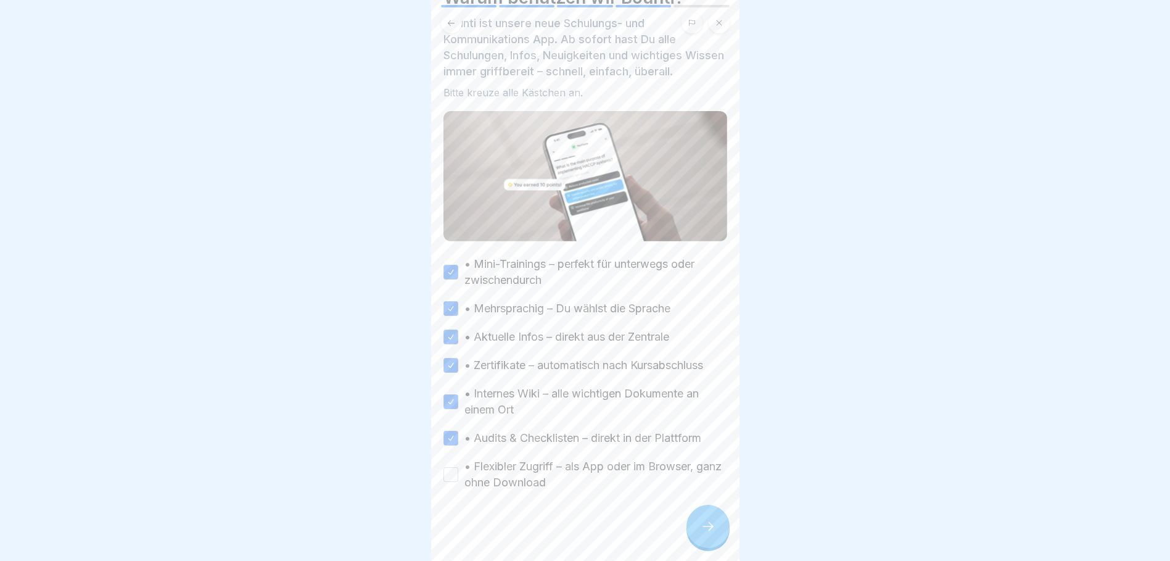
click at [451, 476] on button "• Flexibler Zugriff – als App oder im Browser, ganz ohne Download" at bounding box center [451, 474] width 15 height 15
click at [715, 534] on icon at bounding box center [708, 526] width 15 height 15
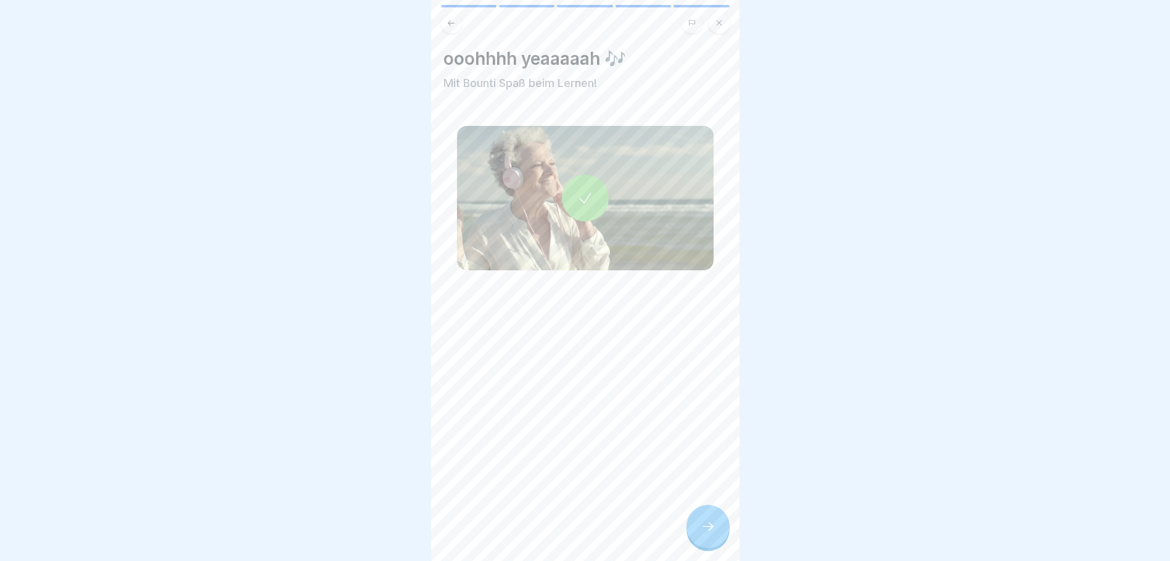
click at [711, 534] on icon at bounding box center [708, 526] width 15 height 15
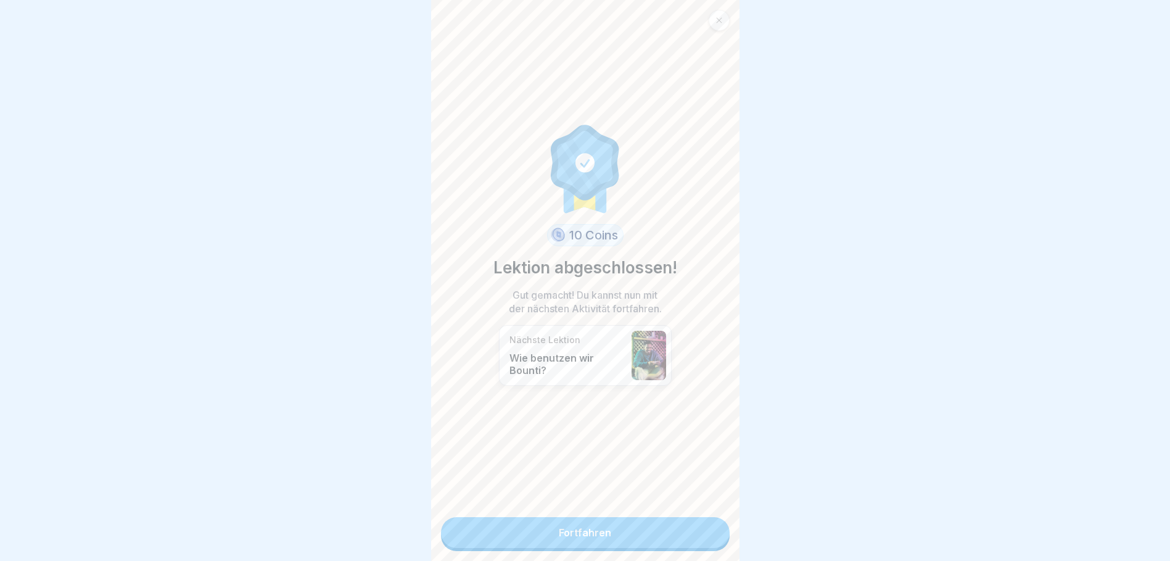
click at [650, 530] on link "Fortfahren" at bounding box center [585, 532] width 289 height 31
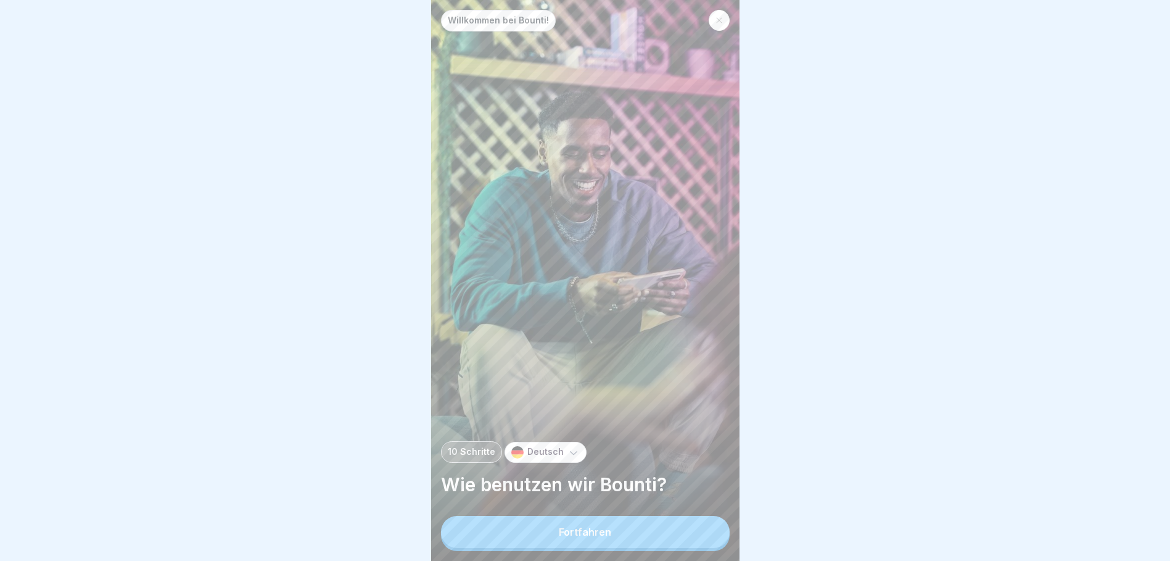
click at [650, 530] on button "Fortfahren" at bounding box center [585, 532] width 289 height 32
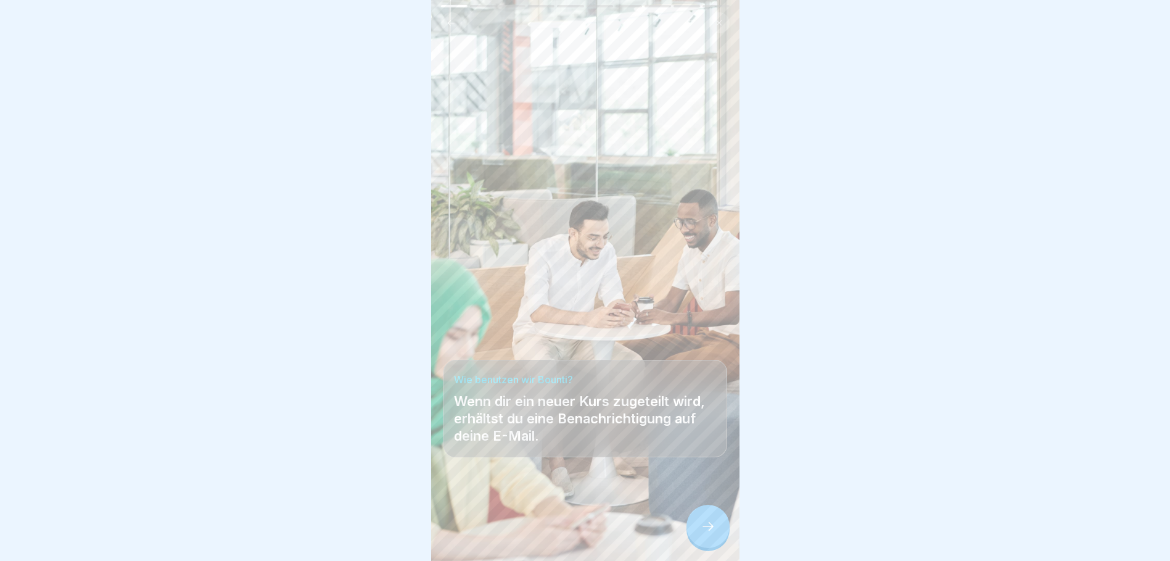
click at [710, 544] on div at bounding box center [708, 526] width 43 height 43
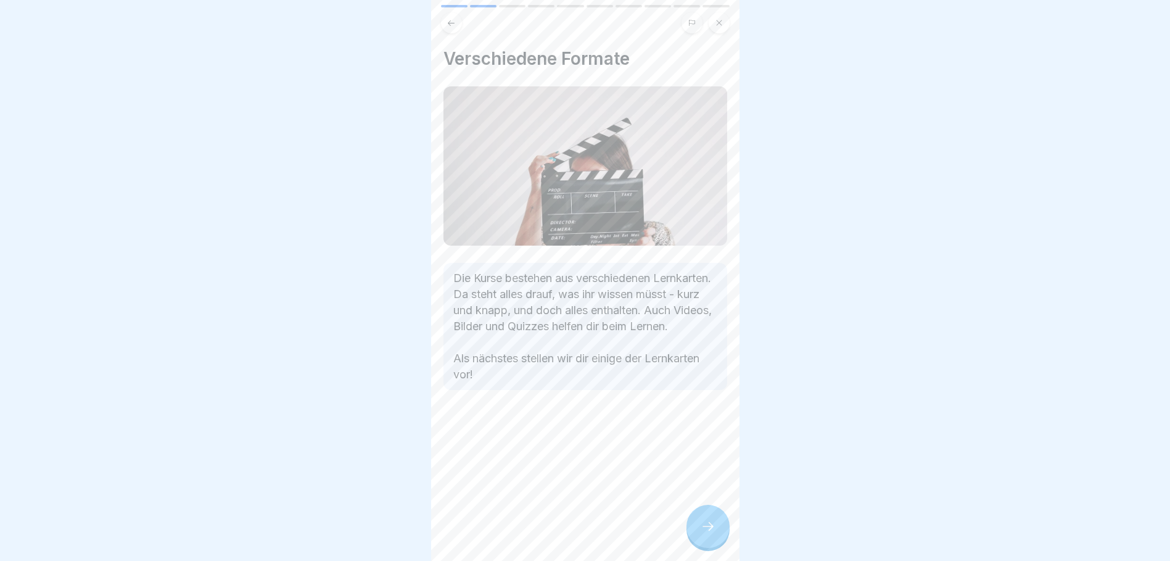
click at [710, 544] on div at bounding box center [708, 526] width 43 height 43
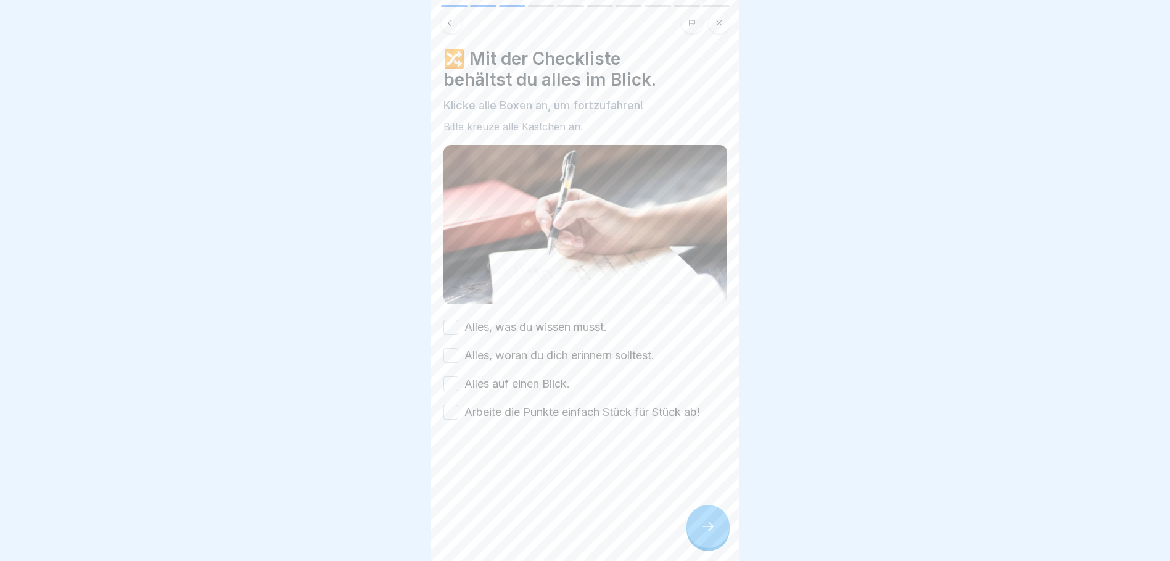
click at [452, 321] on button "Alles, was du wissen musst." at bounding box center [451, 327] width 15 height 15
click at [452, 350] on button "Alles, woran du dich erinnern solltest." at bounding box center [451, 355] width 15 height 15
click at [453, 376] on button "Alles auf einen Blick." at bounding box center [451, 383] width 15 height 15
click at [452, 405] on button "Arbeite die Punkte einfach Stück für Stück ab!" at bounding box center [451, 412] width 15 height 15
click at [693, 515] on div "🔀 Mit der Checkliste behältst du alles im Blick. Klicke alle Boxen an, um fortz…" at bounding box center [585, 280] width 308 height 561
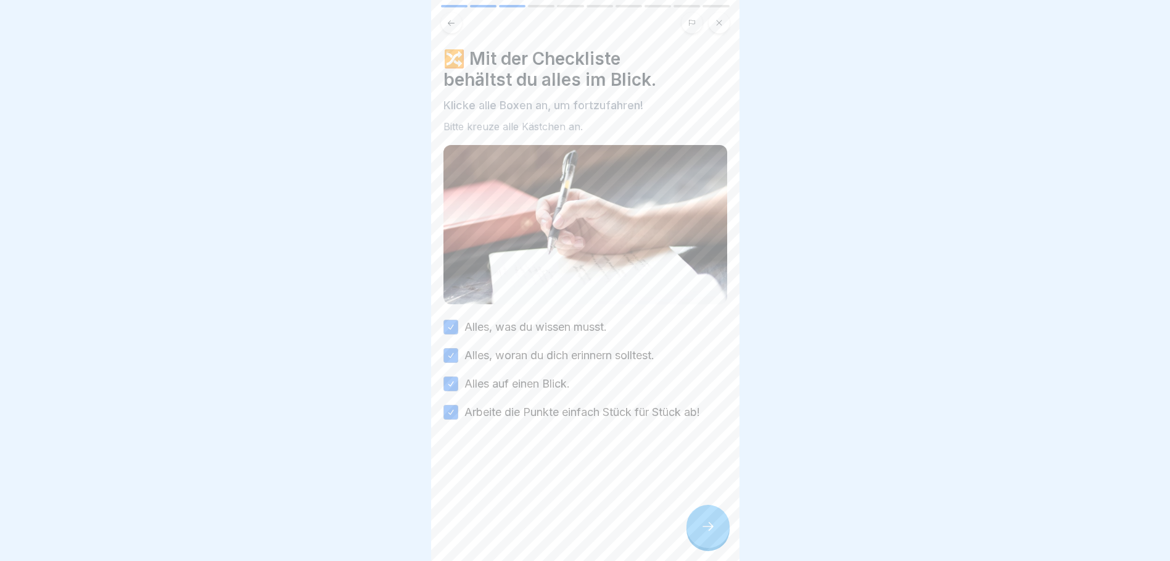
click at [701, 527] on div at bounding box center [708, 526] width 43 height 43
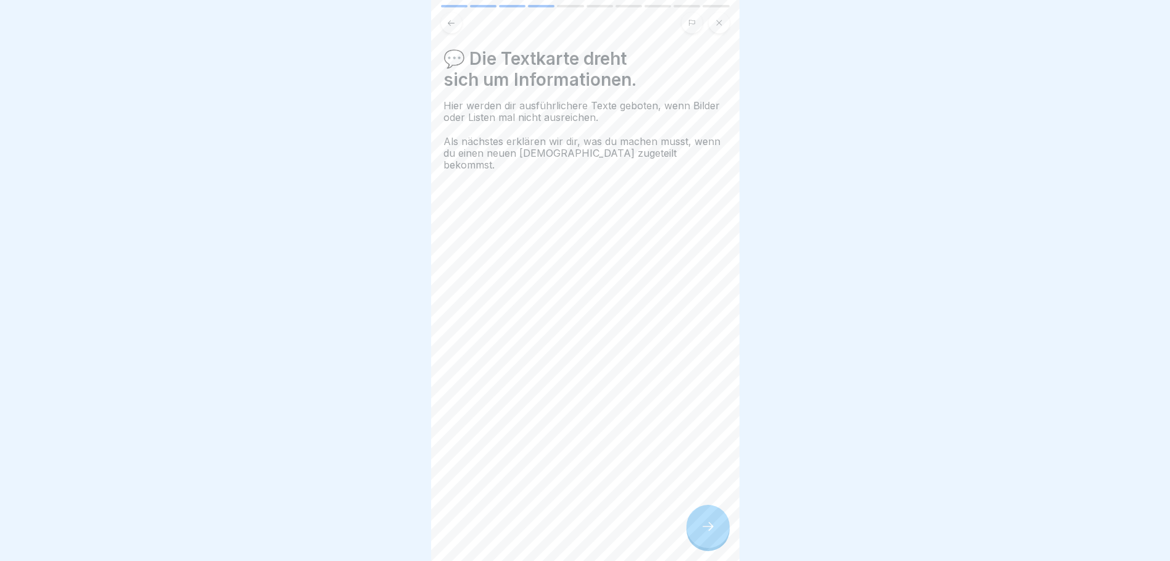
click at [714, 530] on icon at bounding box center [708, 526] width 15 height 15
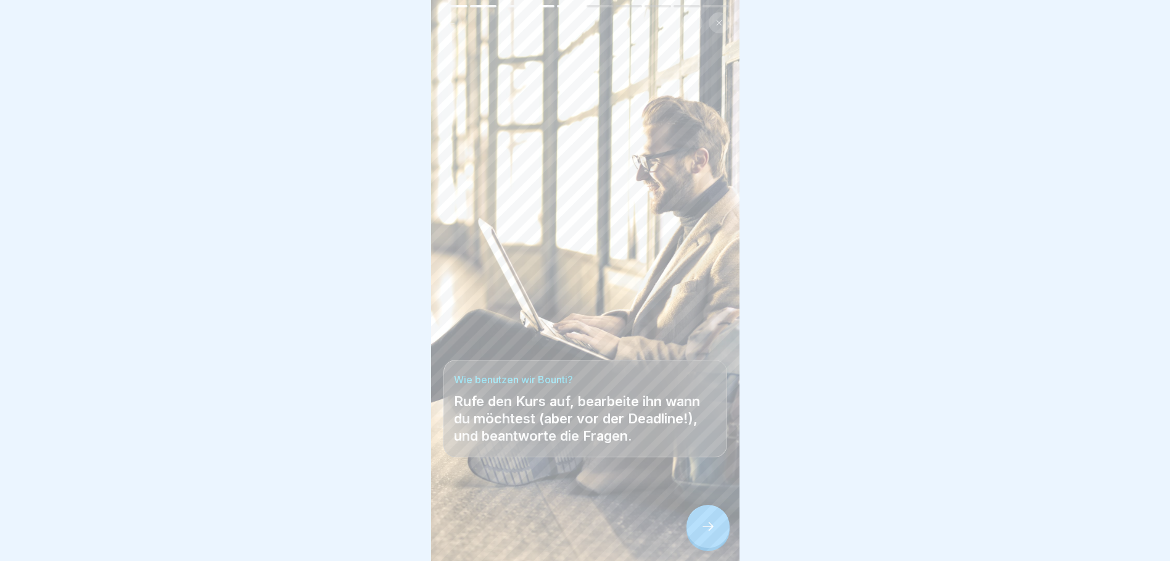
click at [714, 530] on icon at bounding box center [708, 526] width 15 height 15
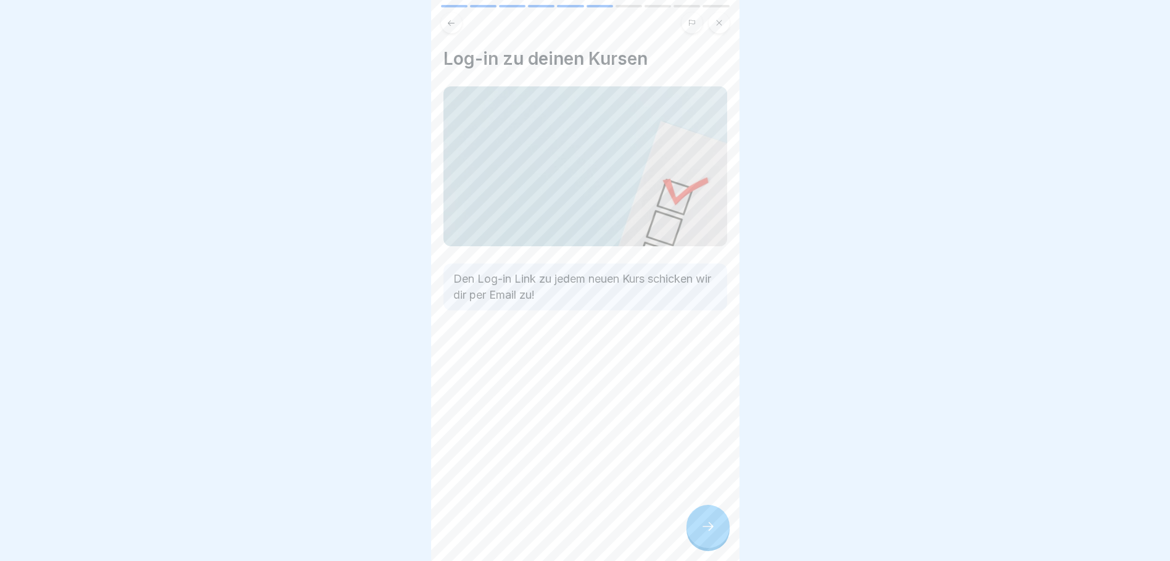
click at [714, 530] on icon at bounding box center [708, 526] width 15 height 15
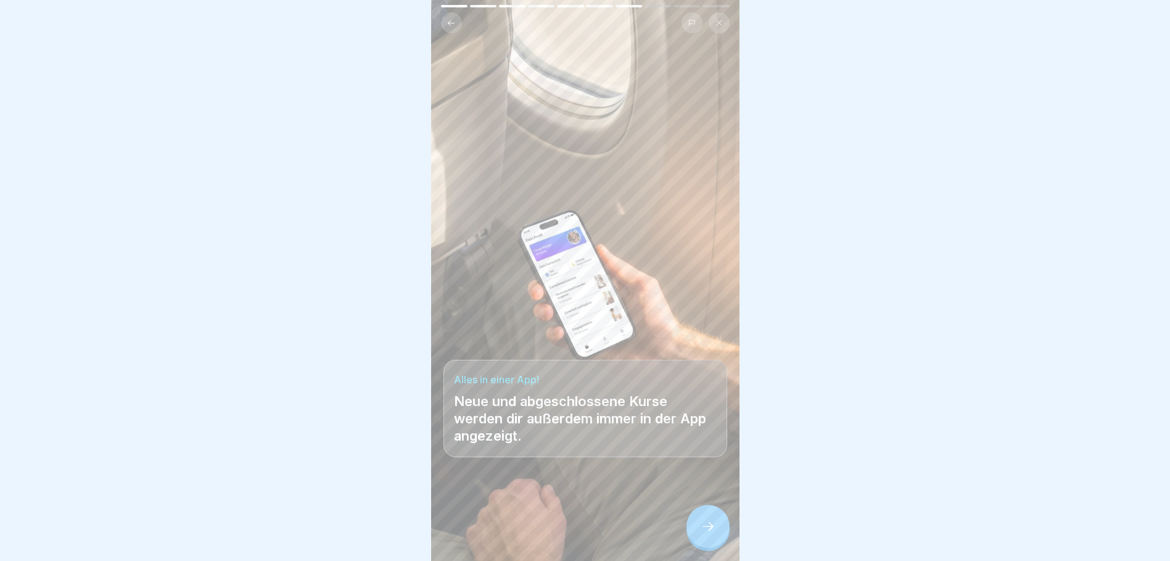
click at [714, 530] on icon at bounding box center [708, 526] width 15 height 15
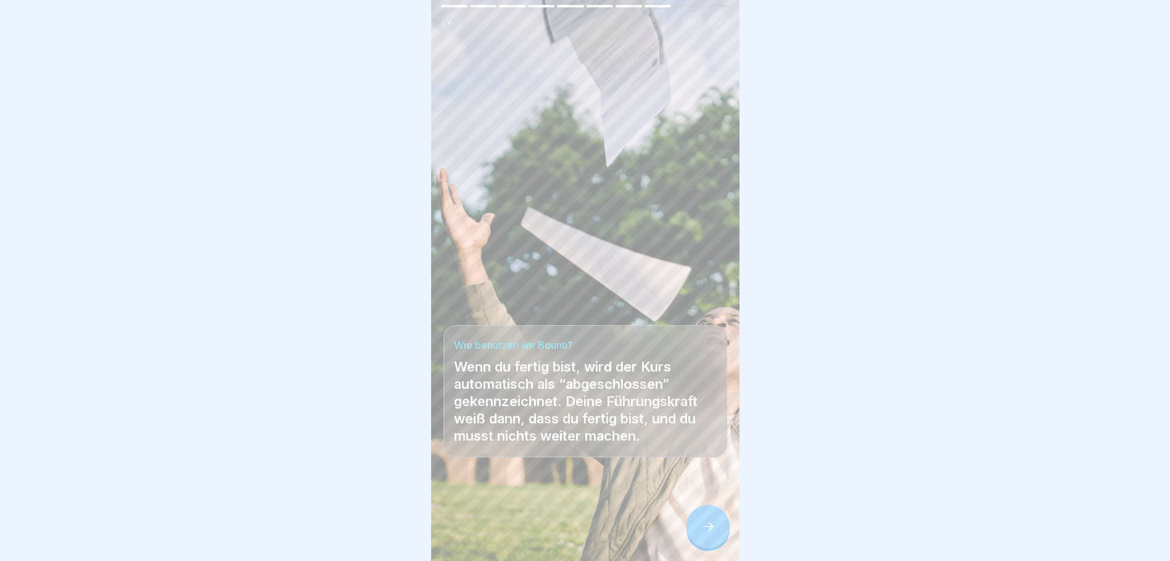
click at [715, 527] on div at bounding box center [708, 526] width 43 height 43
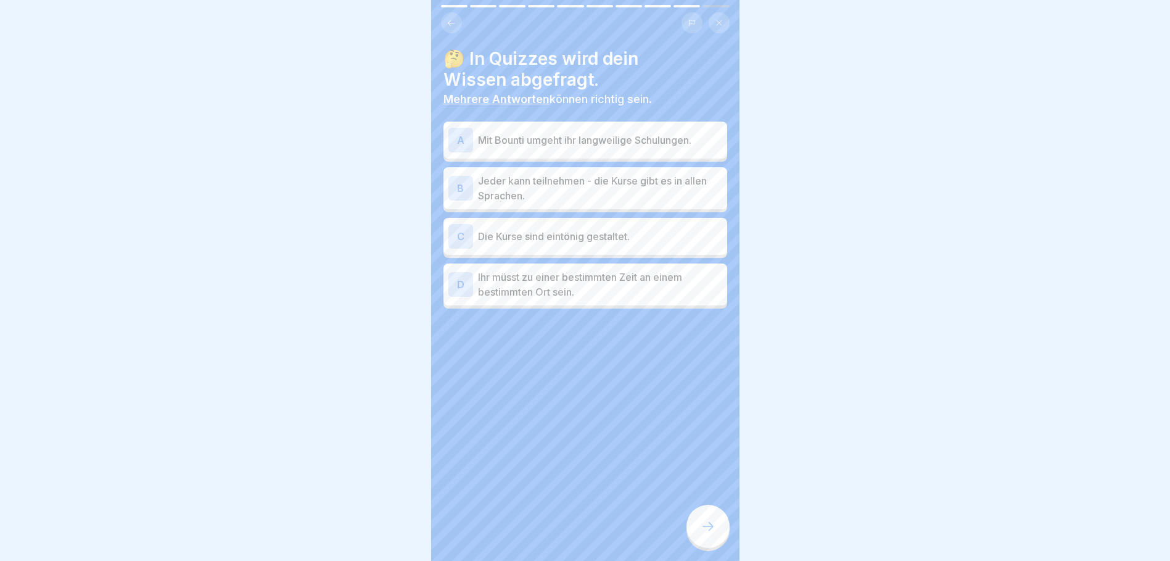
click at [473, 141] on div "A Mit Bounti umgeht ihr langweilige Schulungen." at bounding box center [586, 140] width 274 height 25
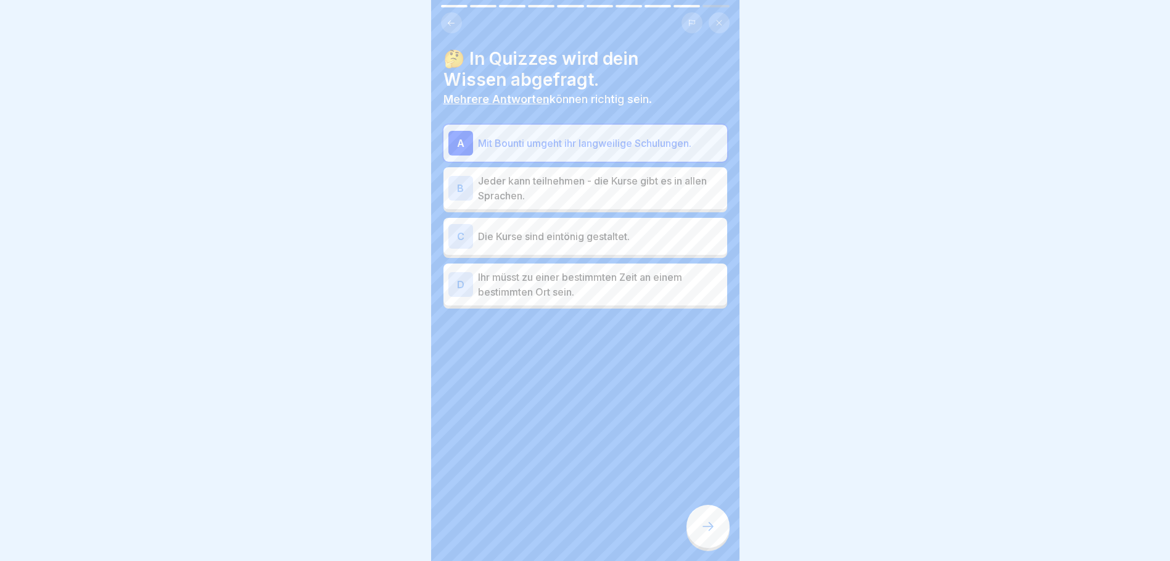
click at [488, 189] on p "Jeder kann teilnehmen - die Kurse gibt es in allen Sprachen." at bounding box center [600, 188] width 244 height 30
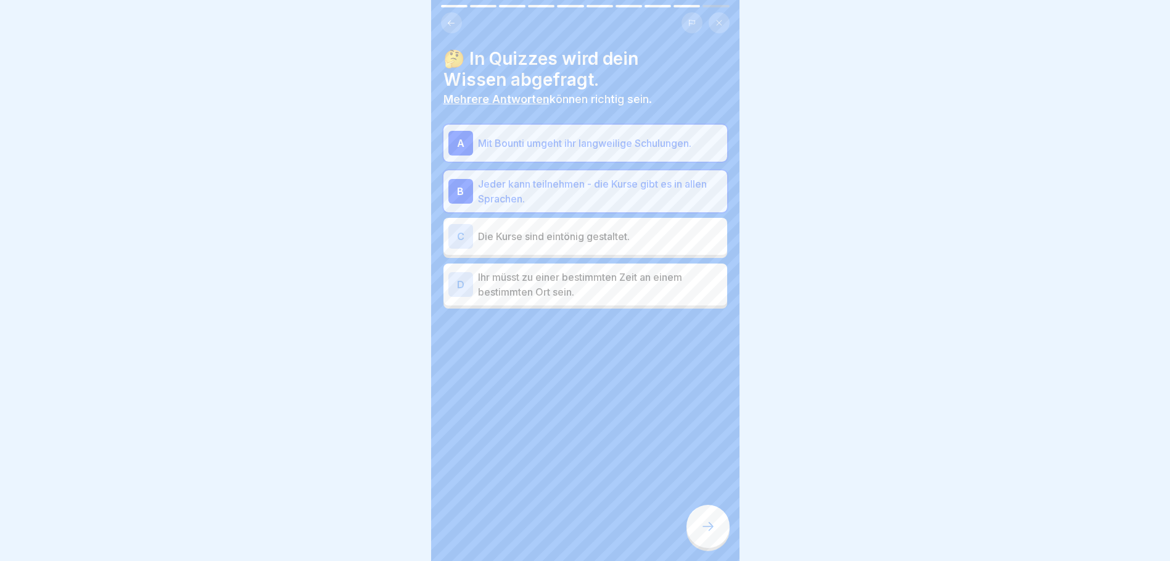
click at [710, 532] on icon at bounding box center [708, 526] width 15 height 15
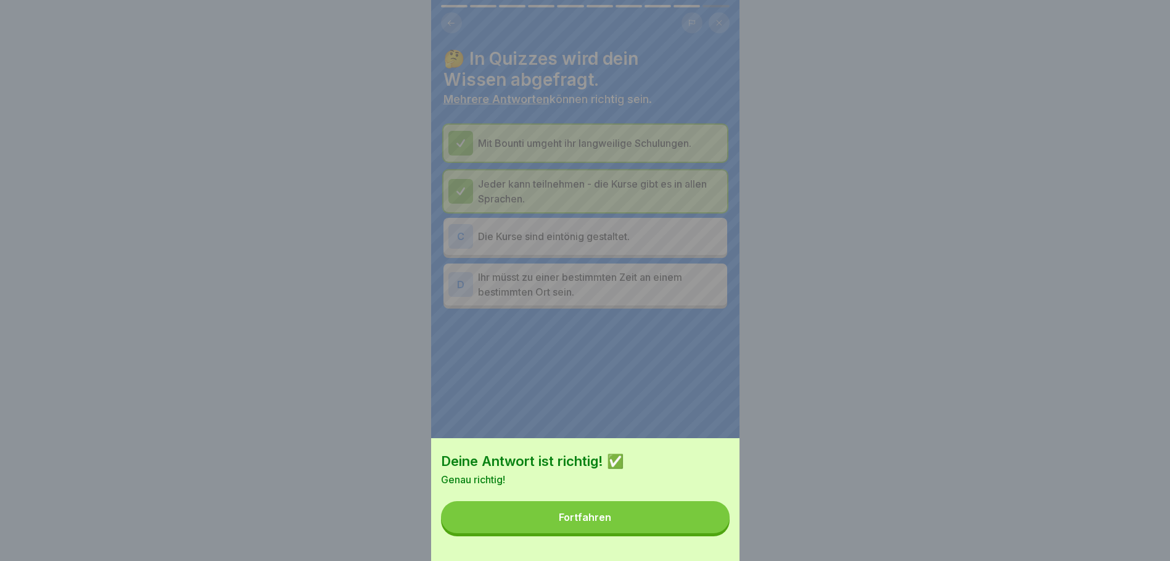
click at [650, 527] on button "Fortfahren" at bounding box center [585, 517] width 289 height 32
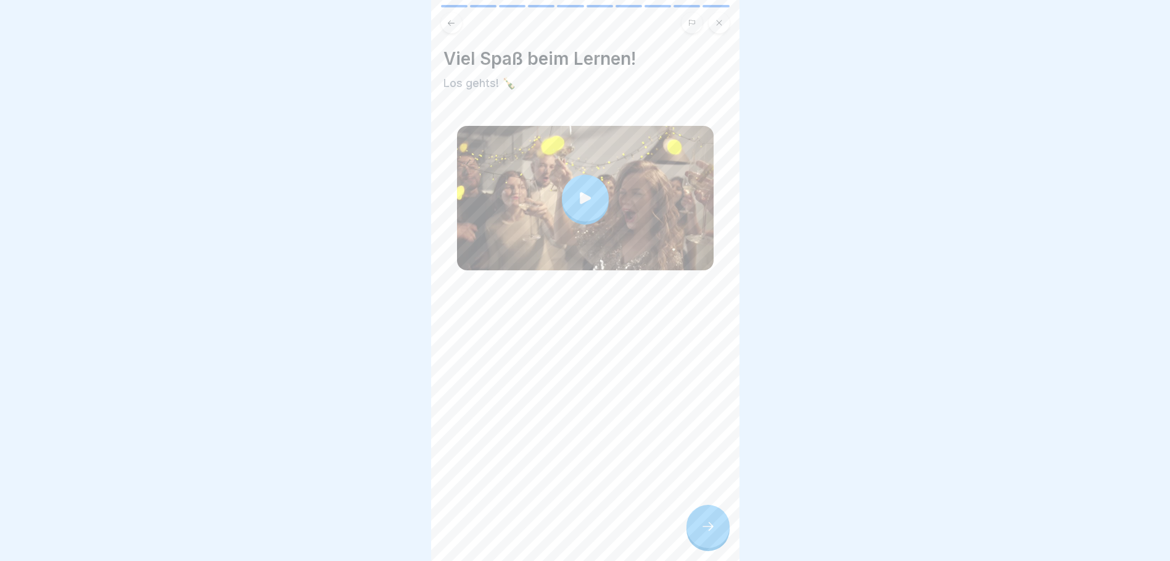
click at [704, 534] on icon at bounding box center [708, 526] width 15 height 15
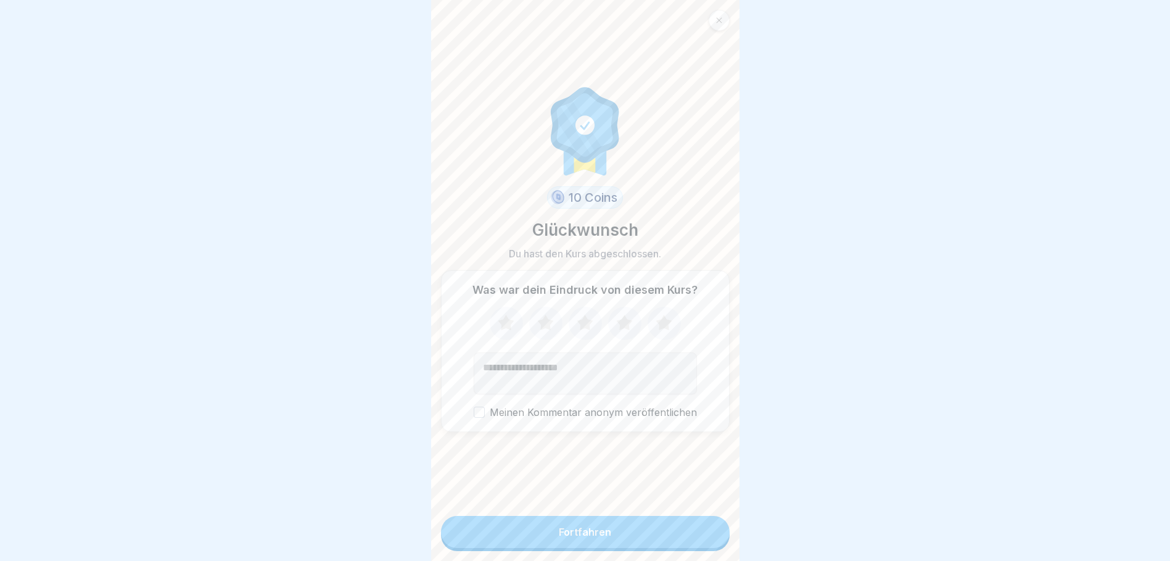
click at [582, 537] on div "Fortfahren" at bounding box center [585, 531] width 52 height 11
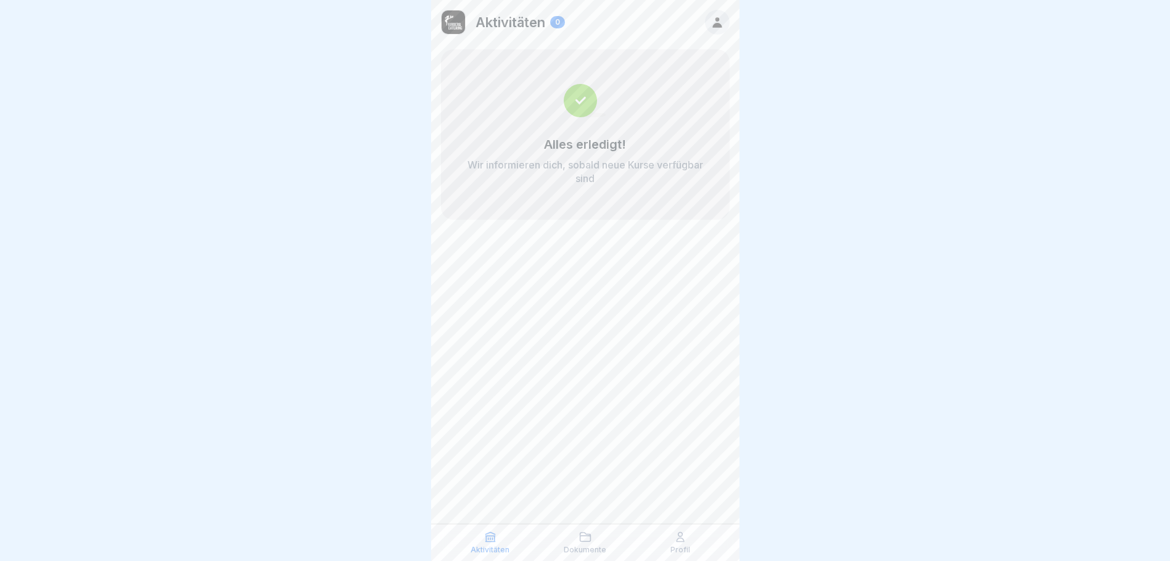
click at [587, 547] on p "Dokumente" at bounding box center [585, 549] width 43 height 9
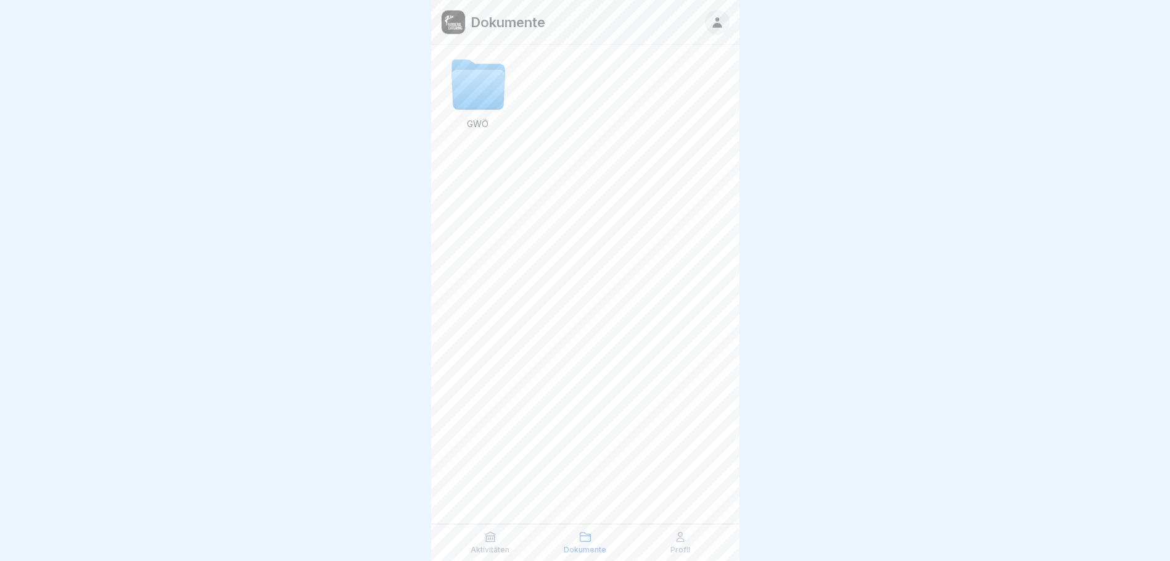
click at [675, 542] on icon at bounding box center [680, 537] width 12 height 12
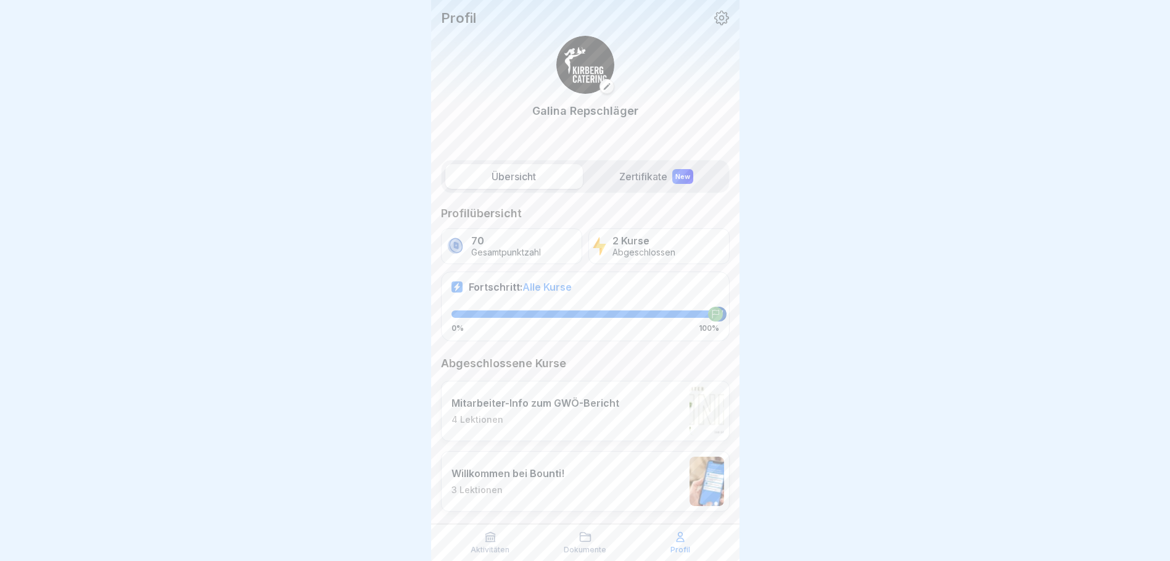
click at [603, 88] on icon at bounding box center [607, 86] width 9 height 9
